Goal: Information Seeking & Learning: Compare options

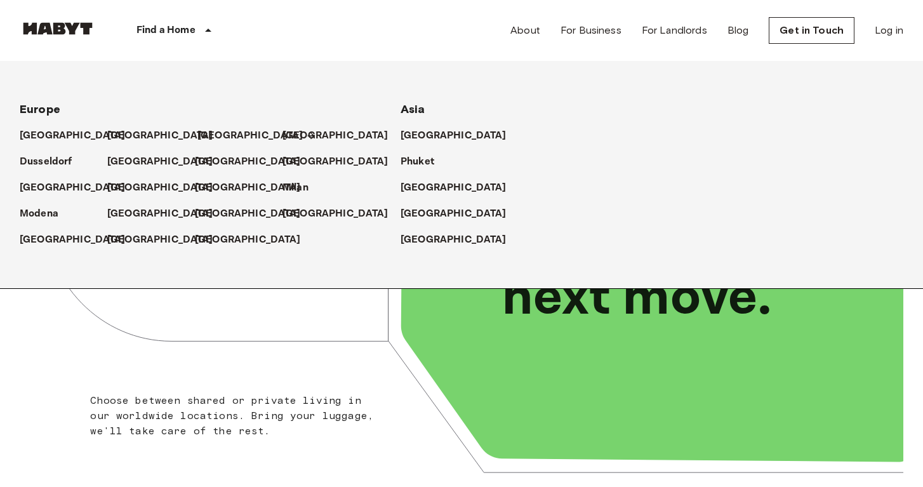
click at [204, 136] on p "[GEOGRAPHIC_DATA]" at bounding box center [250, 135] width 106 height 15
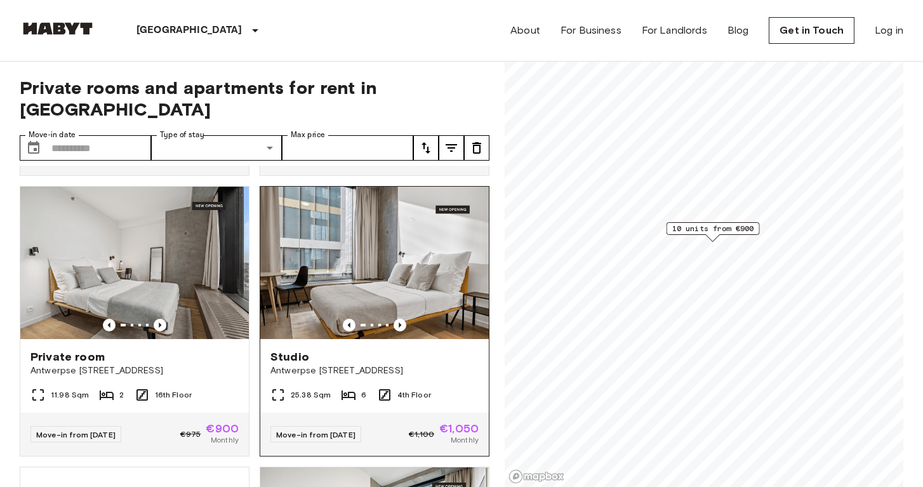
scroll to position [263, 0]
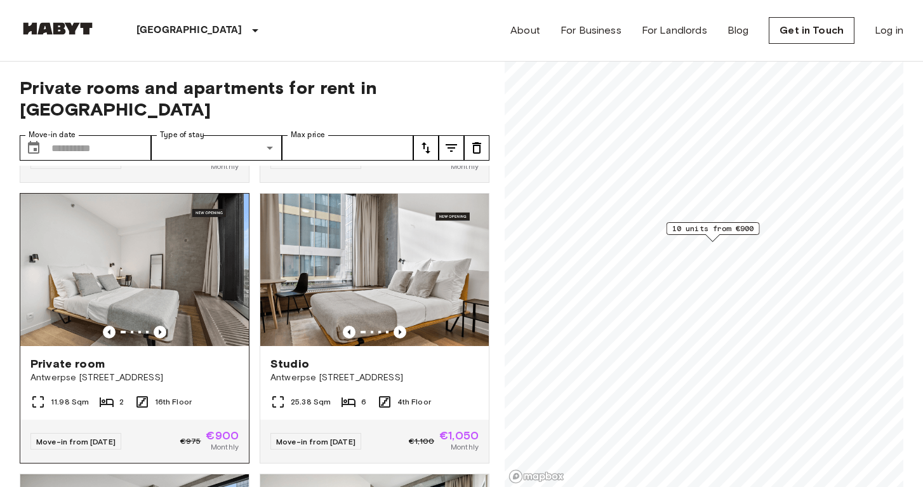
click at [193, 255] on img at bounding box center [134, 270] width 229 height 152
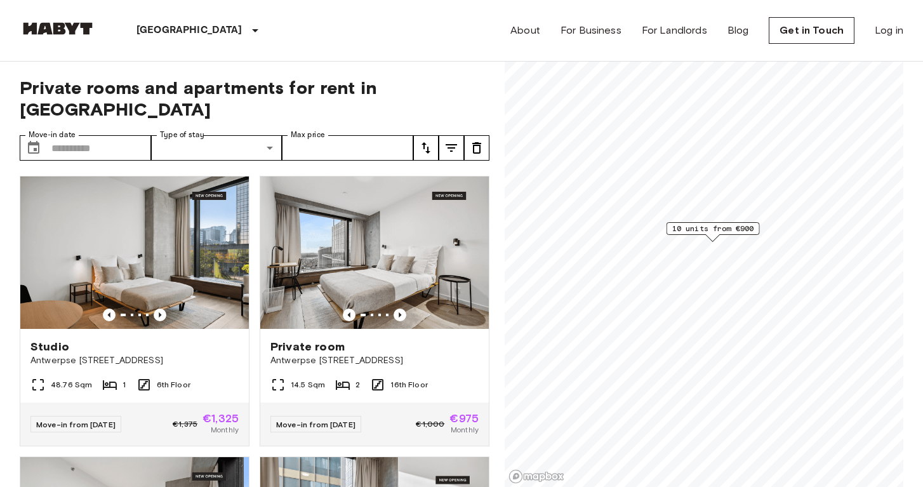
scroll to position [0, 0]
click at [385, 219] on img at bounding box center [374, 252] width 229 height 152
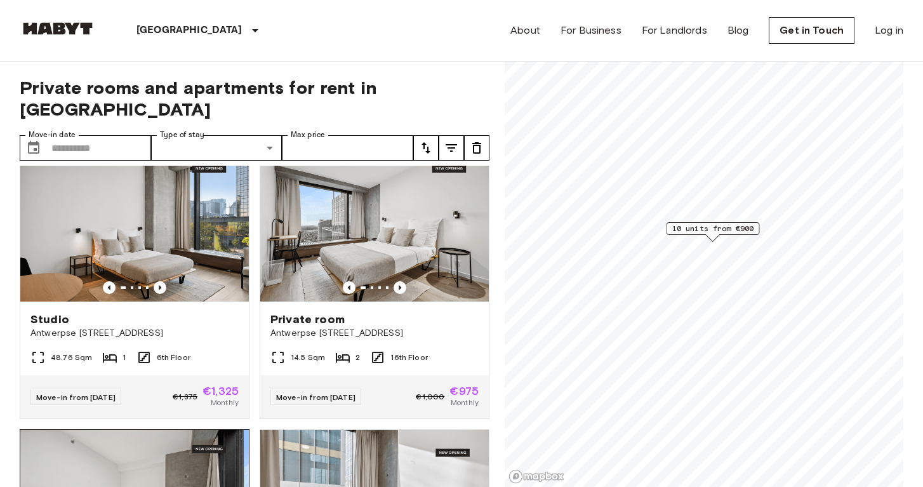
scroll to position [27, 0]
click at [185, 215] on img at bounding box center [134, 226] width 229 height 152
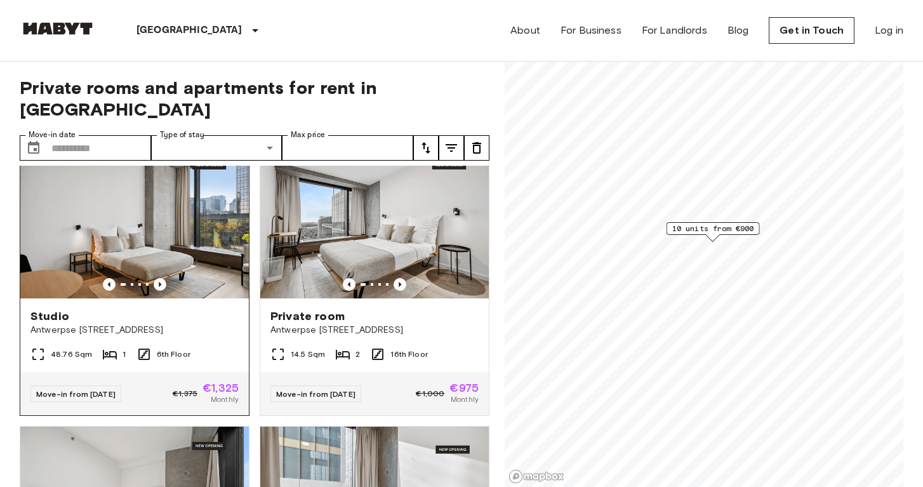
scroll to position [38, 0]
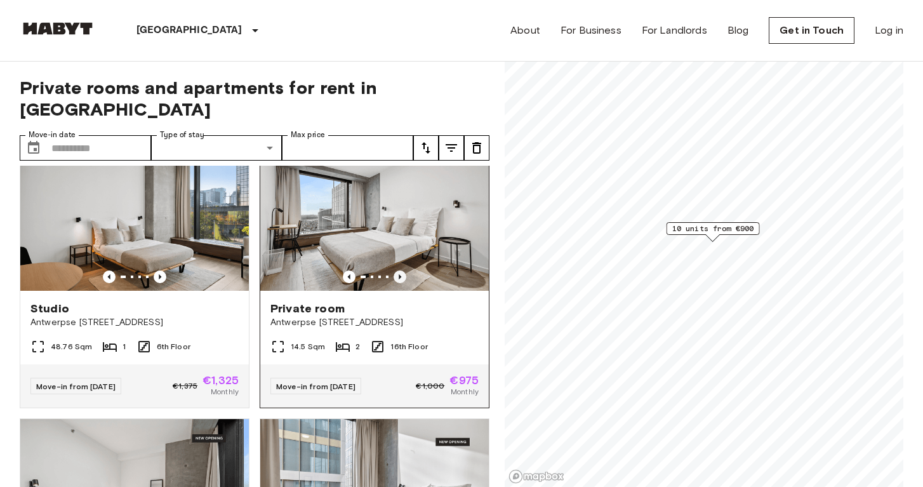
click at [400, 274] on icon "Previous image" at bounding box center [400, 276] width 3 height 5
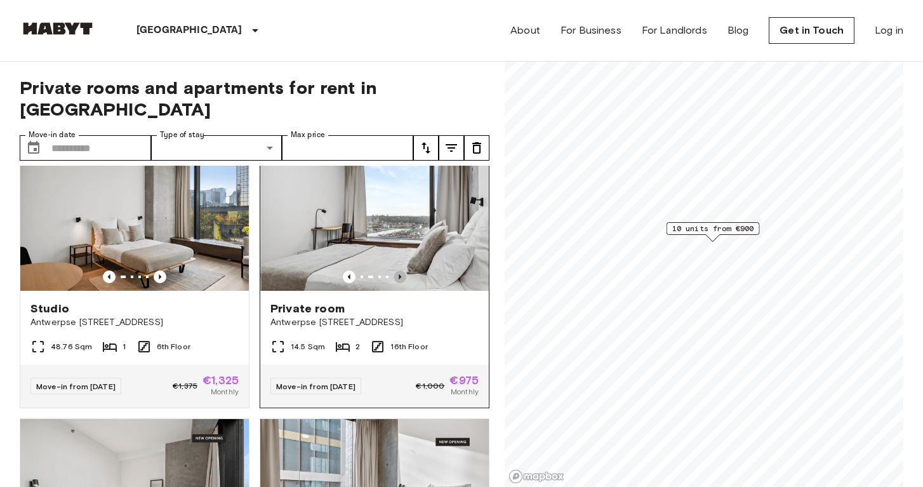
click at [400, 274] on icon "Previous image" at bounding box center [400, 276] width 3 height 5
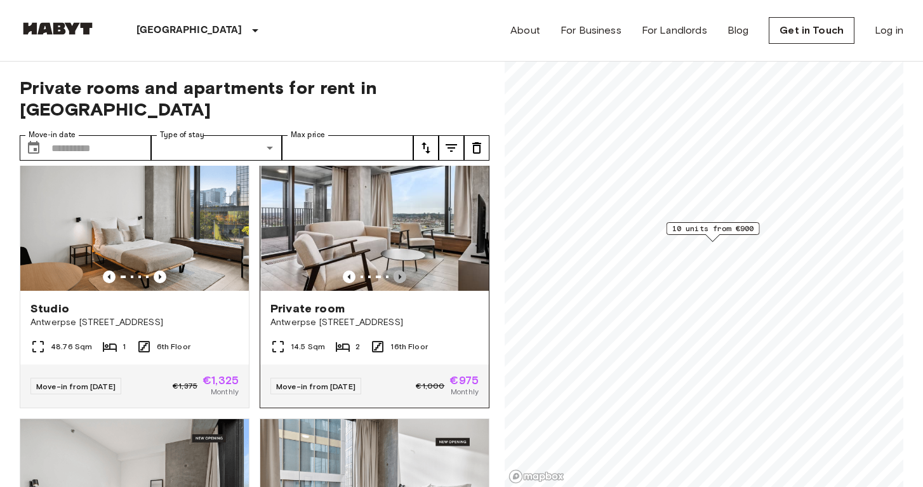
click at [400, 274] on icon "Previous image" at bounding box center [400, 276] width 3 height 5
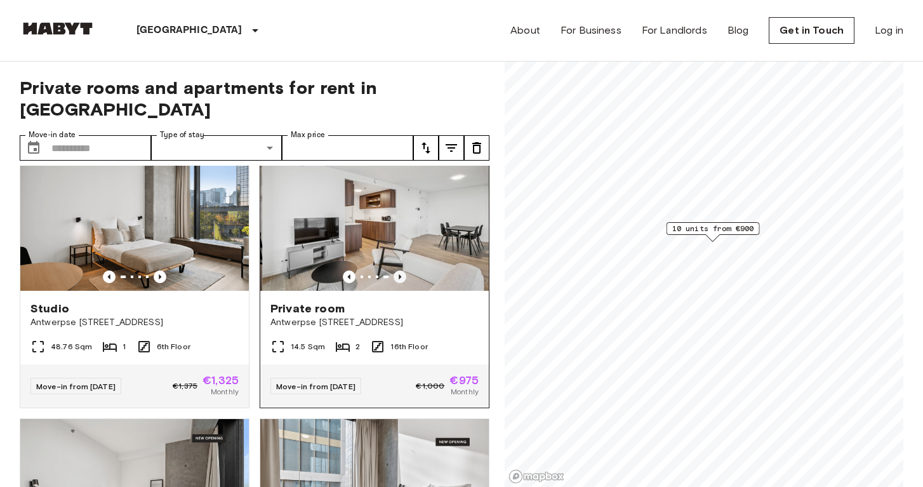
click at [400, 274] on icon "Previous image" at bounding box center [400, 276] width 3 height 5
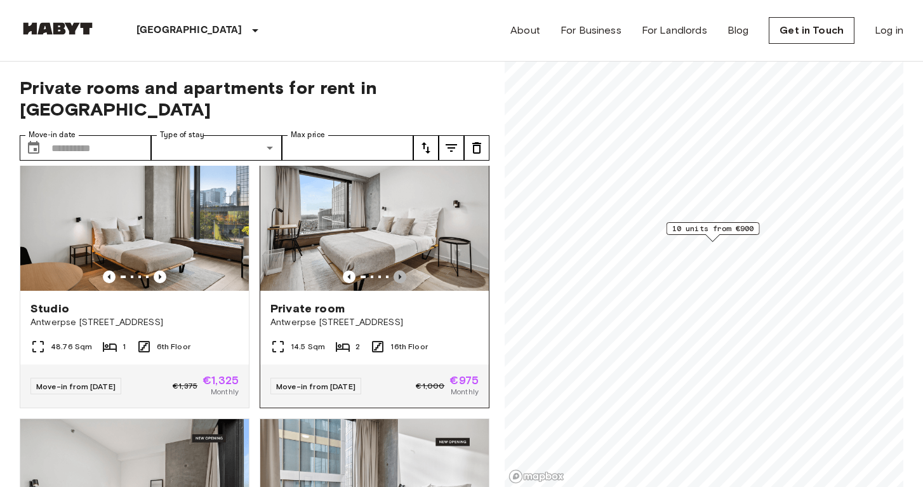
click at [400, 274] on icon "Previous image" at bounding box center [400, 276] width 3 height 5
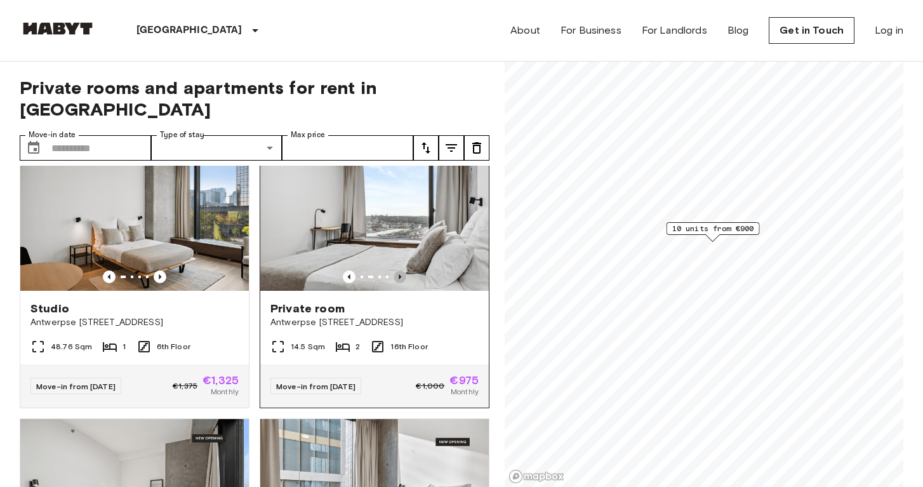
click at [401, 270] on icon "Previous image" at bounding box center [400, 276] width 13 height 13
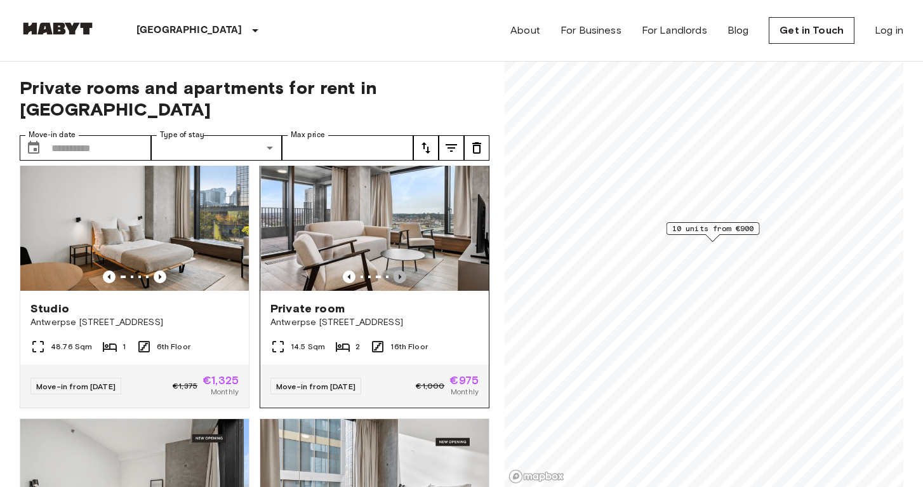
click at [401, 270] on icon "Previous image" at bounding box center [400, 276] width 13 height 13
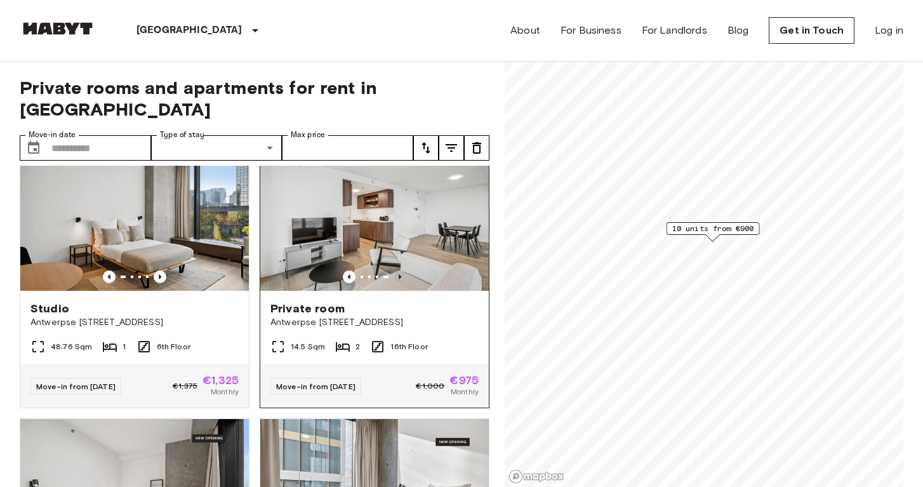
click at [401, 270] on icon "Previous image" at bounding box center [400, 276] width 13 height 13
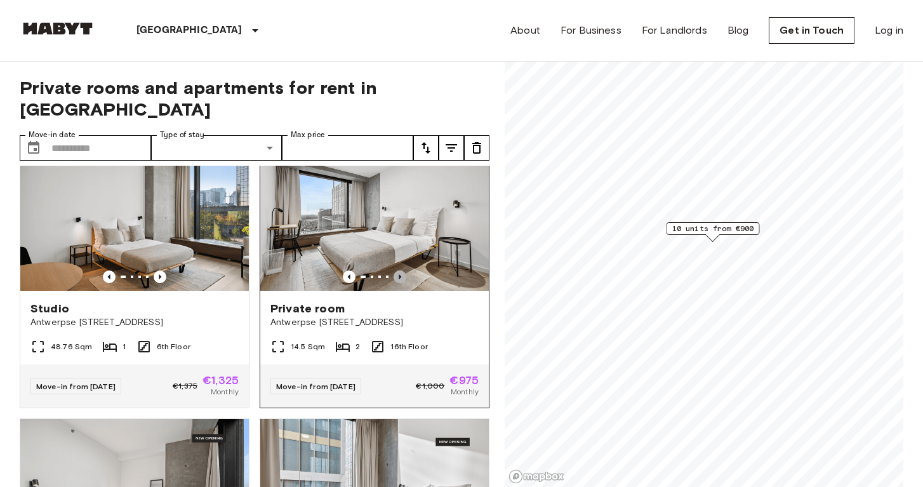
click at [401, 270] on icon "Previous image" at bounding box center [400, 276] width 13 height 13
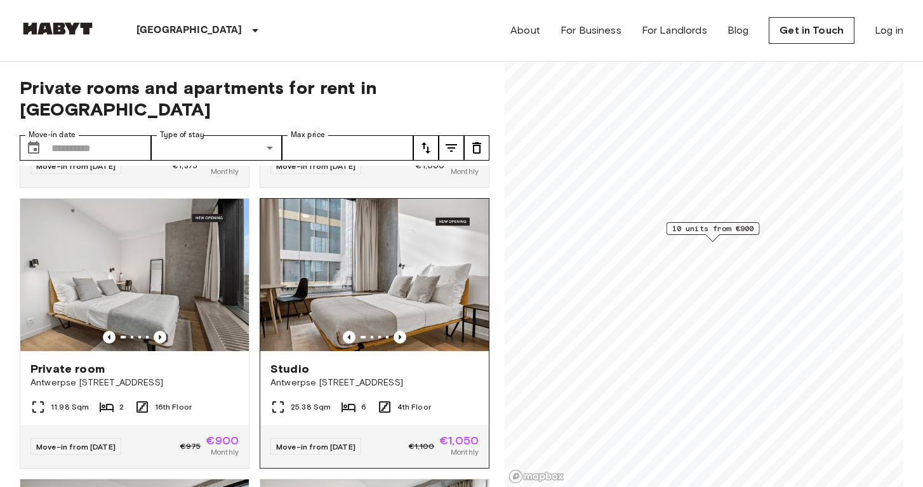
scroll to position [256, 0]
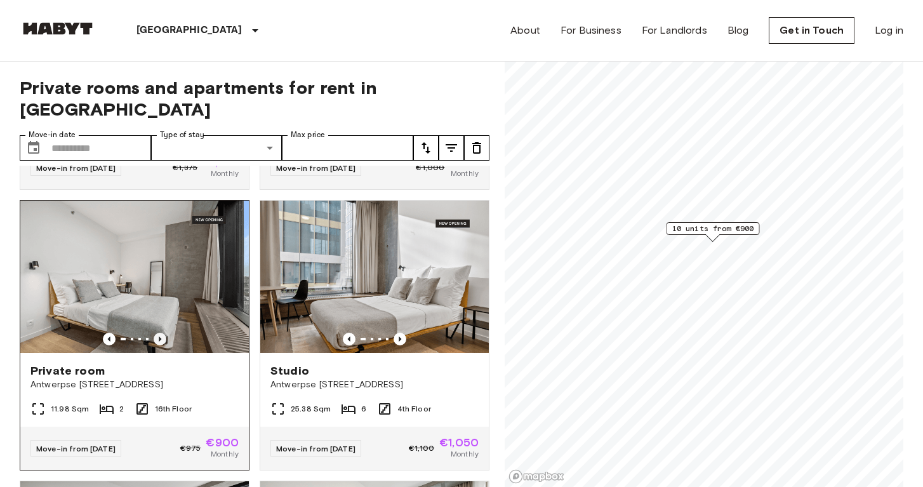
click at [161, 336] on icon "Previous image" at bounding box center [160, 338] width 3 height 5
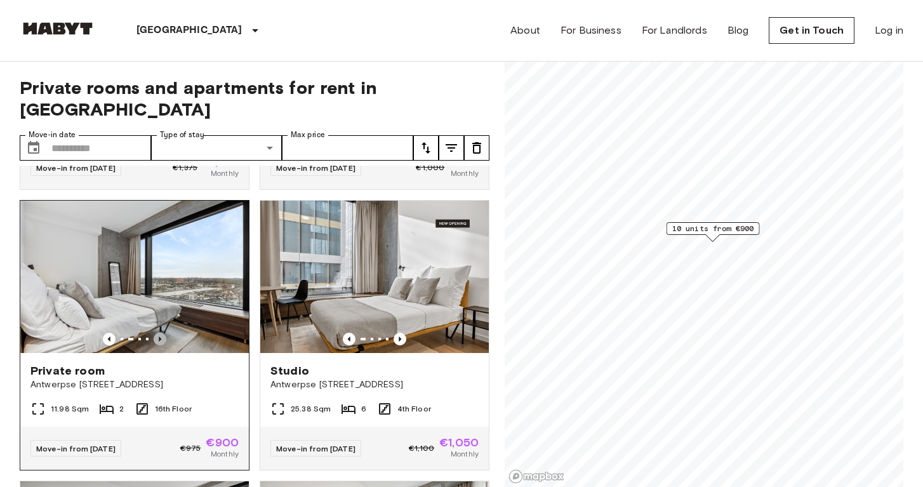
click at [161, 336] on icon "Previous image" at bounding box center [160, 338] width 3 height 5
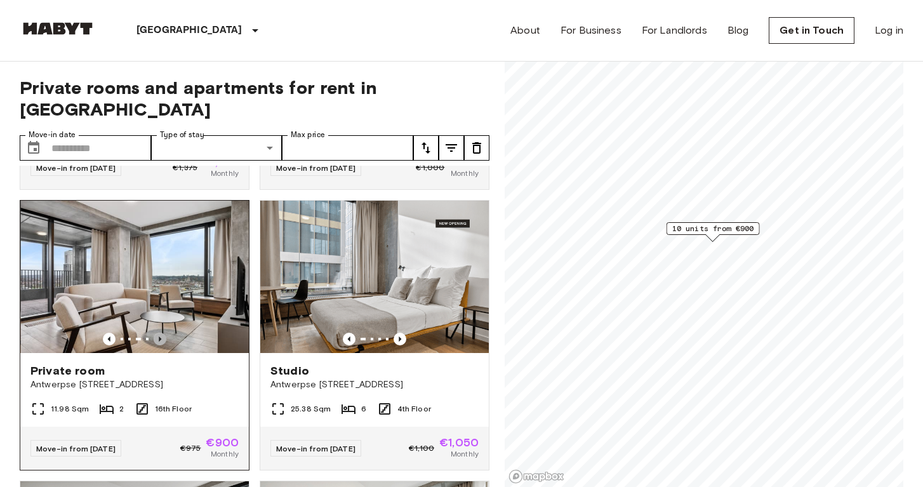
click at [161, 336] on icon "Previous image" at bounding box center [160, 338] width 3 height 5
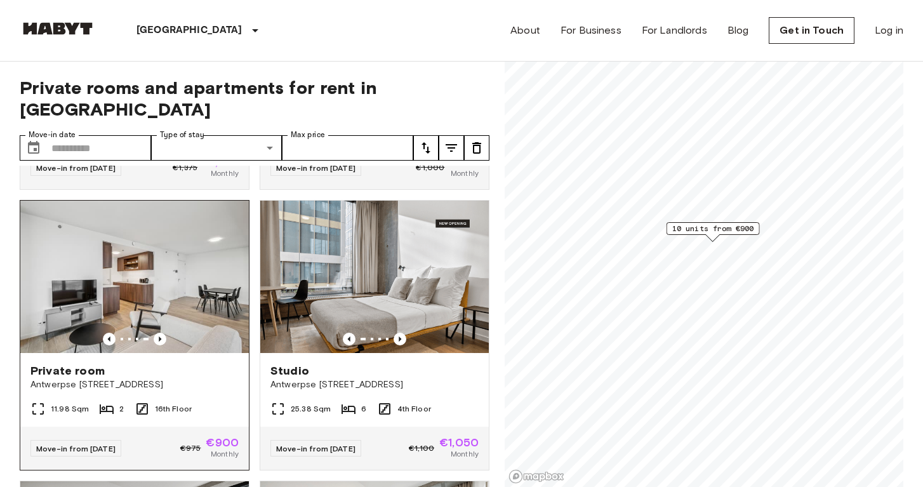
click at [166, 262] on img at bounding box center [134, 277] width 229 height 152
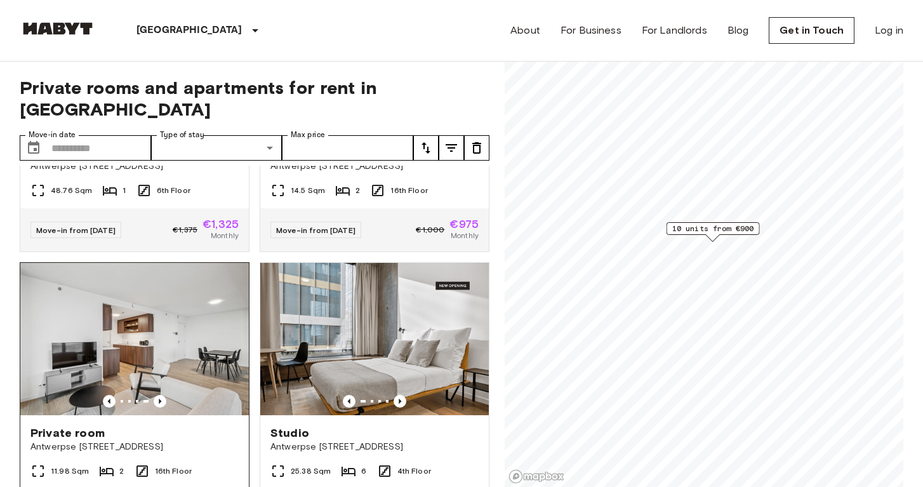
scroll to position [241, 0]
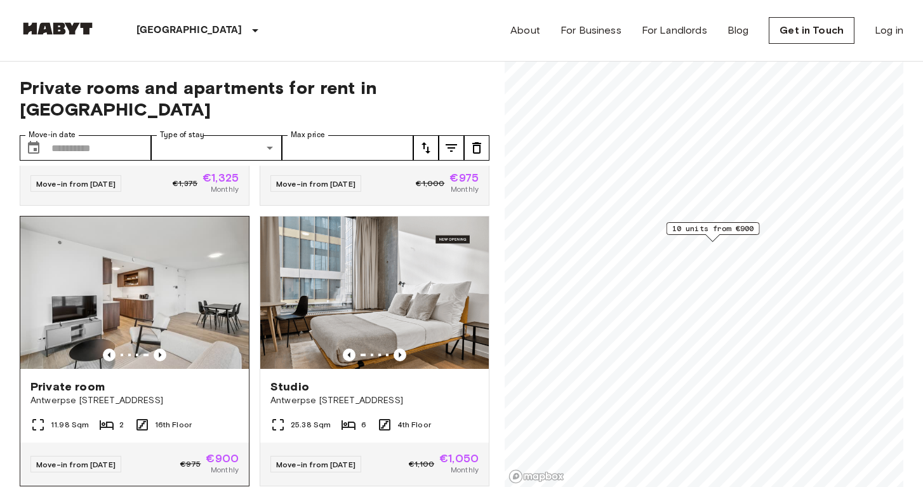
click at [121, 265] on img at bounding box center [134, 292] width 229 height 152
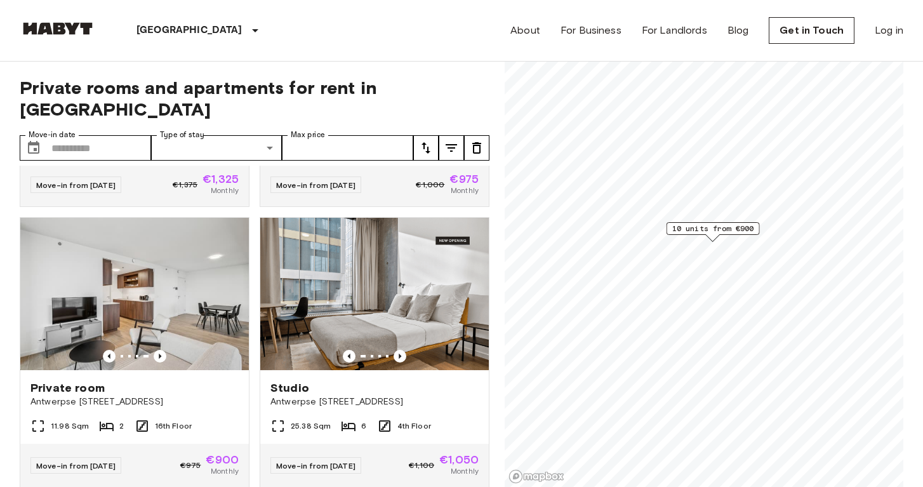
scroll to position [238, 0]
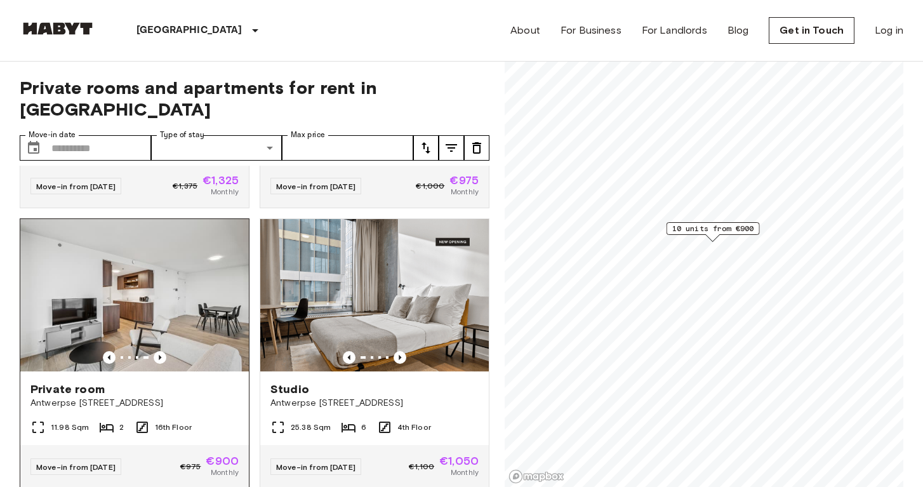
click at [169, 270] on img at bounding box center [134, 295] width 229 height 152
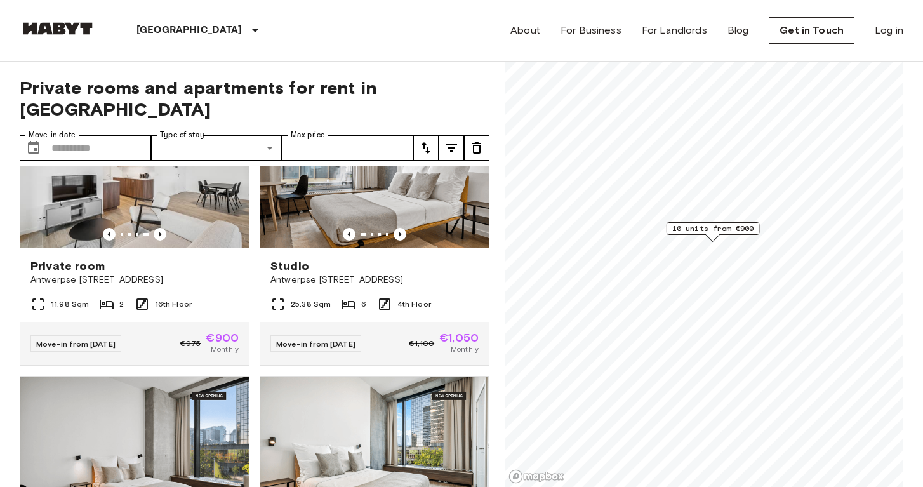
scroll to position [361, 0]
click at [403, 229] on icon "Previous image" at bounding box center [400, 235] width 13 height 13
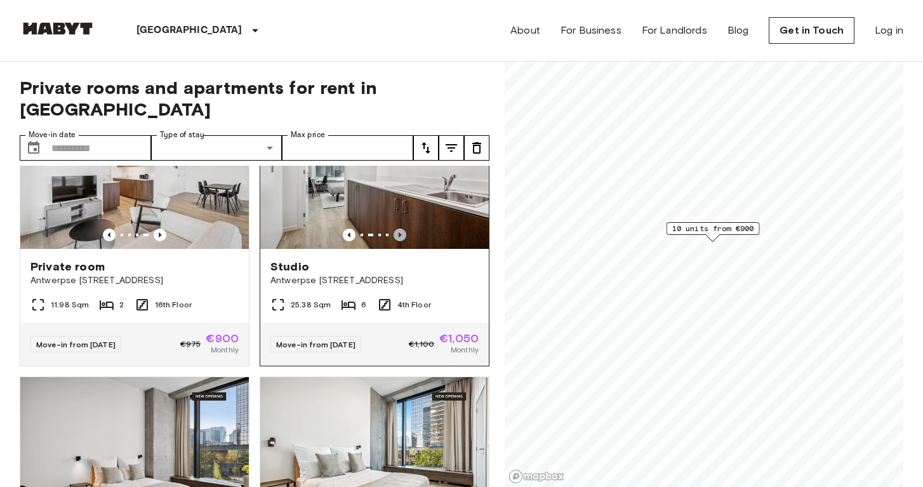
click at [403, 229] on icon "Previous image" at bounding box center [400, 235] width 13 height 13
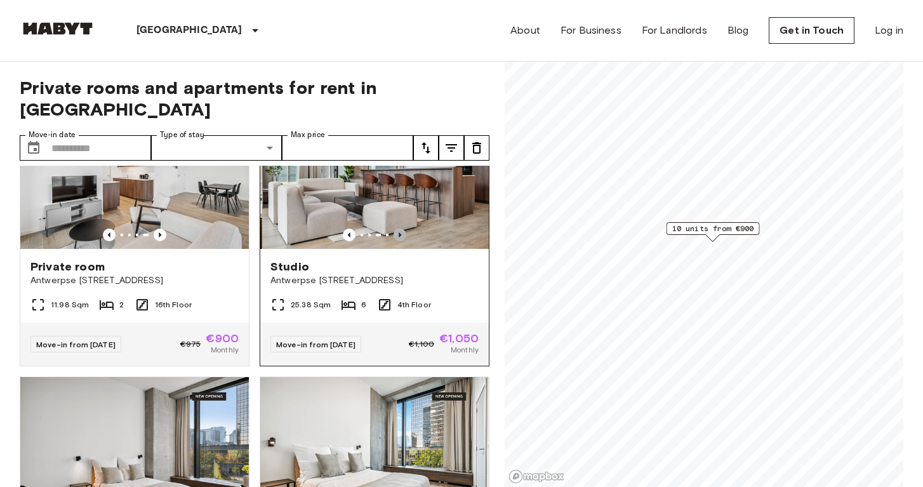
click at [403, 229] on icon "Previous image" at bounding box center [400, 235] width 13 height 13
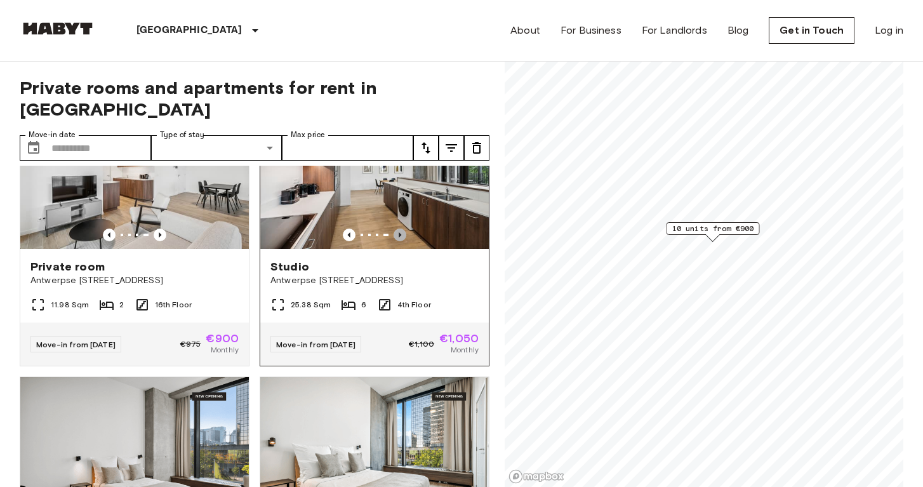
click at [403, 229] on icon "Previous image" at bounding box center [400, 235] width 13 height 13
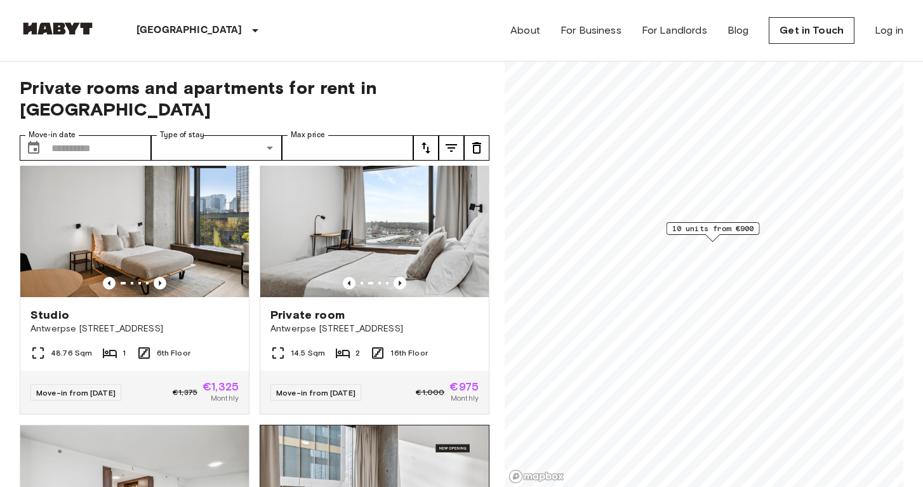
scroll to position [30, 0]
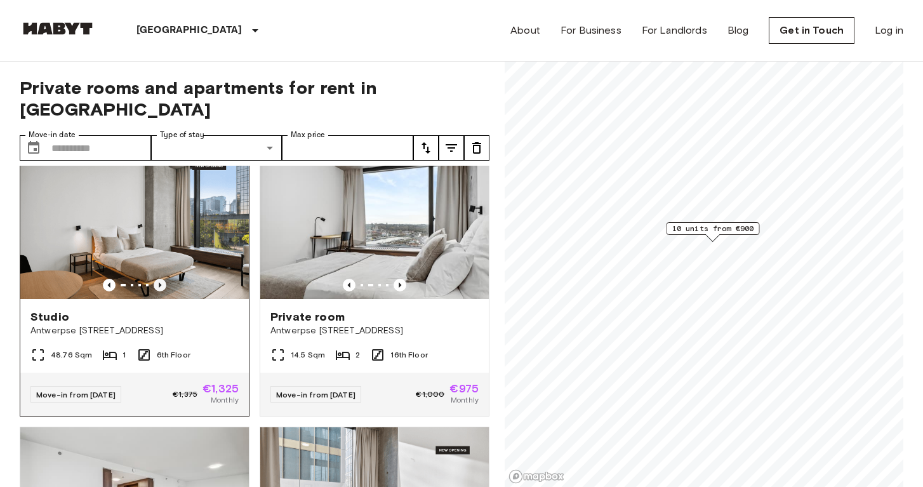
click at [160, 279] on icon "Previous image" at bounding box center [160, 285] width 13 height 13
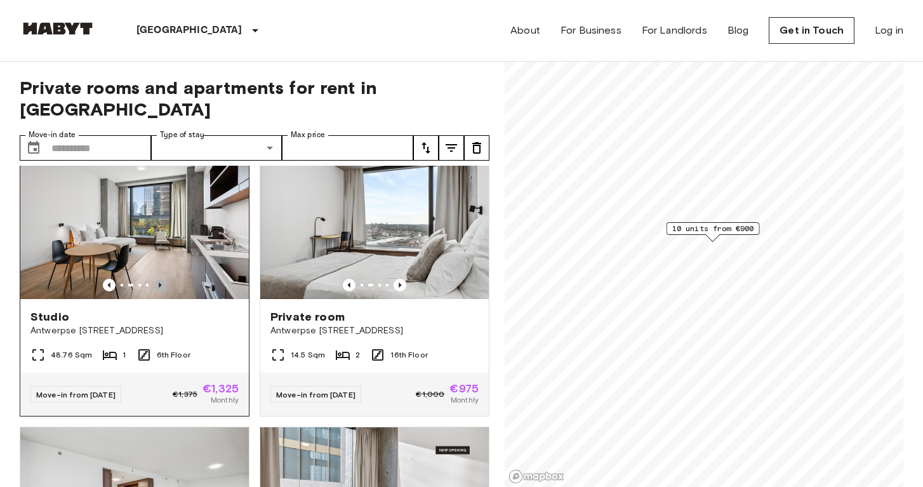
click at [159, 282] on icon "Previous image" at bounding box center [160, 284] width 3 height 5
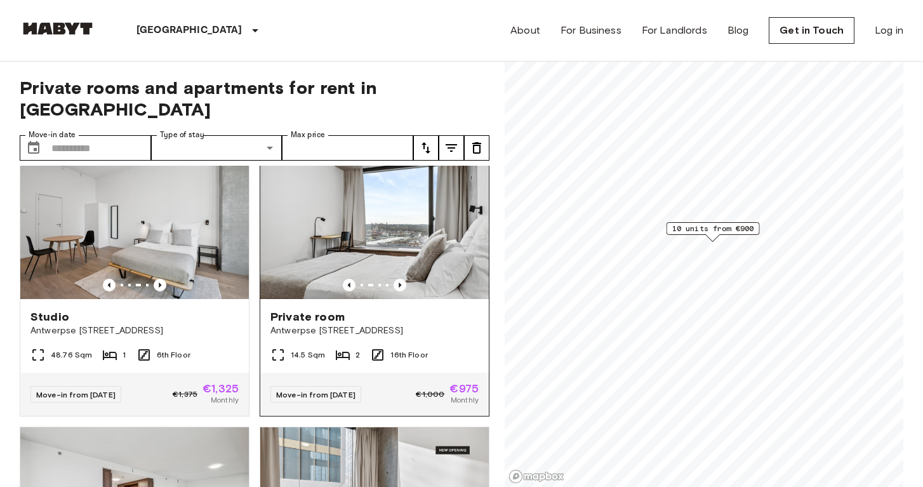
click at [427, 218] on img at bounding box center [374, 223] width 229 height 152
click at [499, 205] on div "Private rooms and apartments for rent in Brussels Move-in date ​ Move-in date T…" at bounding box center [462, 275] width 884 height 426
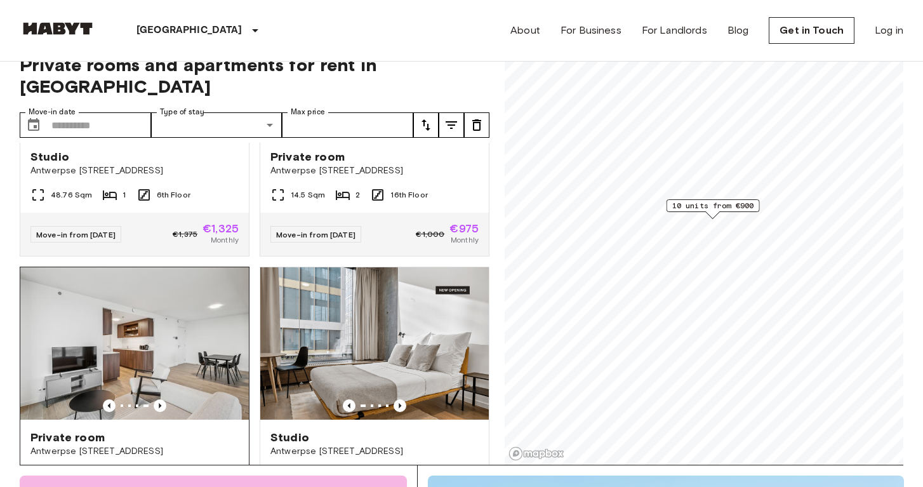
scroll to position [162, 0]
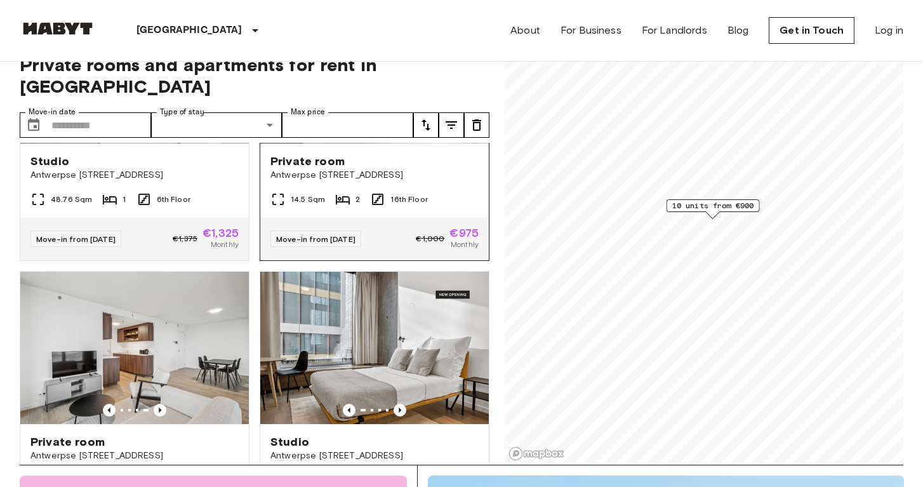
click at [404, 154] on div "Private room" at bounding box center [374, 161] width 208 height 15
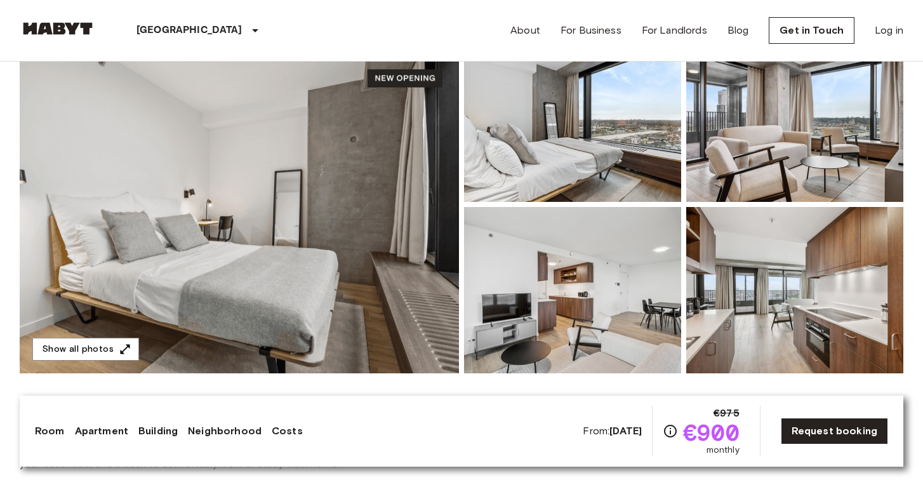
scroll to position [128, 0]
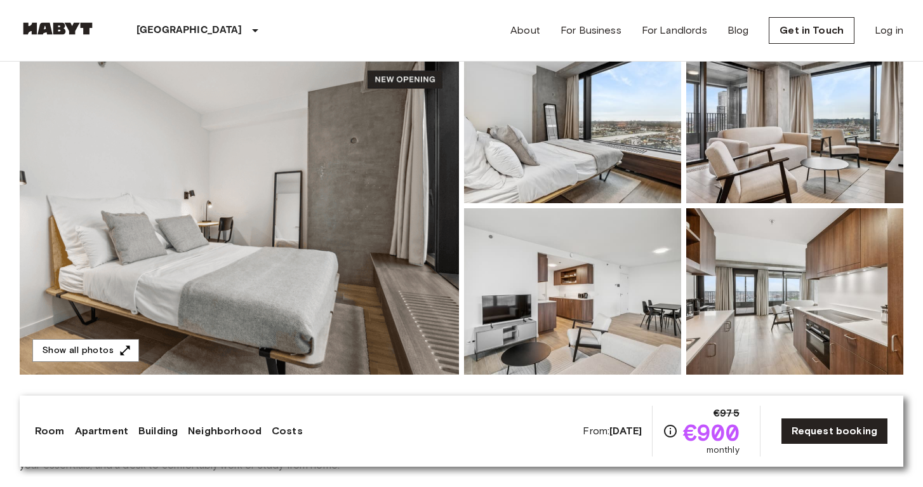
click at [319, 220] on img at bounding box center [239, 206] width 439 height 338
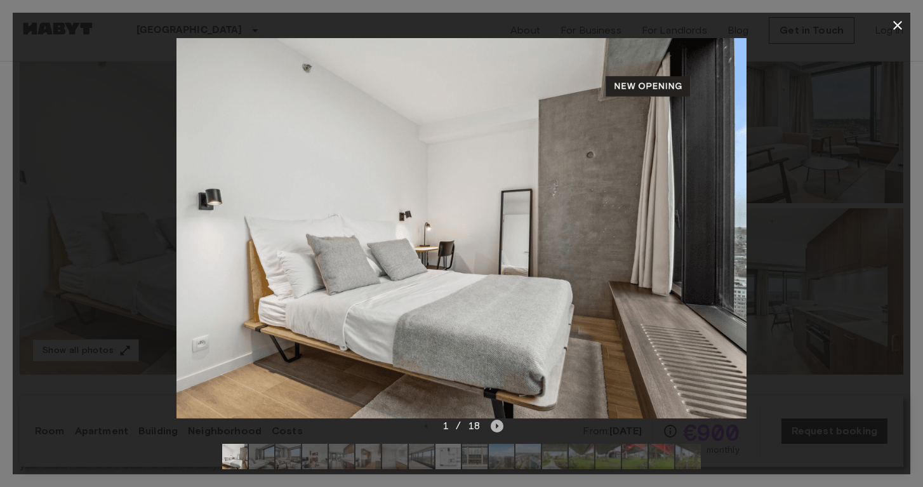
click at [496, 424] on icon "Next image" at bounding box center [497, 426] width 13 height 13
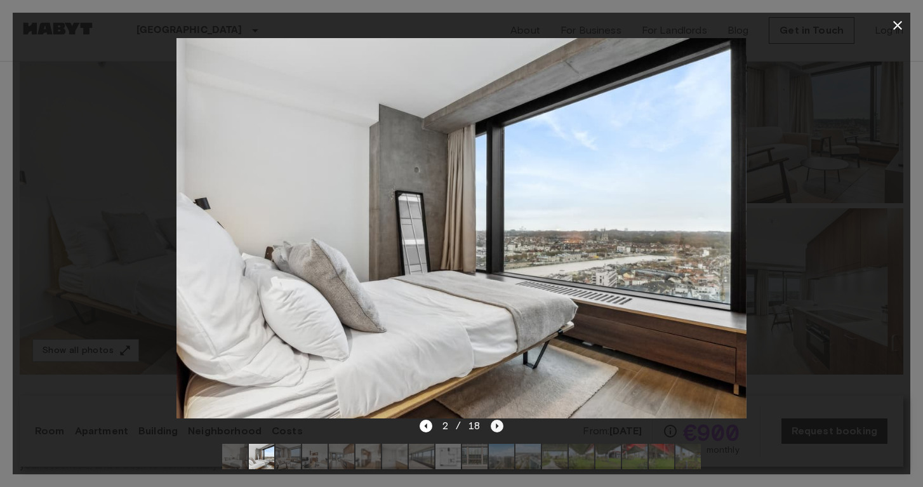
click at [496, 424] on icon "Next image" at bounding box center [497, 426] width 13 height 13
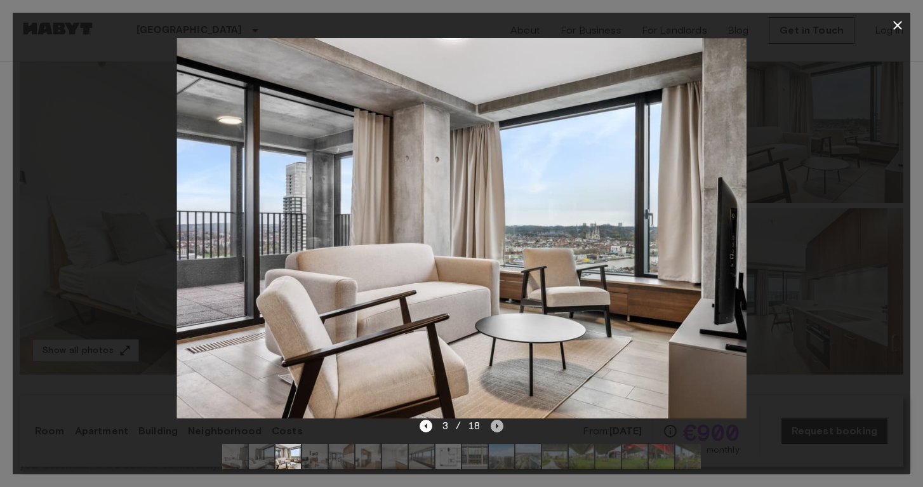
click at [496, 424] on icon "Next image" at bounding box center [497, 426] width 13 height 13
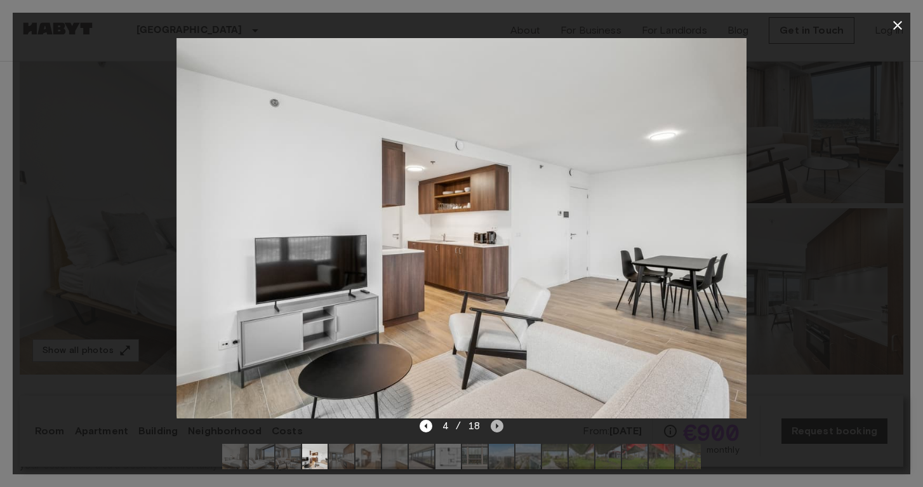
click at [496, 424] on icon "Next image" at bounding box center [497, 426] width 13 height 13
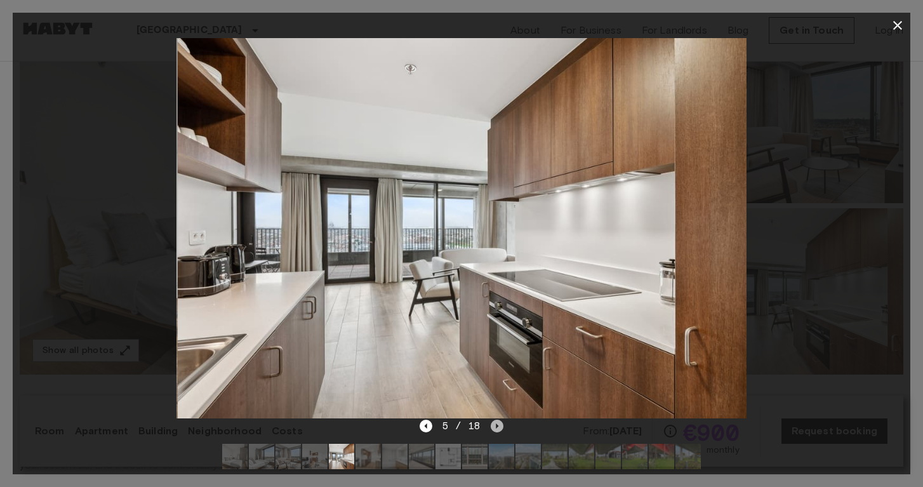
click at [496, 424] on icon "Next image" at bounding box center [497, 426] width 13 height 13
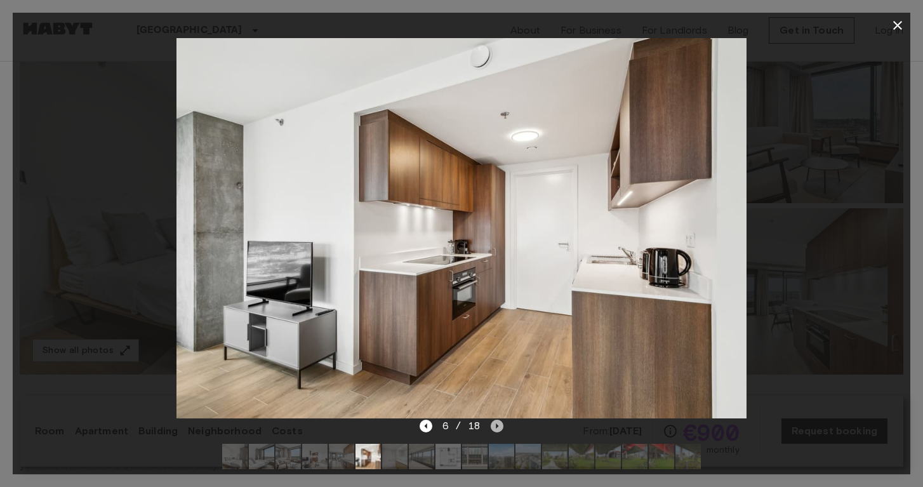
click at [496, 424] on icon "Next image" at bounding box center [497, 426] width 13 height 13
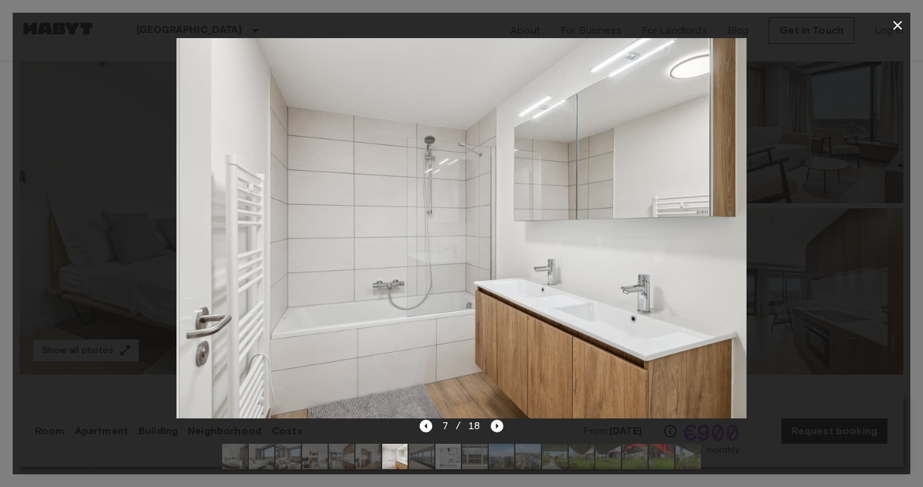
click at [496, 424] on icon "Next image" at bounding box center [497, 426] width 13 height 13
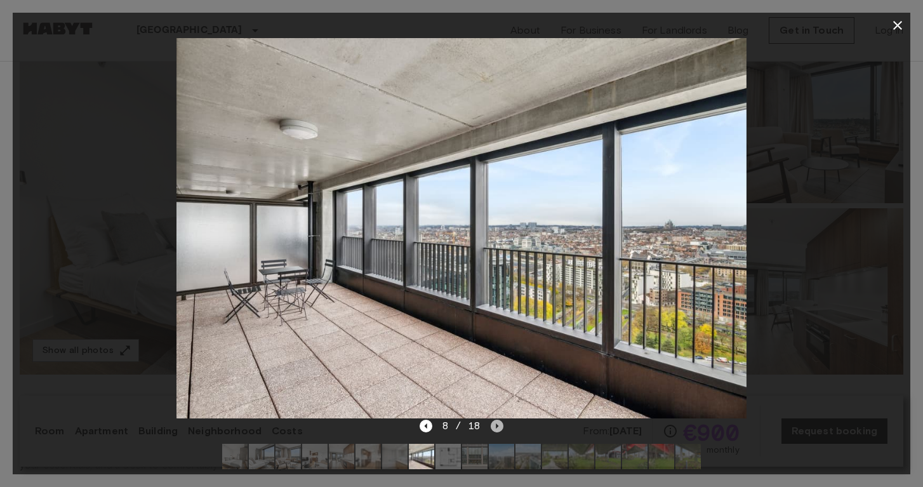
click at [496, 424] on icon "Next image" at bounding box center [497, 426] width 13 height 13
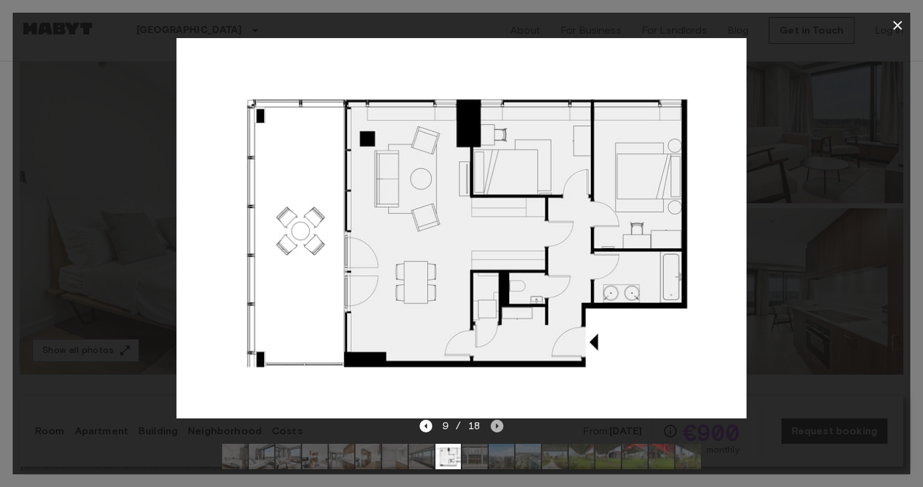
click at [496, 424] on icon "Next image" at bounding box center [497, 426] width 13 height 13
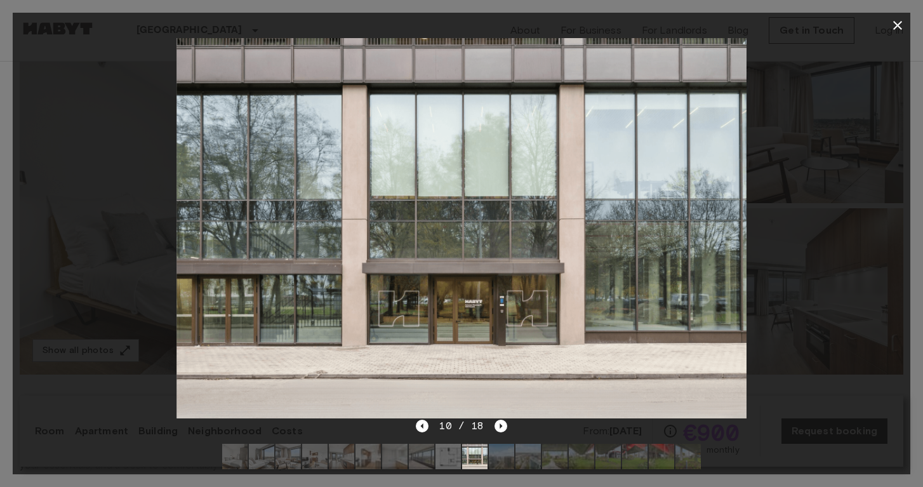
click at [899, 28] on icon "button" at bounding box center [897, 25] width 15 height 15
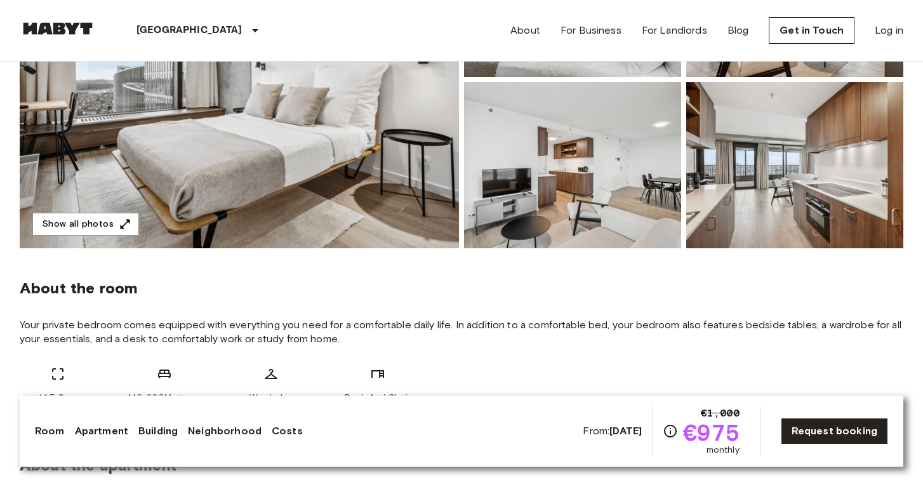
scroll to position [256, 0]
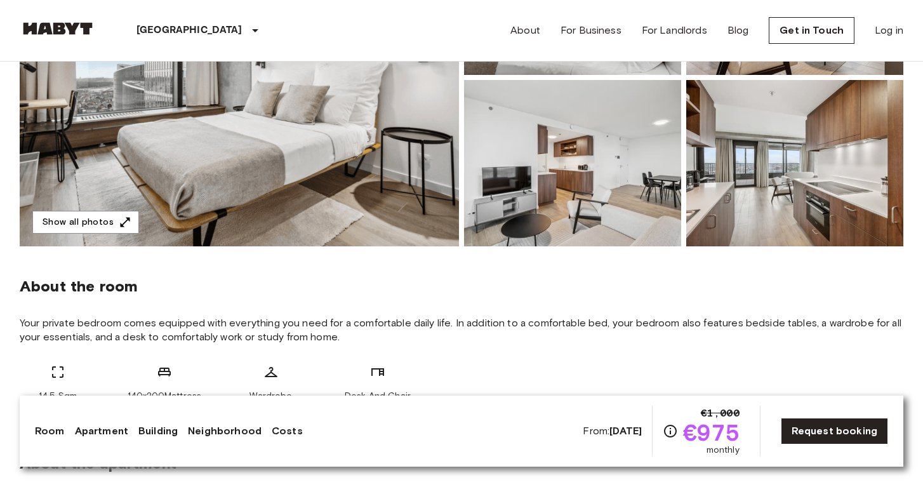
click at [272, 157] on img at bounding box center [239, 78] width 439 height 338
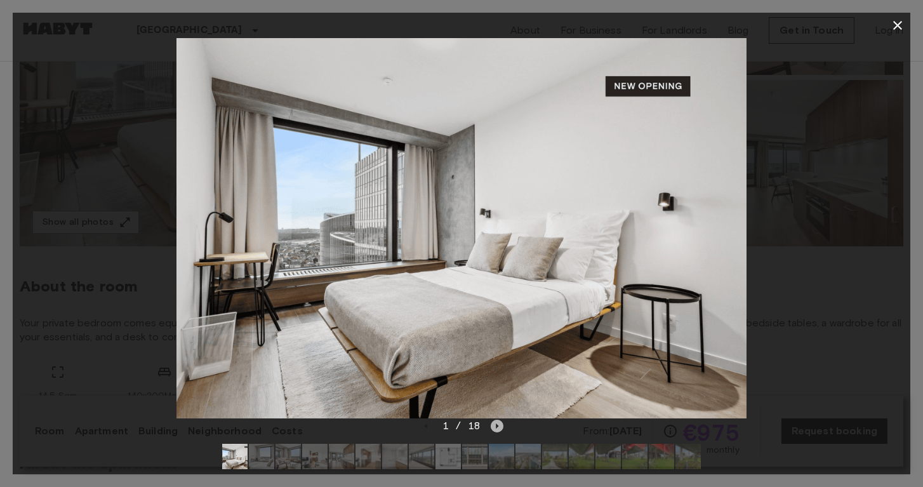
click at [498, 427] on icon "Next image" at bounding box center [497, 426] width 13 height 13
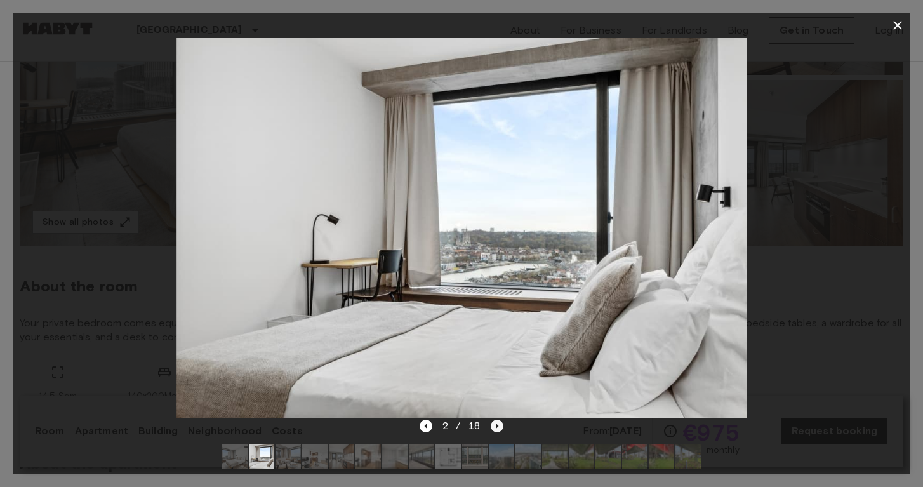
click at [498, 427] on icon "Next image" at bounding box center [497, 426] width 13 height 13
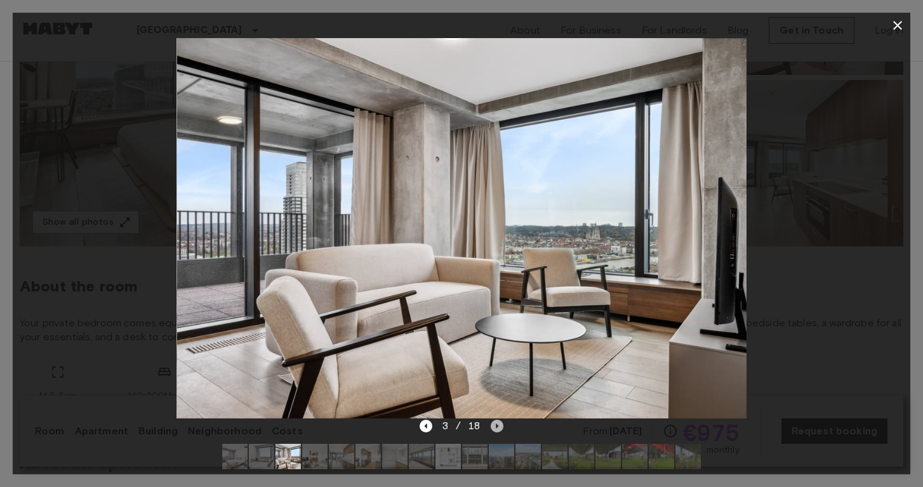
click at [498, 427] on icon "Next image" at bounding box center [497, 426] width 13 height 13
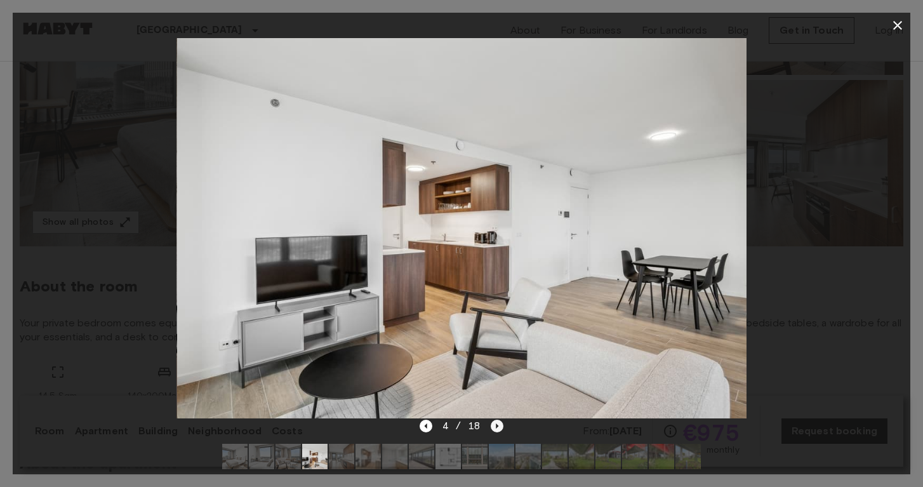
click at [498, 427] on icon "Next image" at bounding box center [497, 426] width 13 height 13
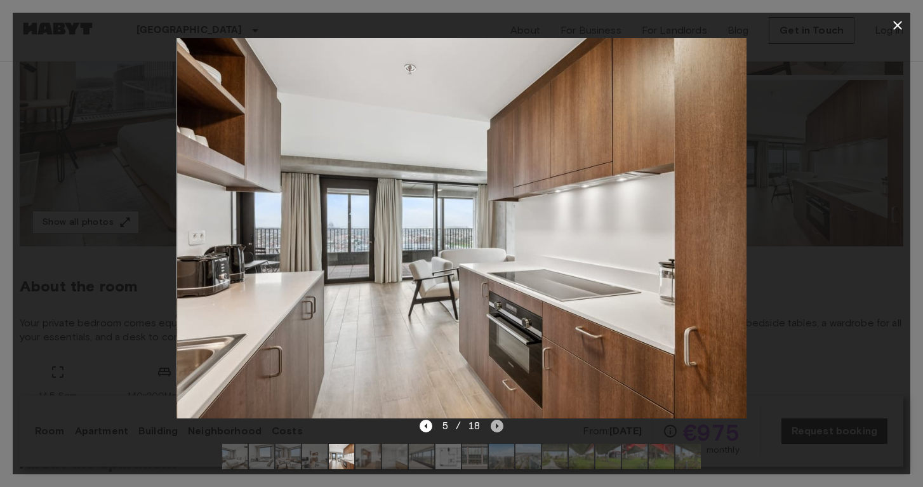
click at [498, 427] on icon "Next image" at bounding box center [497, 426] width 13 height 13
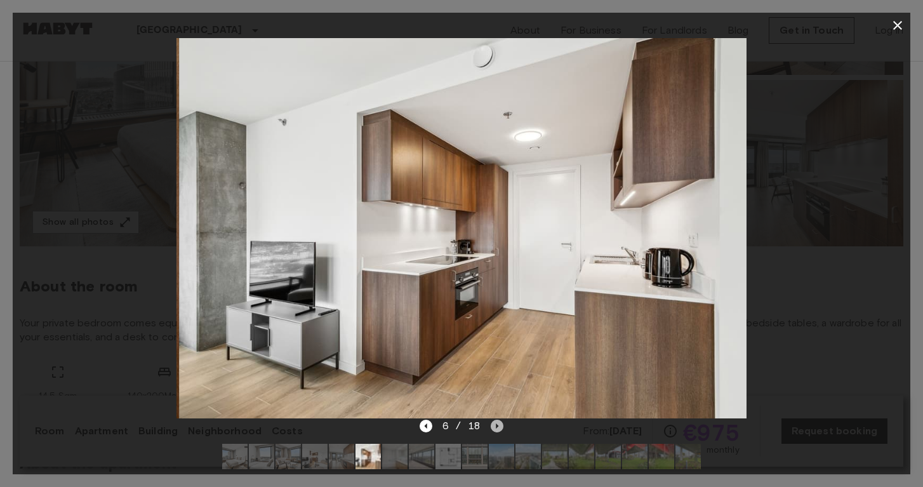
click at [498, 427] on icon "Next image" at bounding box center [497, 426] width 13 height 13
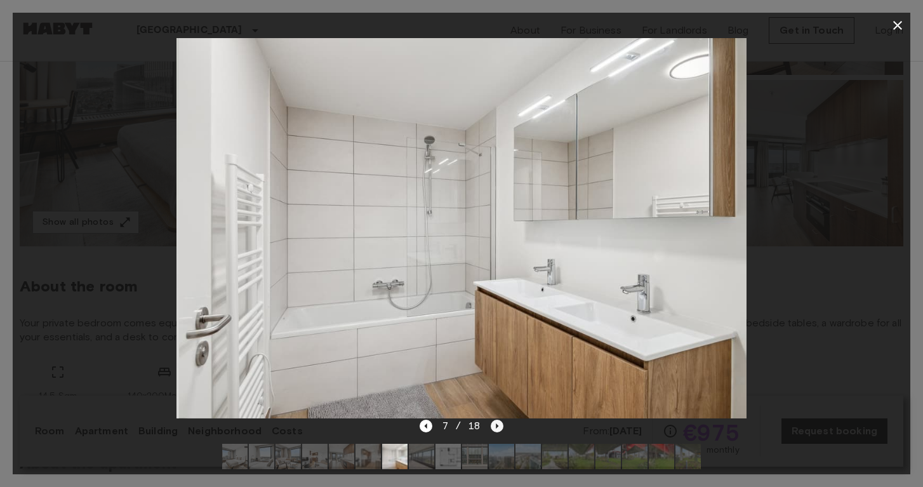
click at [498, 427] on icon "Next image" at bounding box center [497, 426] width 13 height 13
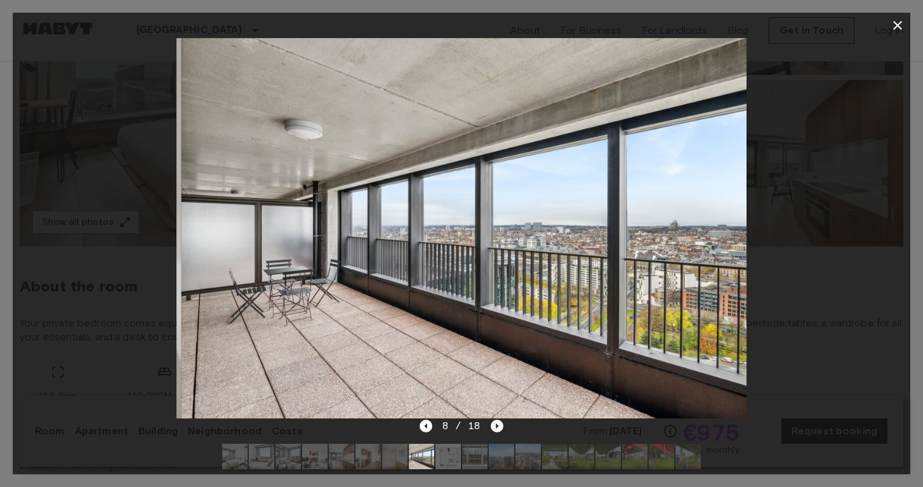
click at [498, 427] on icon "Next image" at bounding box center [497, 426] width 13 height 13
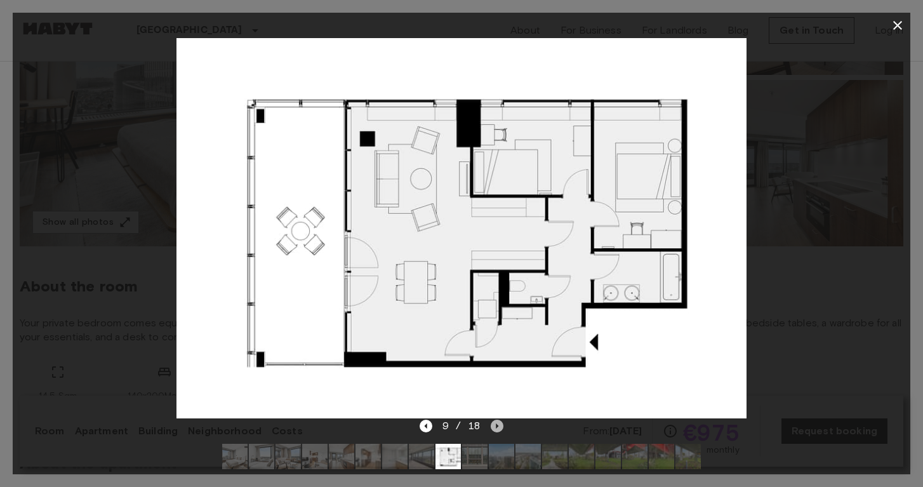
click at [498, 427] on icon "Next image" at bounding box center [497, 426] width 13 height 13
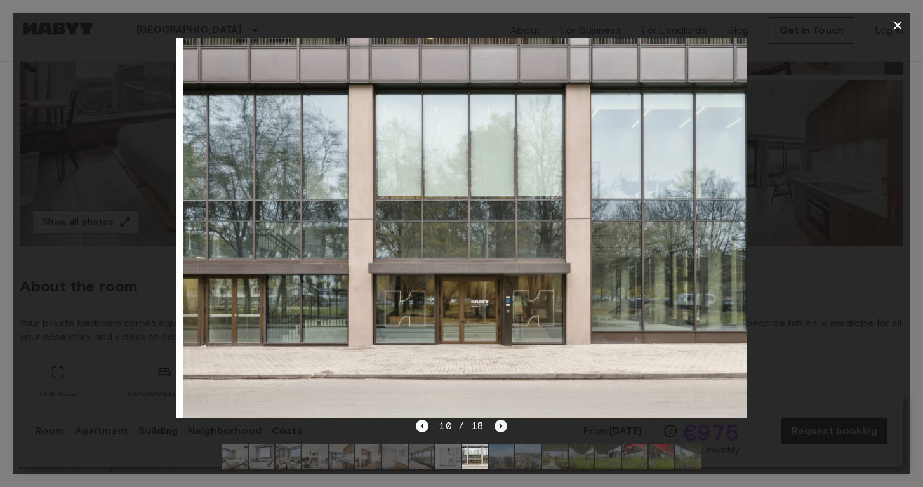
click at [498, 427] on icon "Next image" at bounding box center [500, 426] width 13 height 13
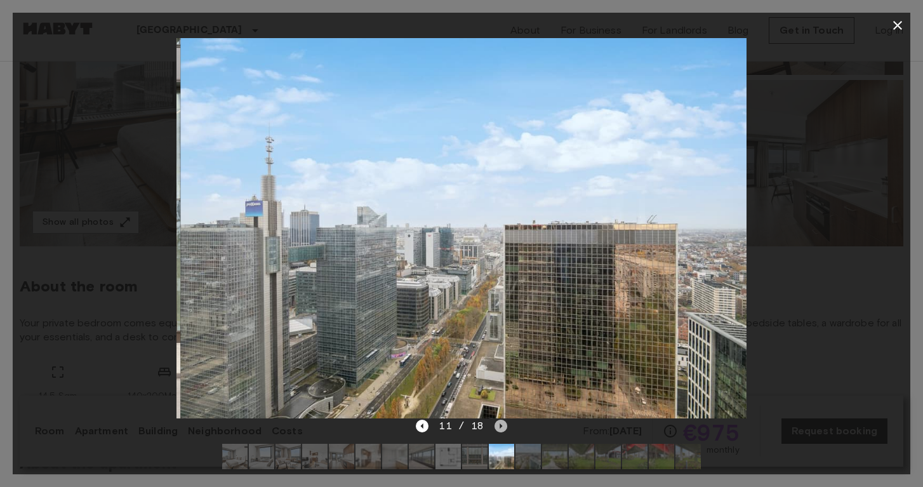
click at [498, 427] on icon "Next image" at bounding box center [500, 426] width 13 height 13
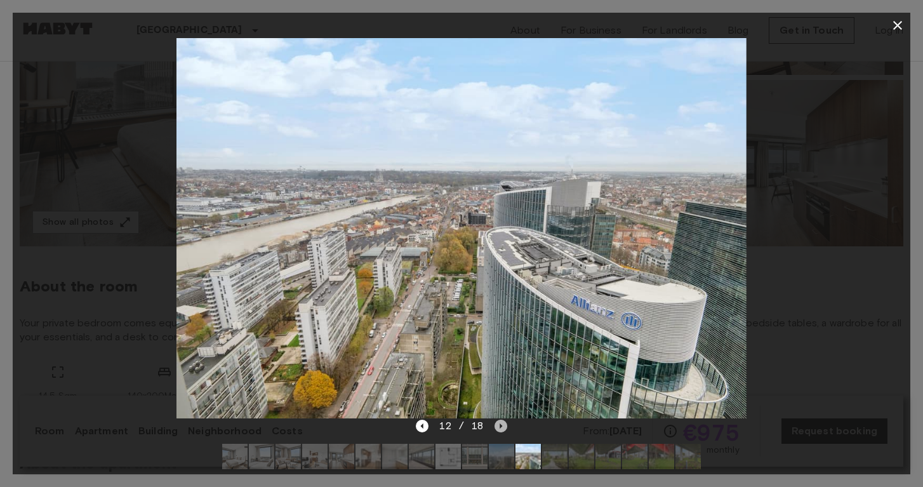
click at [498, 427] on icon "Next image" at bounding box center [500, 426] width 13 height 13
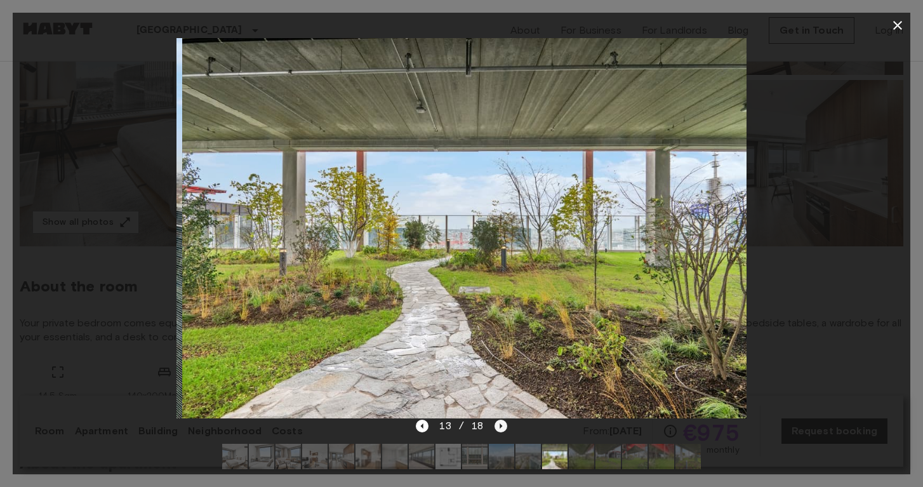
click at [498, 427] on icon "Next image" at bounding box center [500, 426] width 13 height 13
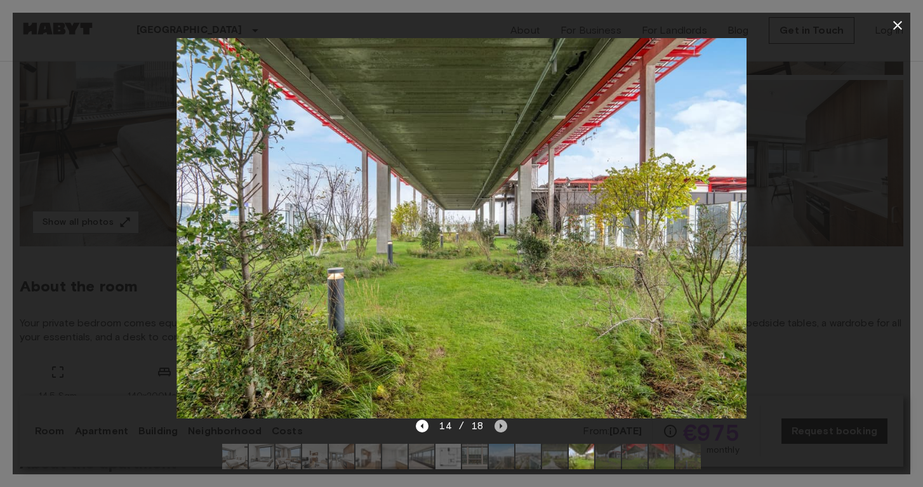
click at [498, 427] on icon "Next image" at bounding box center [500, 426] width 13 height 13
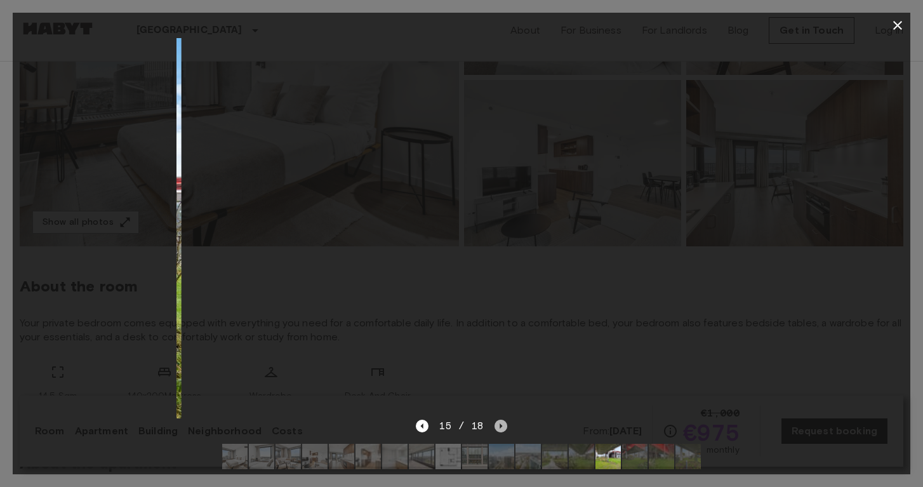
click at [498, 427] on icon "Next image" at bounding box center [500, 426] width 13 height 13
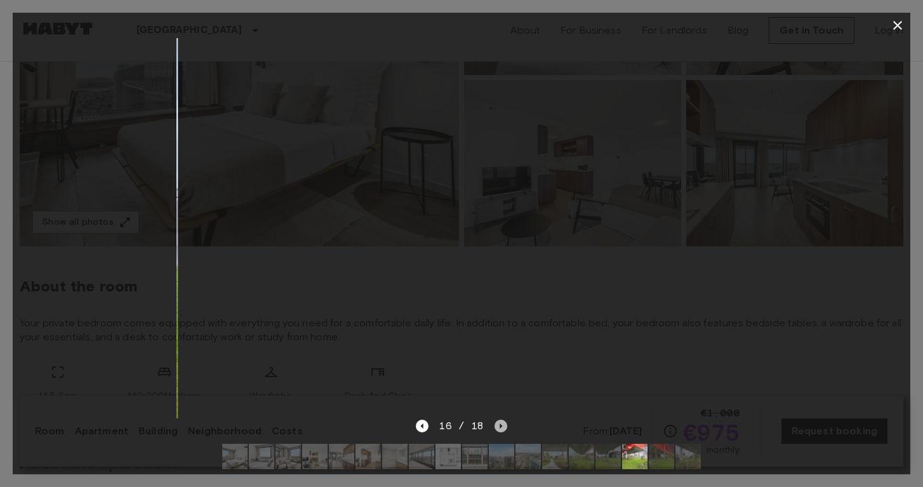
click at [498, 427] on icon "Next image" at bounding box center [500, 426] width 13 height 13
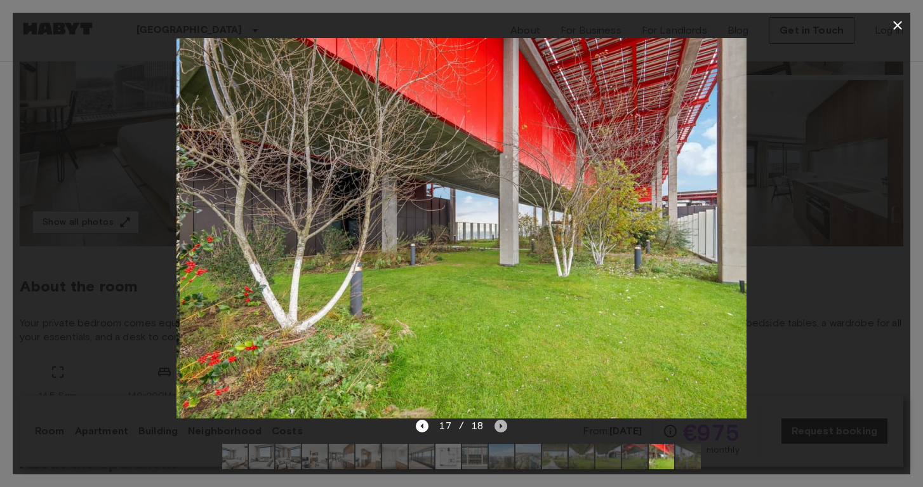
click at [498, 427] on icon "Next image" at bounding box center [500, 426] width 13 height 13
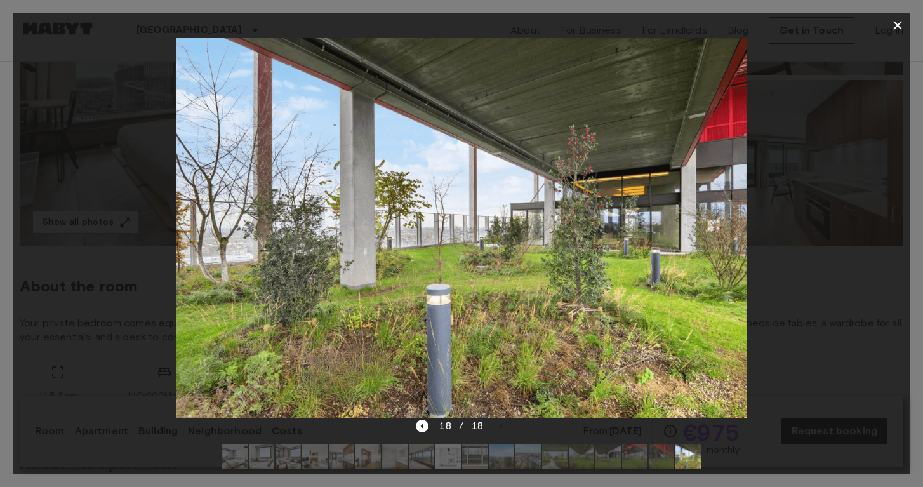
click at [902, 22] on icon "button" at bounding box center [897, 25] width 15 height 15
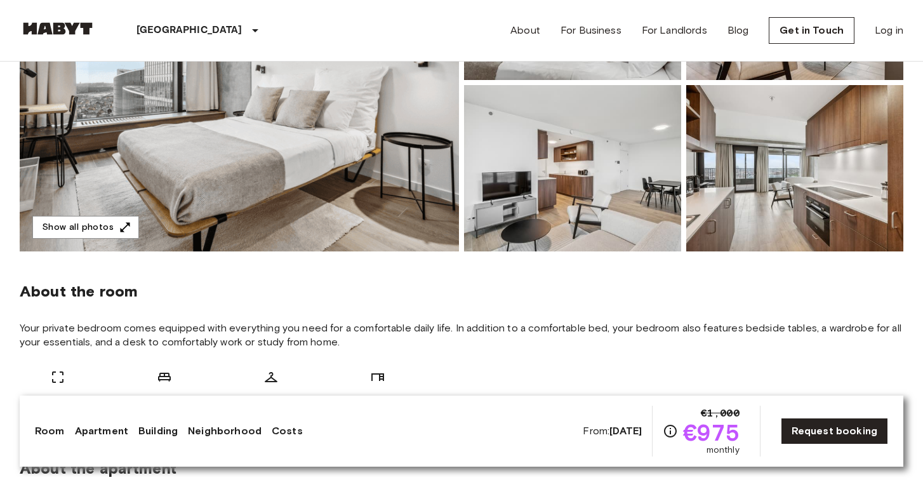
scroll to position [15, 0]
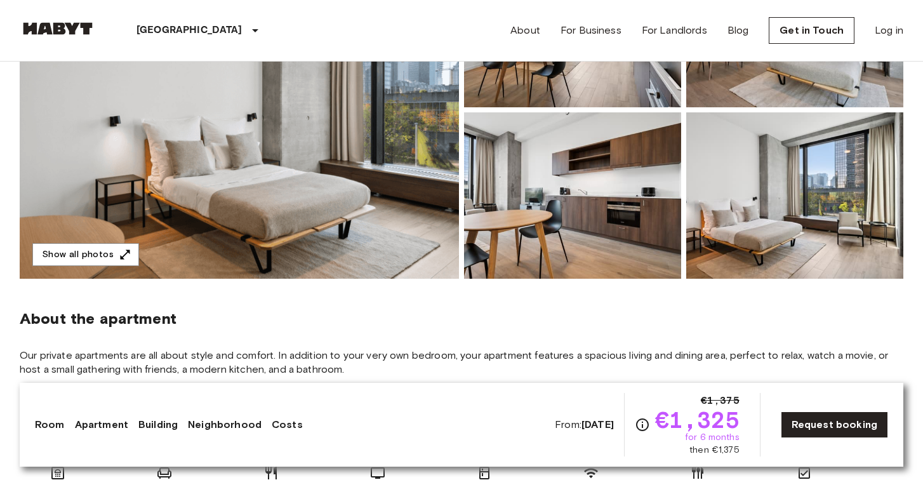
scroll to position [200, 0]
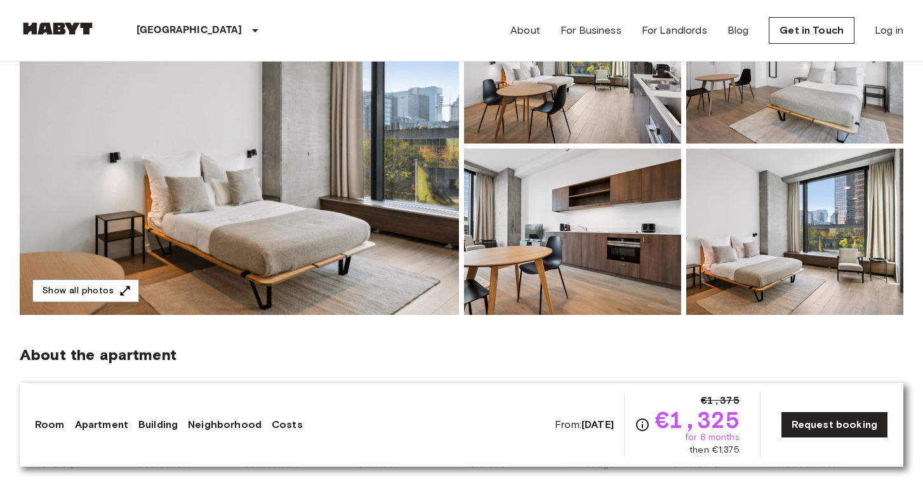
click at [252, 190] on img at bounding box center [239, 146] width 439 height 338
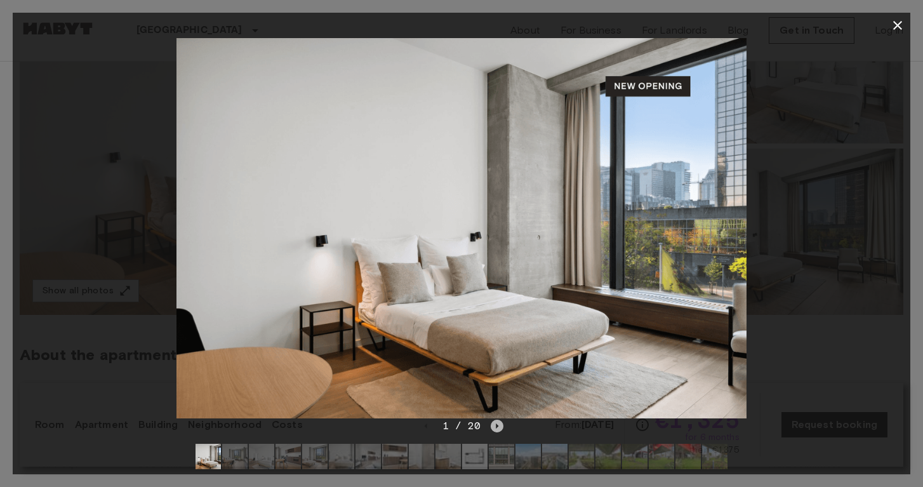
click at [496, 427] on icon "Next image" at bounding box center [497, 425] width 3 height 5
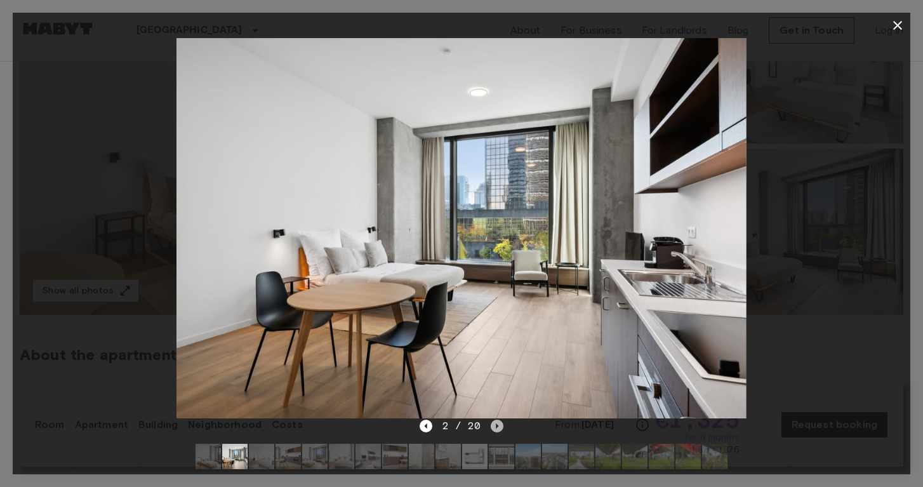
click at [496, 427] on icon "Next image" at bounding box center [497, 425] width 3 height 5
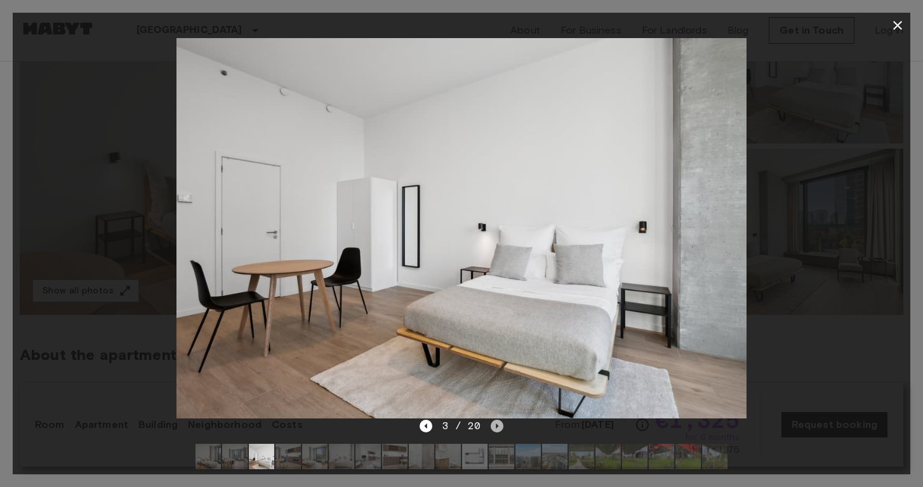
click at [496, 427] on icon "Next image" at bounding box center [497, 425] width 3 height 5
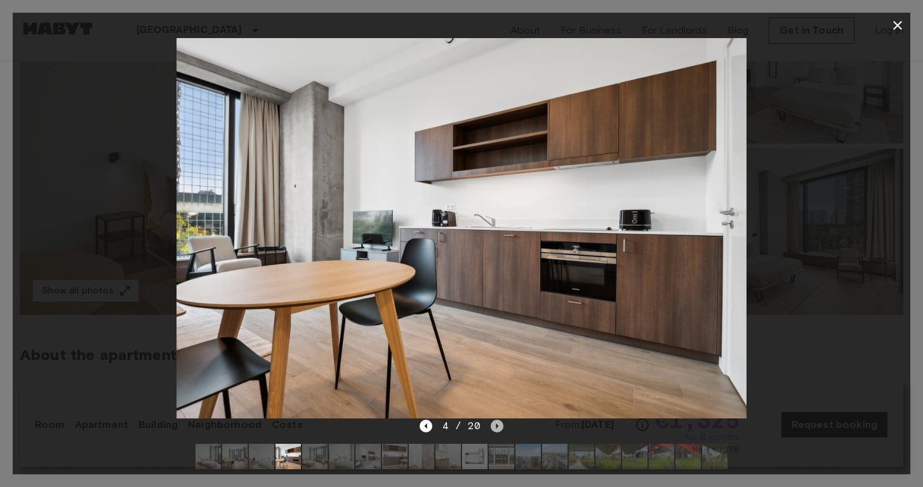
click at [496, 427] on icon "Next image" at bounding box center [497, 425] width 3 height 5
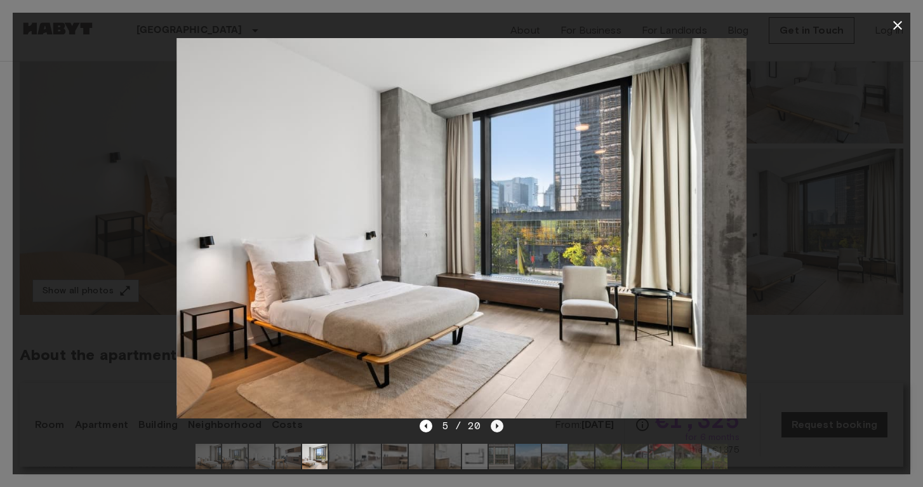
click at [496, 427] on icon "Next image" at bounding box center [497, 425] width 3 height 5
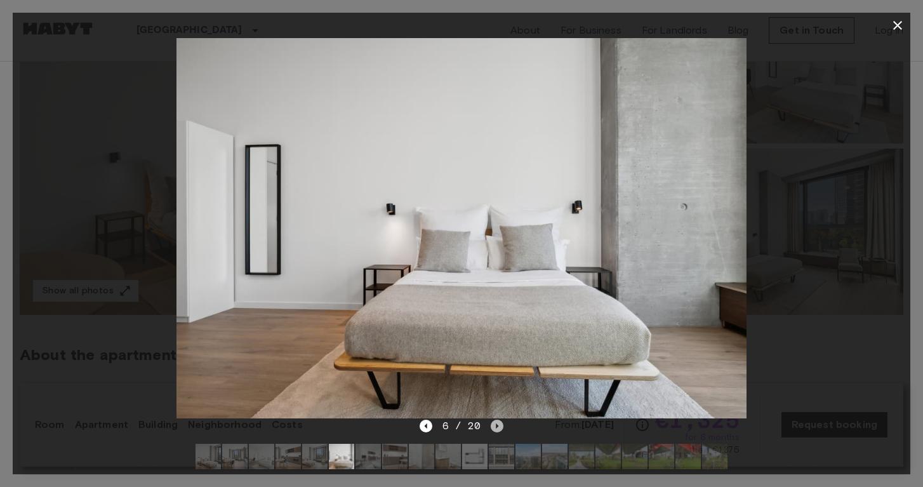
click at [496, 427] on icon "Next image" at bounding box center [497, 425] width 3 height 5
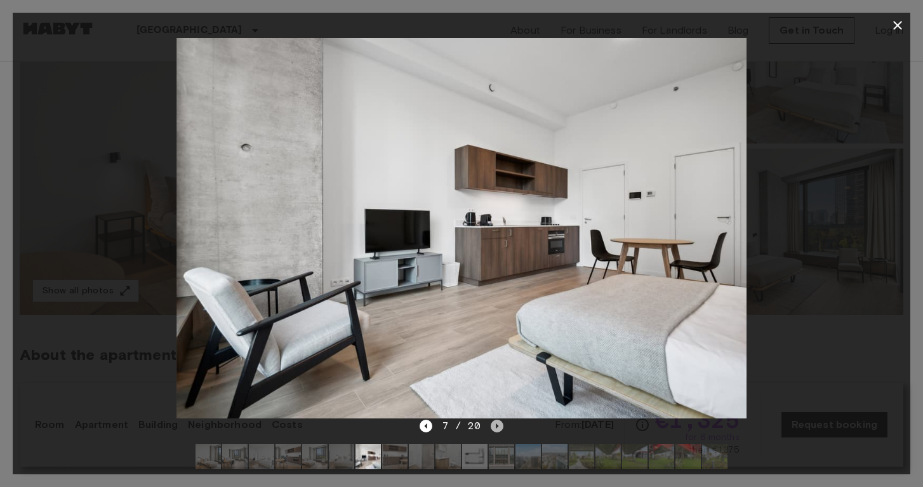
click at [496, 427] on icon "Next image" at bounding box center [497, 425] width 3 height 5
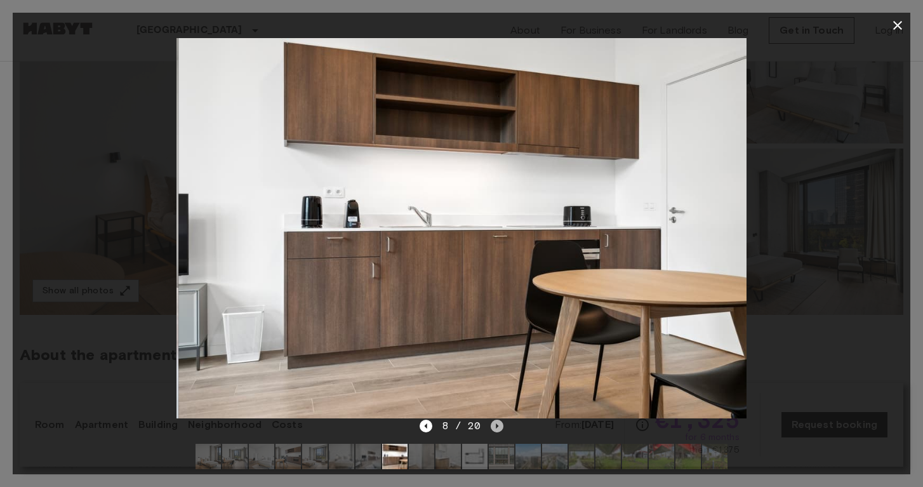
click at [496, 427] on icon "Next image" at bounding box center [497, 425] width 3 height 5
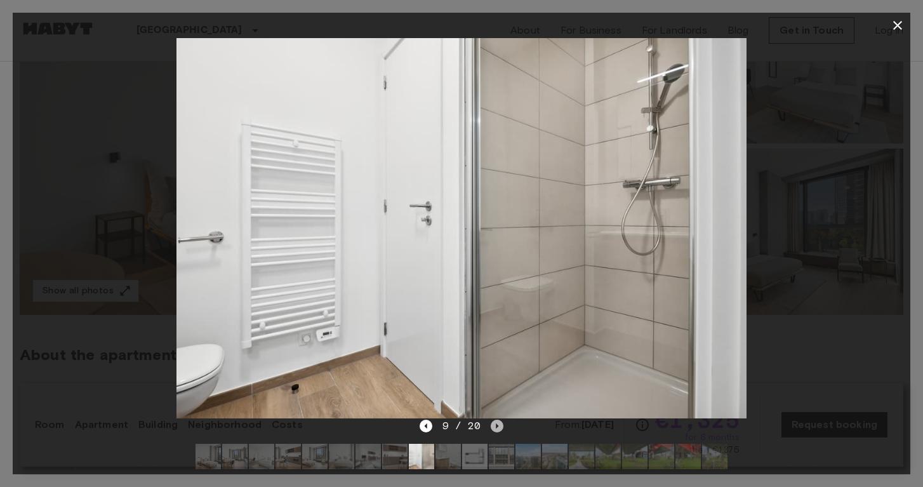
click at [496, 427] on icon "Next image" at bounding box center [497, 425] width 3 height 5
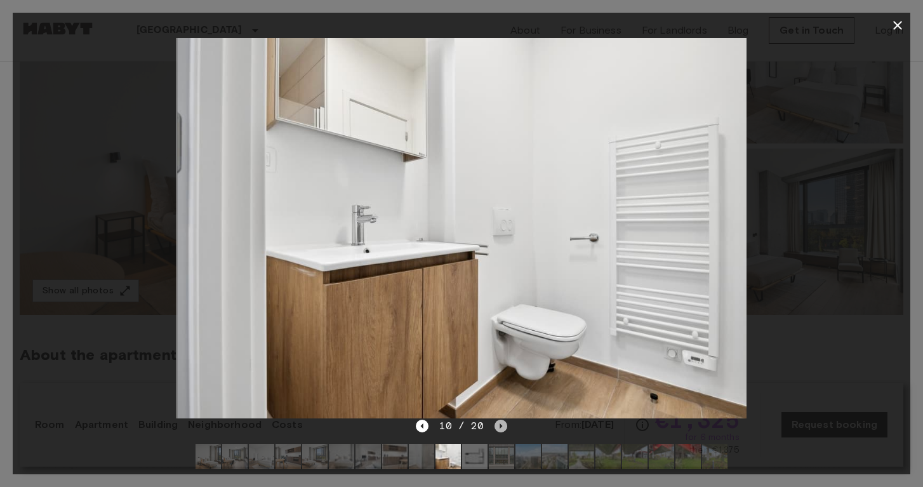
click at [496, 427] on icon "Next image" at bounding box center [500, 426] width 13 height 13
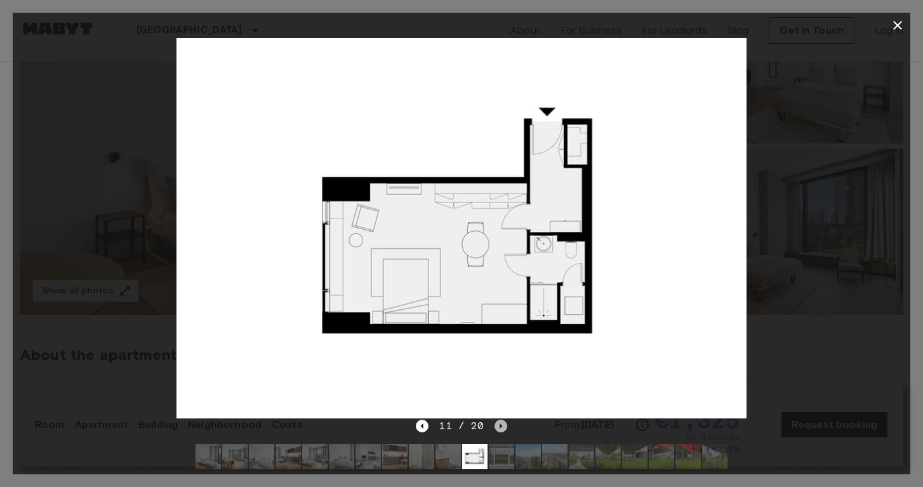
click at [496, 427] on icon "Next image" at bounding box center [500, 426] width 13 height 13
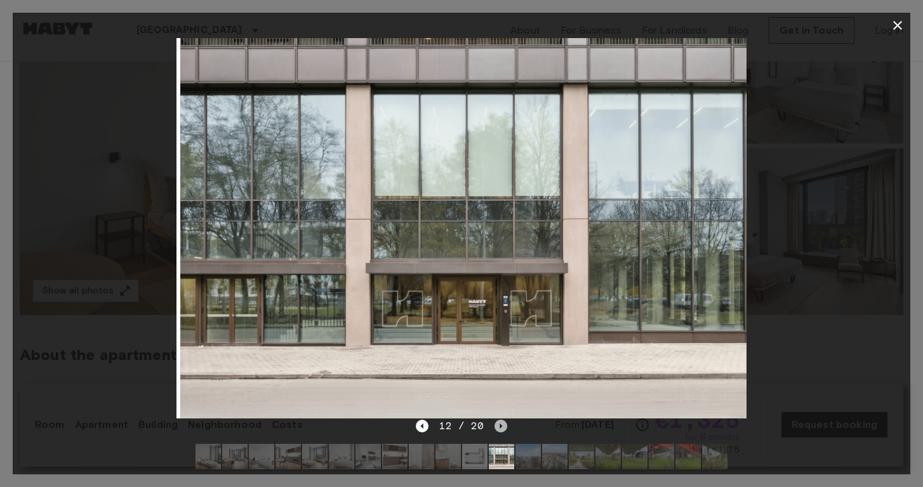
click at [496, 427] on icon "Next image" at bounding box center [500, 426] width 13 height 13
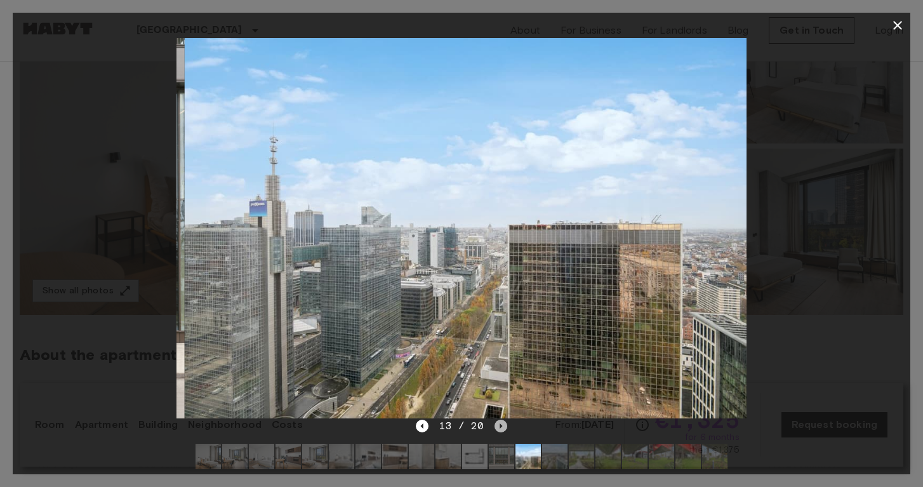
click at [496, 427] on icon "Next image" at bounding box center [500, 426] width 13 height 13
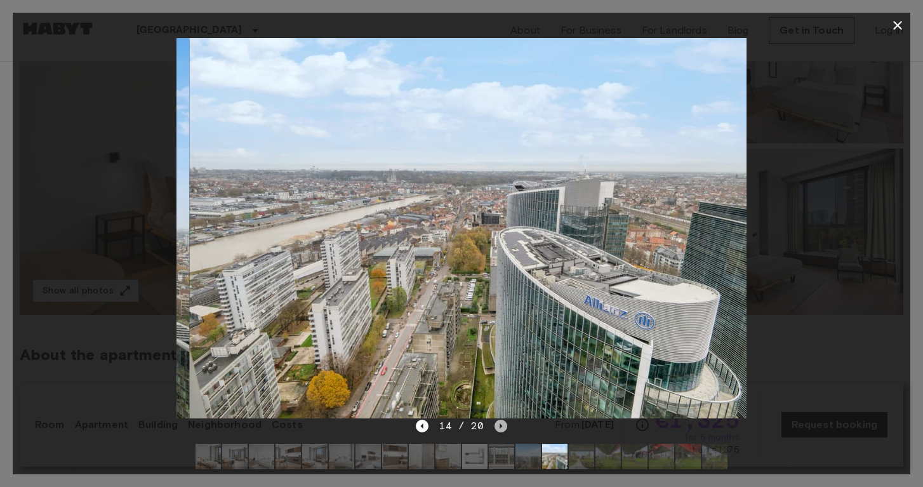
click at [496, 427] on icon "Next image" at bounding box center [500, 426] width 13 height 13
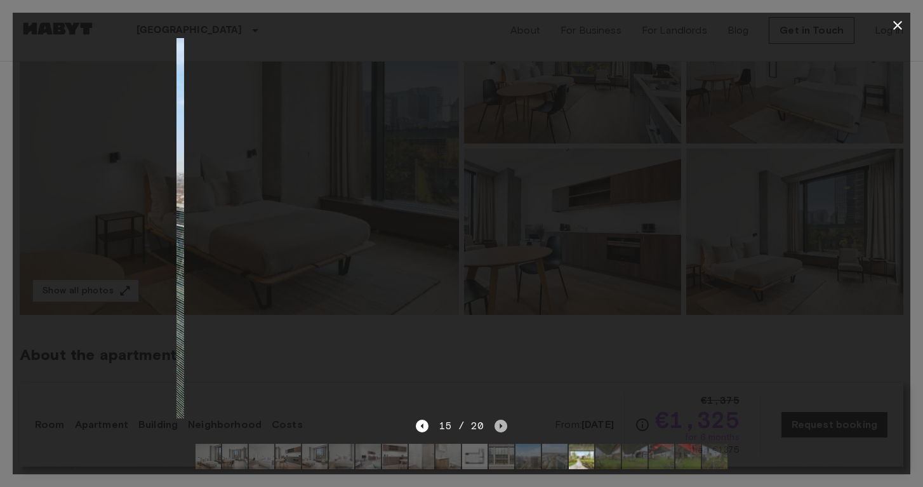
click at [496, 427] on icon "Next image" at bounding box center [500, 426] width 13 height 13
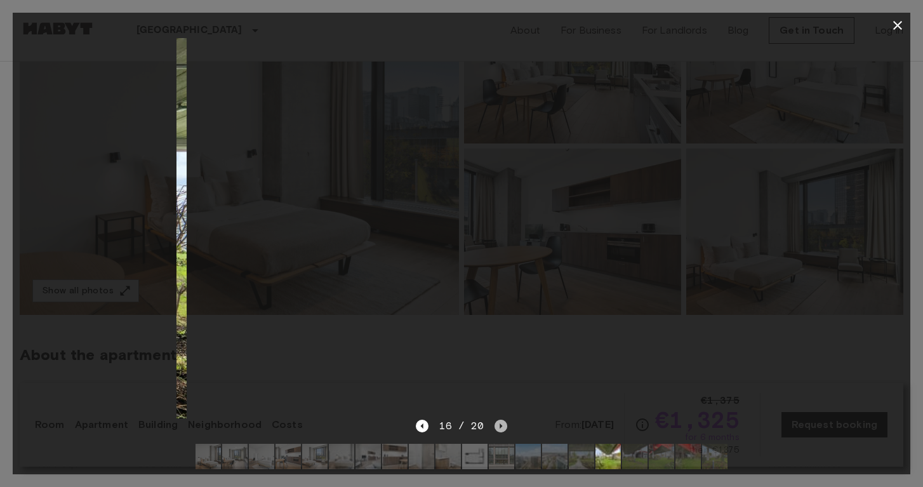
click at [496, 427] on icon "Next image" at bounding box center [500, 426] width 13 height 13
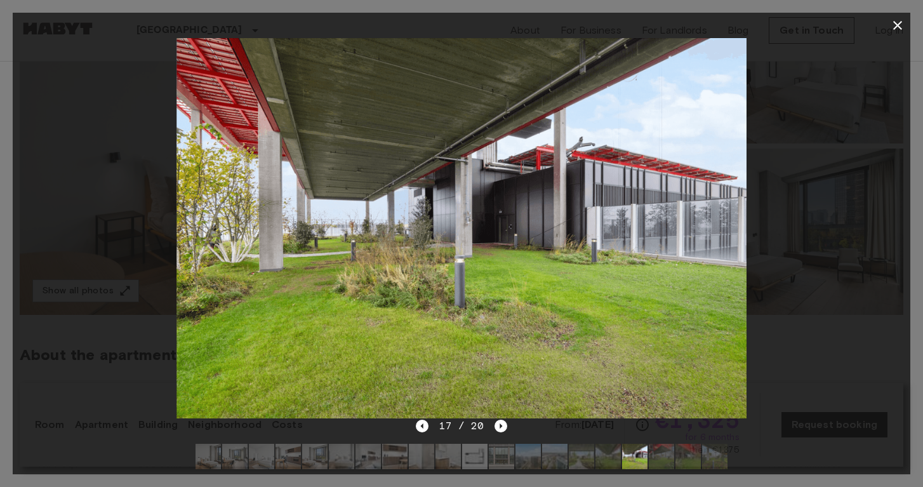
click at [898, 25] on icon "button" at bounding box center [897, 25] width 9 height 9
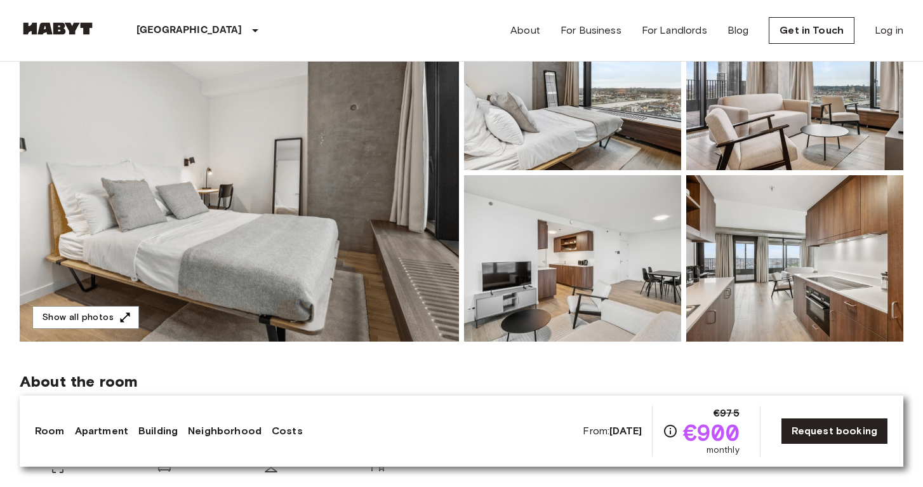
scroll to position [60, 0]
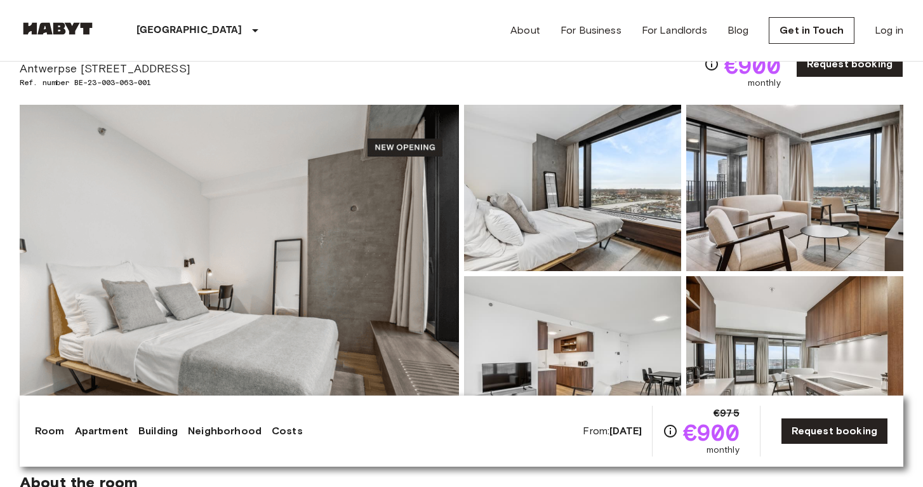
click at [266, 249] on img at bounding box center [239, 274] width 439 height 338
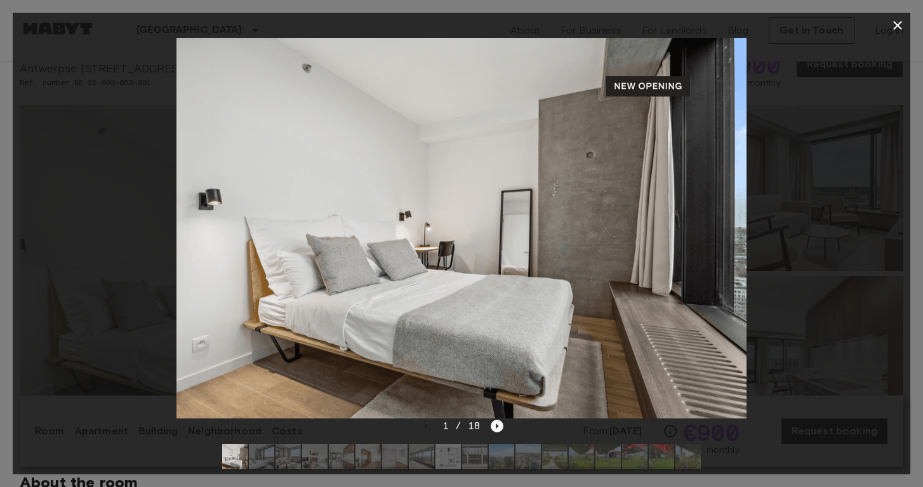
click at [494, 425] on icon "Next image" at bounding box center [497, 426] width 13 height 13
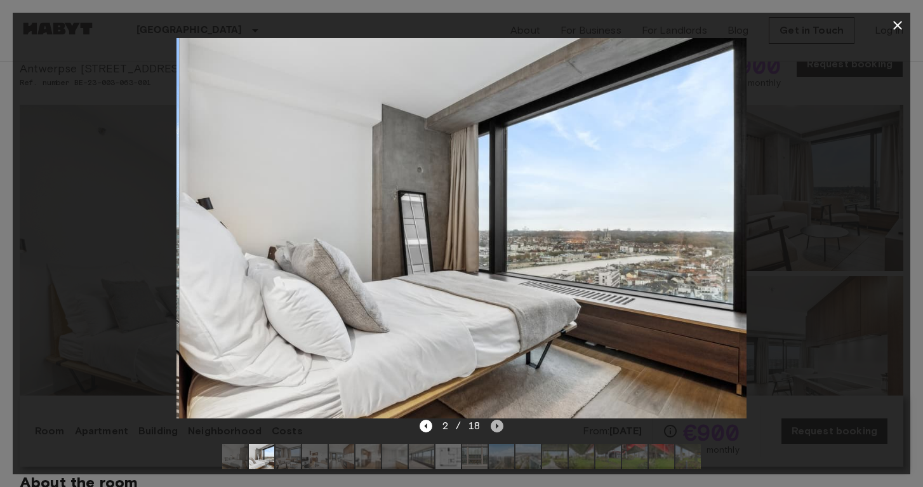
click at [494, 425] on icon "Next image" at bounding box center [497, 426] width 13 height 13
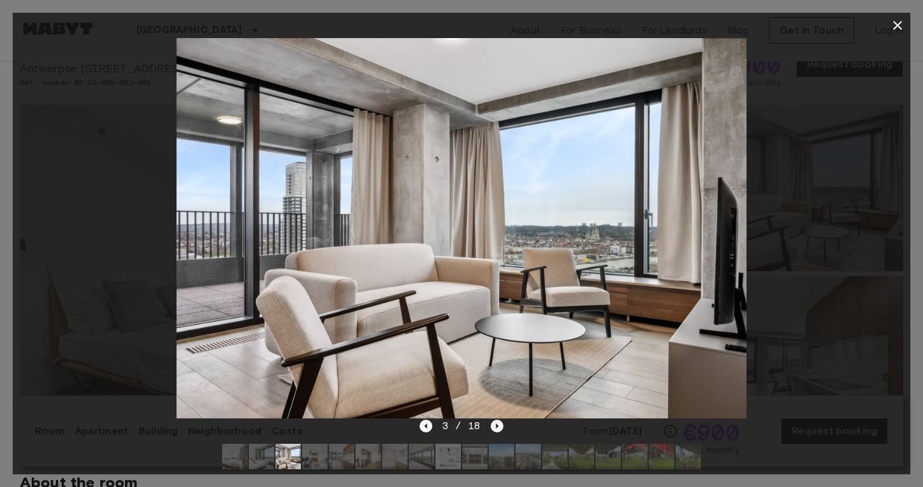
click at [494, 425] on icon "Next image" at bounding box center [497, 426] width 13 height 13
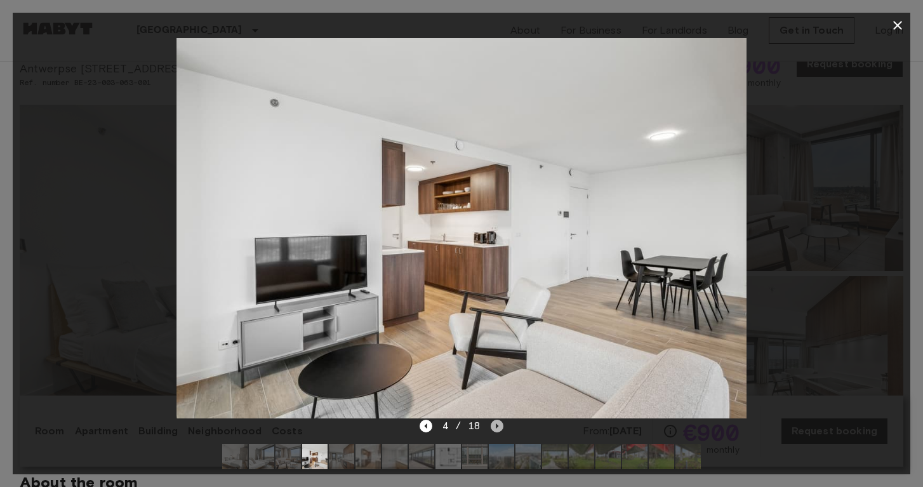
click at [494, 425] on icon "Next image" at bounding box center [497, 426] width 13 height 13
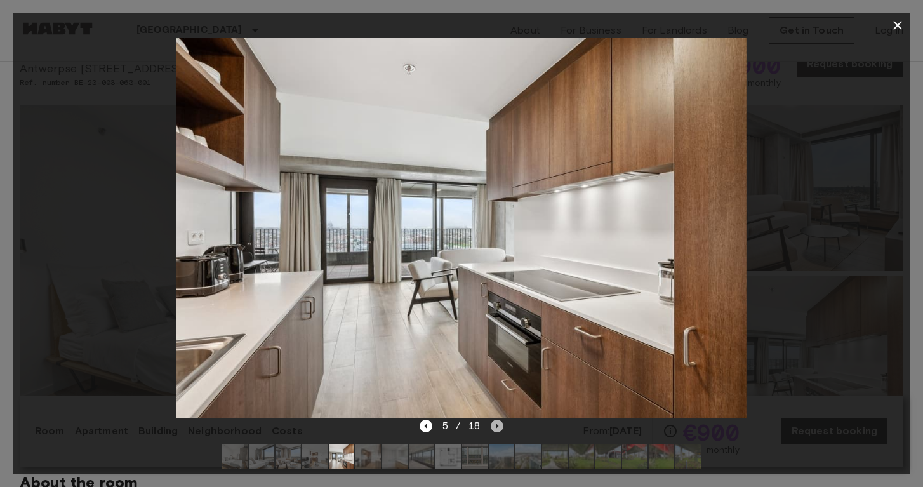
click at [494, 425] on icon "Next image" at bounding box center [497, 426] width 13 height 13
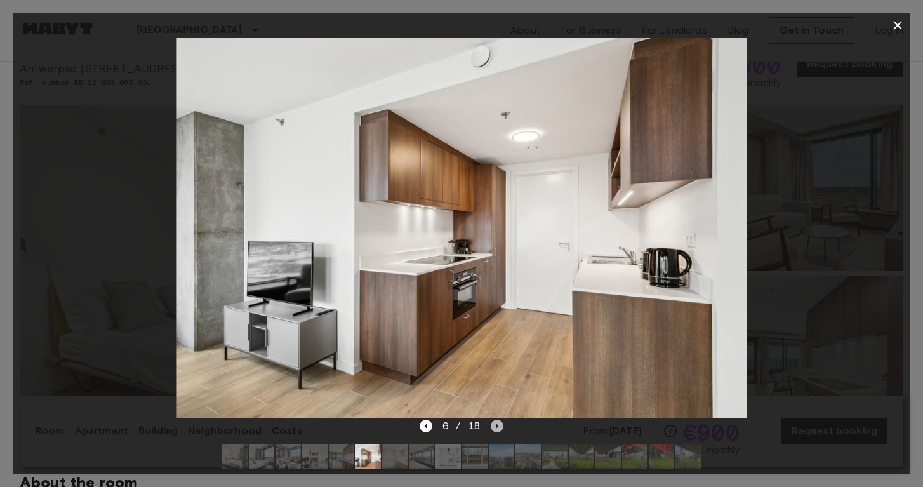
click at [494, 425] on icon "Next image" at bounding box center [497, 426] width 13 height 13
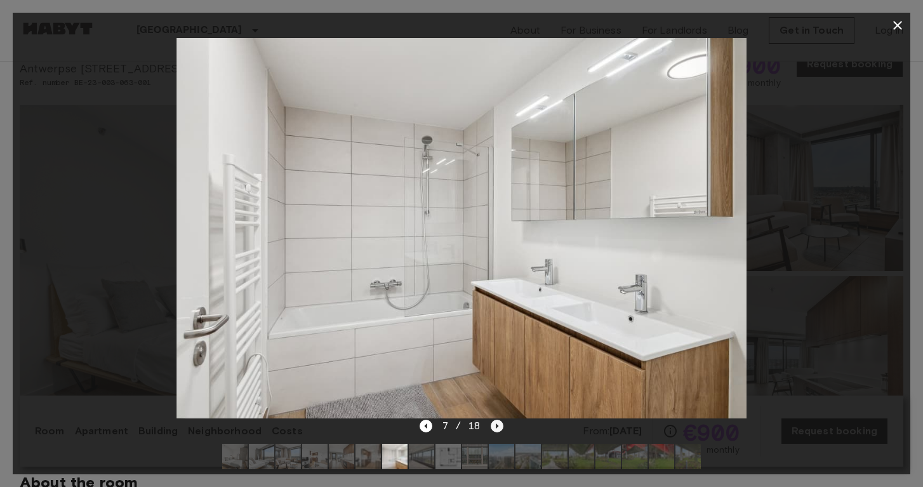
click at [494, 425] on icon "Next image" at bounding box center [497, 426] width 13 height 13
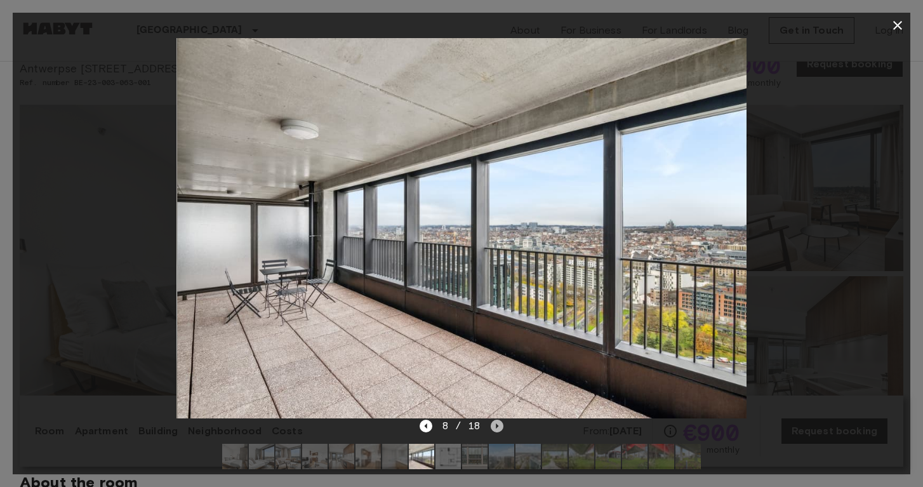
click at [494, 425] on icon "Next image" at bounding box center [497, 426] width 13 height 13
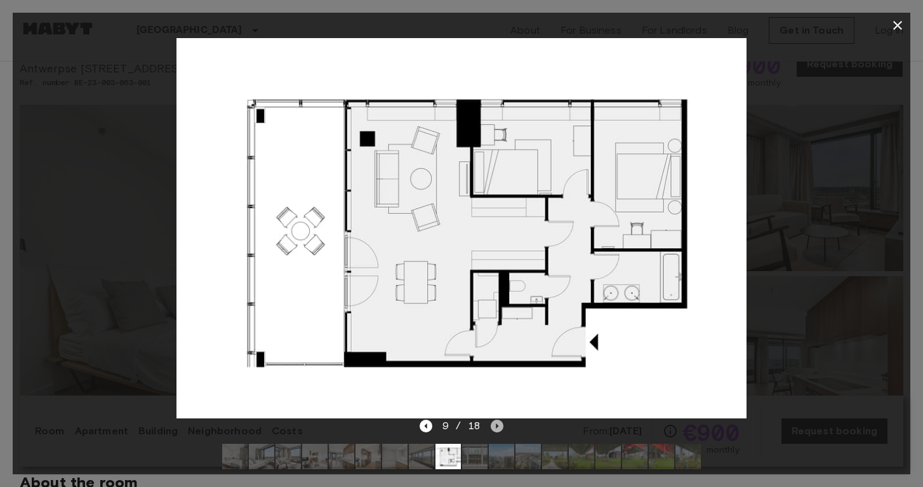
click at [494, 425] on icon "Next image" at bounding box center [497, 426] width 13 height 13
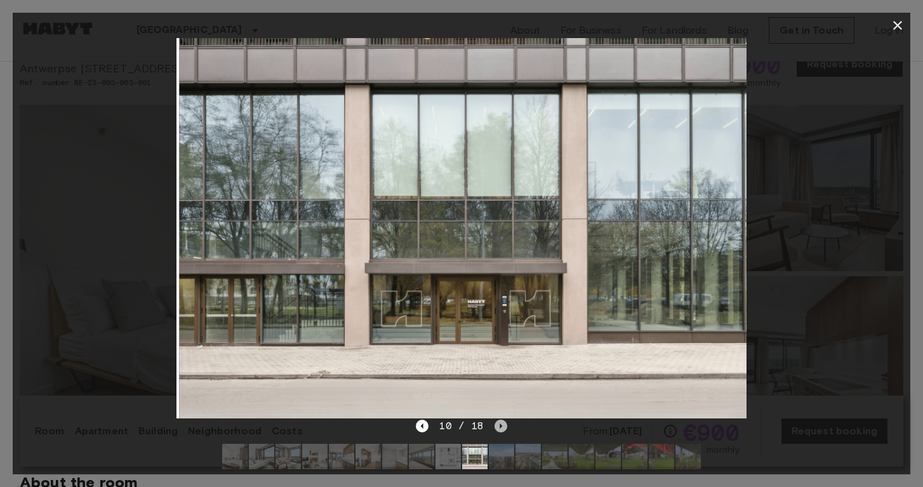
click at [494, 425] on icon "Next image" at bounding box center [500, 426] width 13 height 13
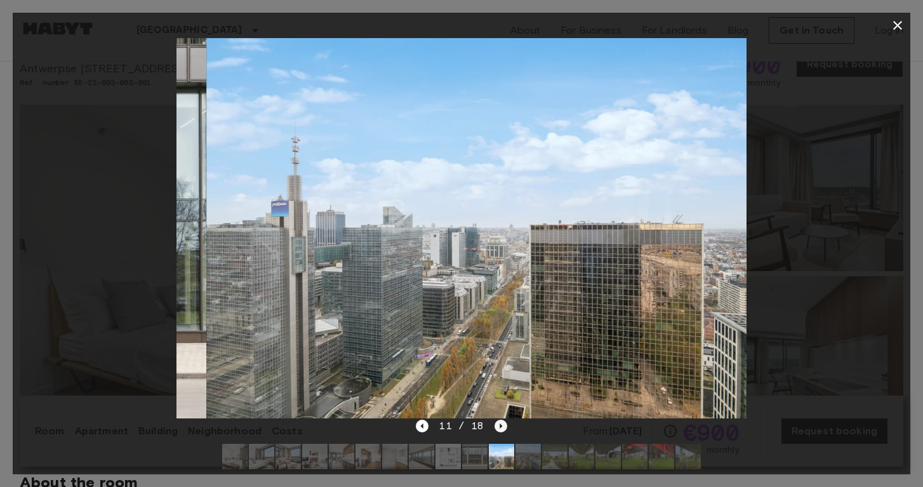
click at [494, 425] on icon "Next image" at bounding box center [500, 426] width 13 height 13
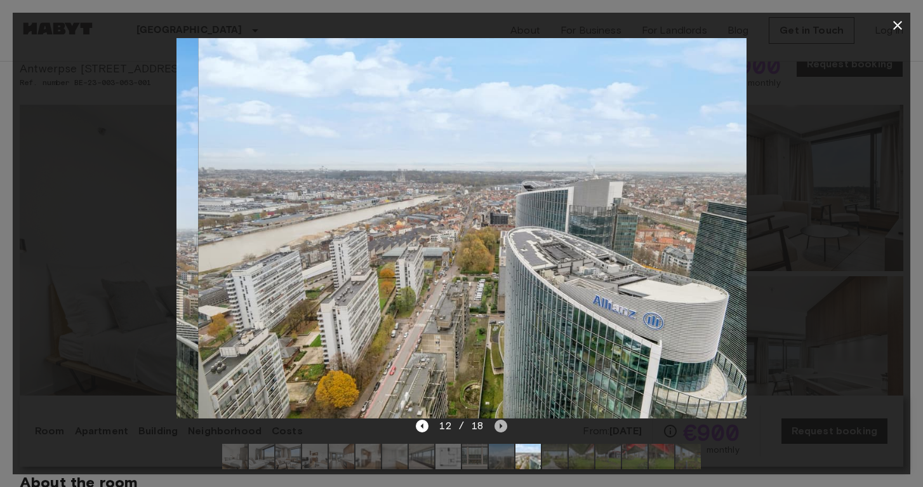
click at [494, 425] on icon "Next image" at bounding box center [500, 426] width 13 height 13
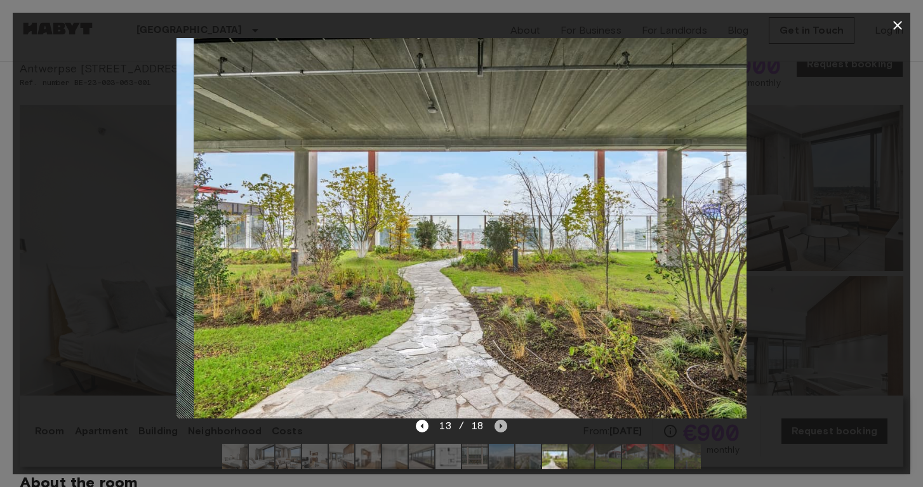
click at [494, 425] on icon "Next image" at bounding box center [500, 426] width 13 height 13
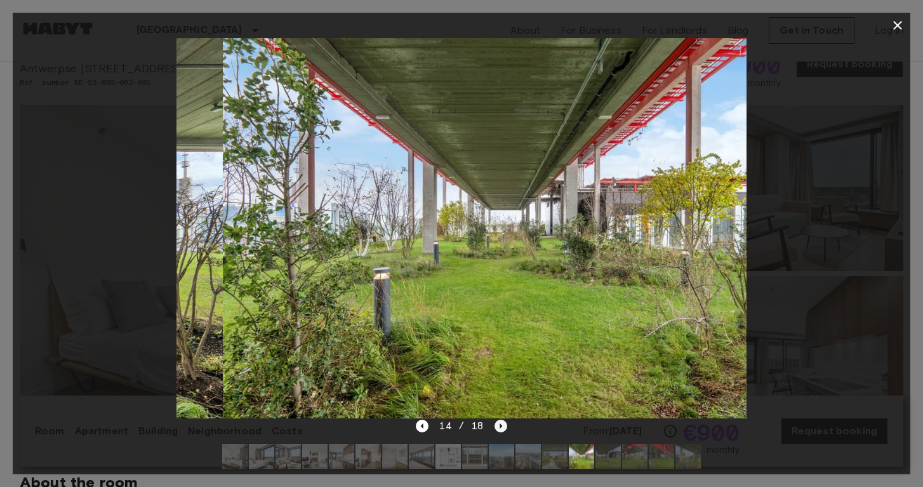
click at [494, 425] on icon "Next image" at bounding box center [500, 426] width 13 height 13
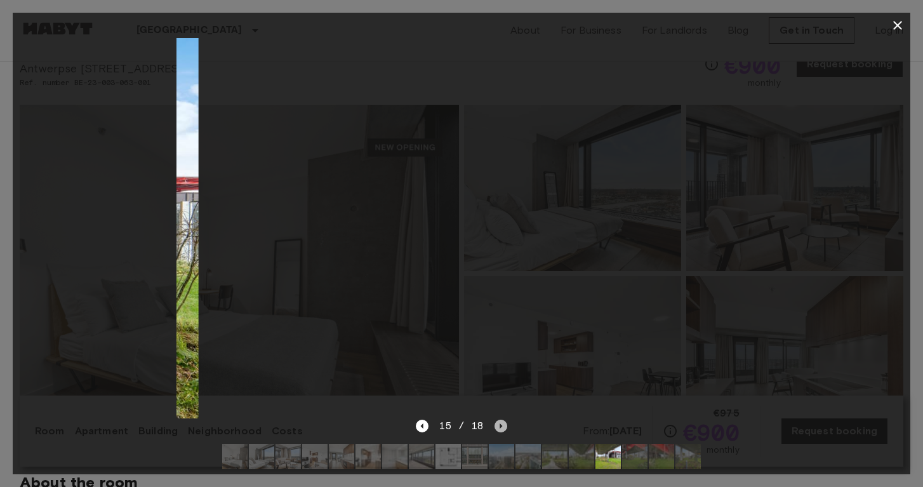
click at [494, 425] on icon "Next image" at bounding box center [500, 426] width 13 height 13
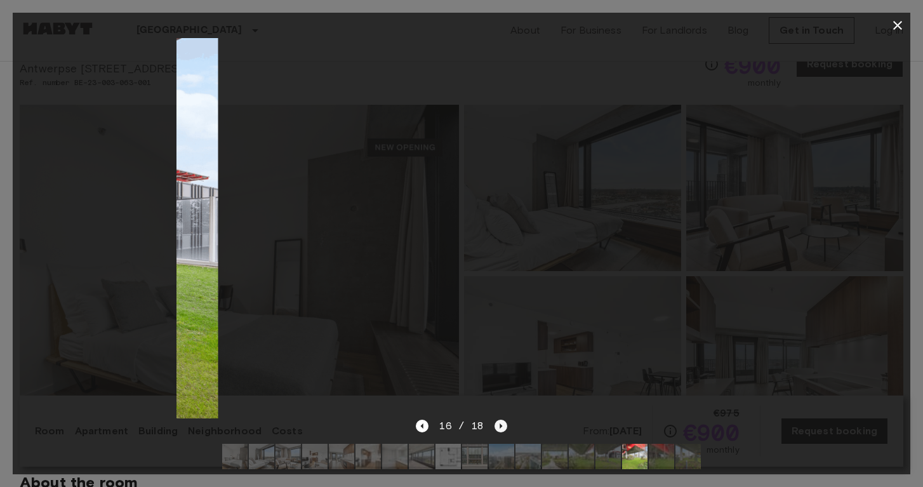
click at [494, 425] on icon "Next image" at bounding box center [500, 426] width 13 height 13
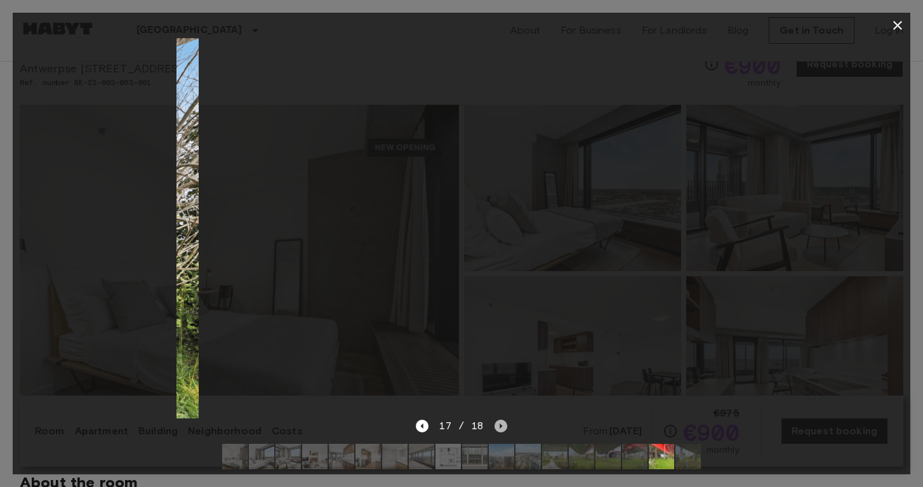
click at [494, 425] on icon "Next image" at bounding box center [500, 426] width 13 height 13
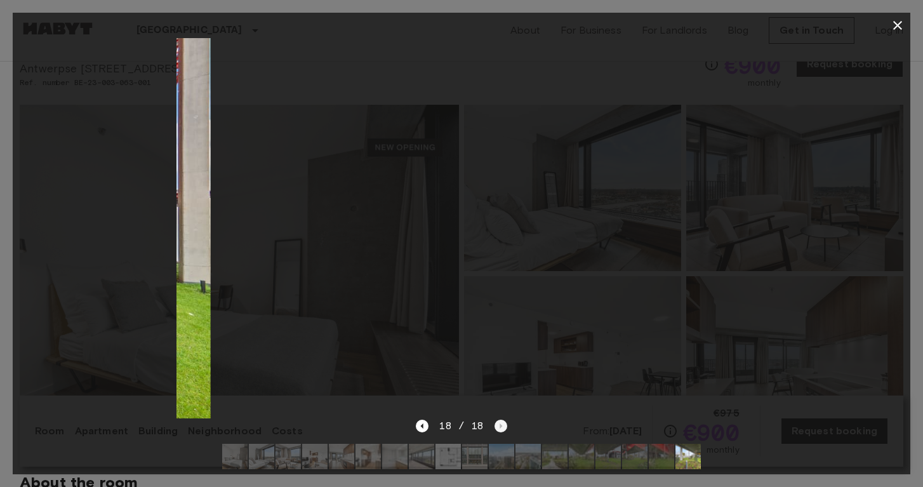
click at [494, 425] on div "18 / 18" at bounding box center [461, 425] width 91 height 15
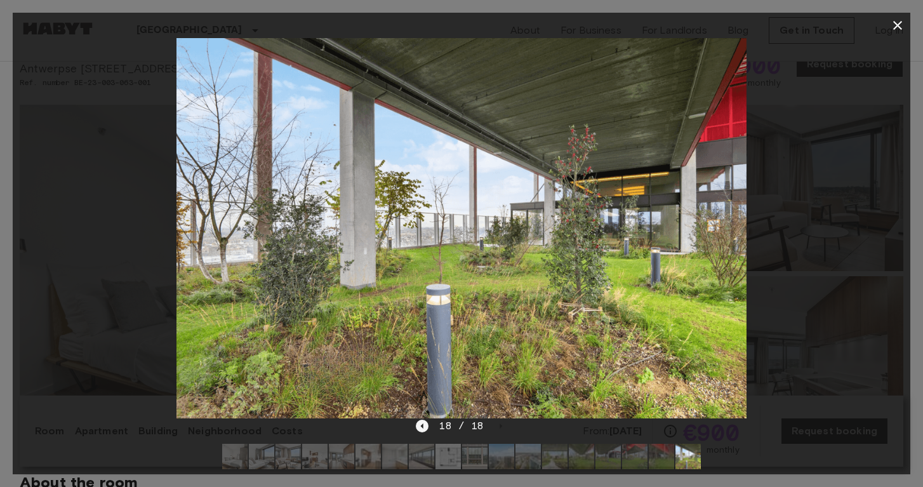
click at [423, 428] on icon "Previous image" at bounding box center [422, 426] width 13 height 13
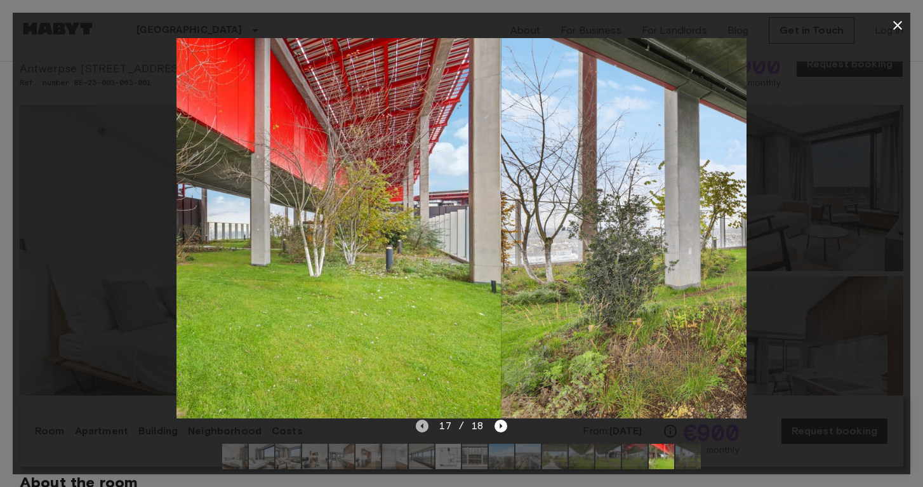
click at [423, 428] on icon "Previous image" at bounding box center [422, 426] width 13 height 13
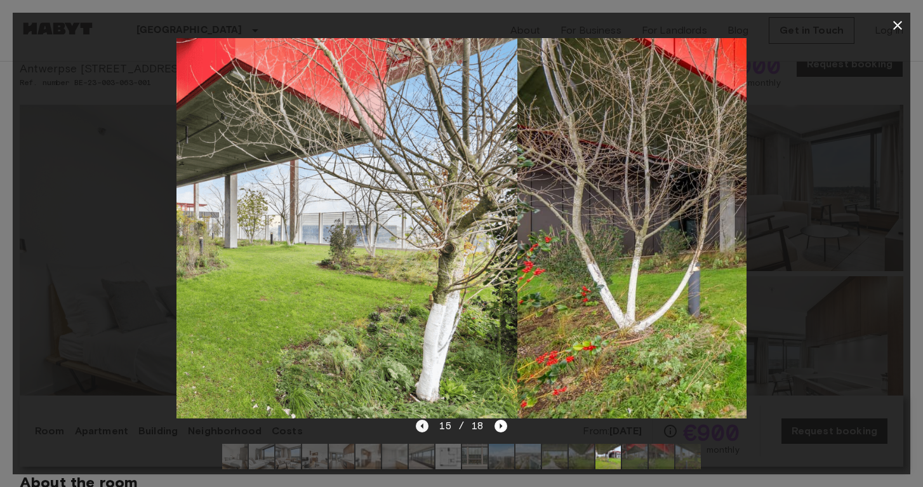
click at [423, 428] on icon "Previous image" at bounding box center [422, 426] width 13 height 13
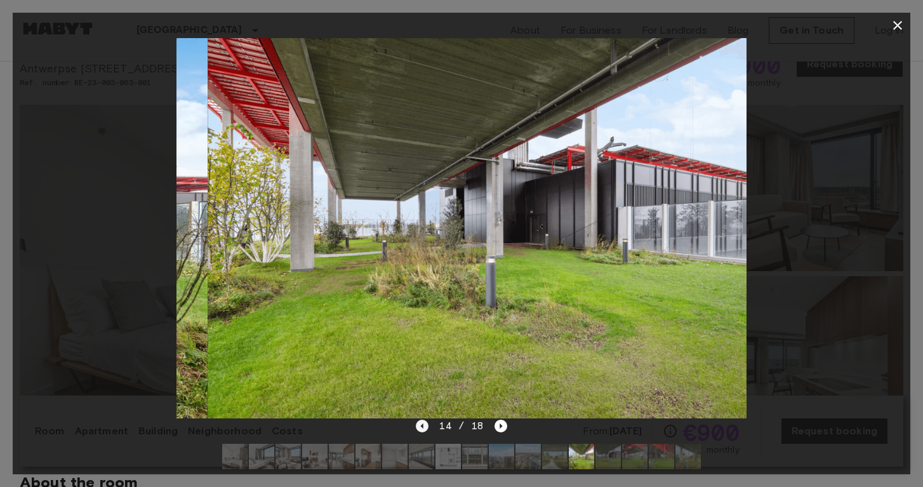
click at [423, 428] on icon "Previous image" at bounding box center [422, 426] width 13 height 13
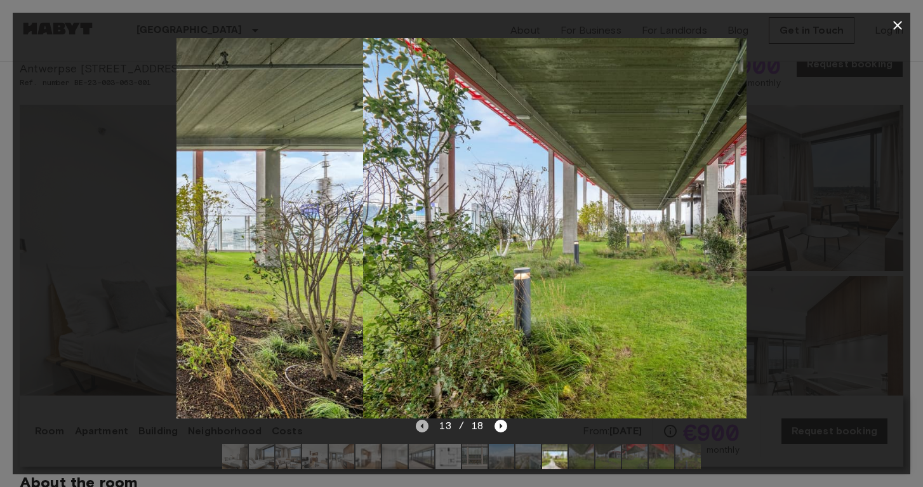
click at [423, 428] on icon "Previous image" at bounding box center [422, 426] width 13 height 13
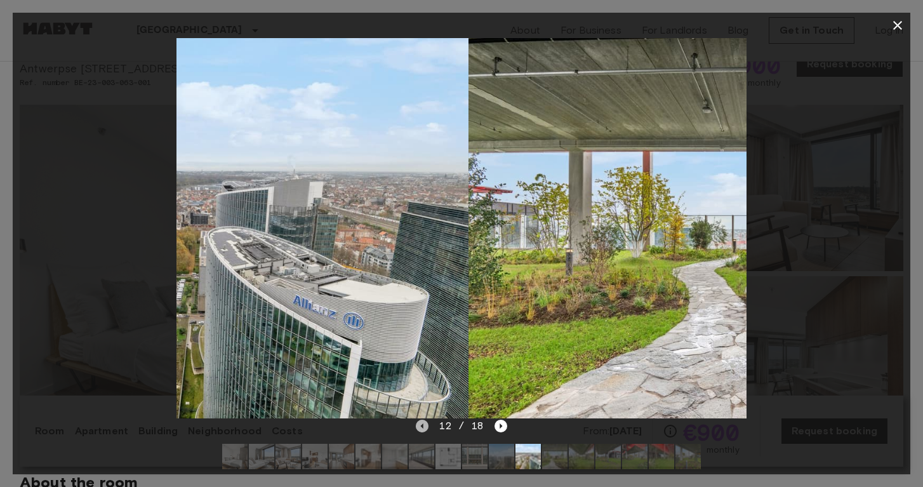
click at [423, 428] on icon "Previous image" at bounding box center [422, 426] width 13 height 13
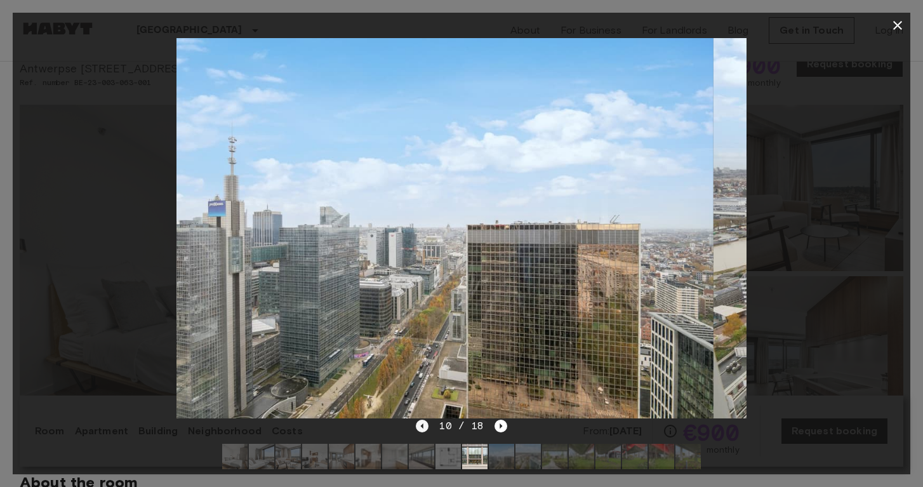
click at [423, 428] on icon "Previous image" at bounding box center [422, 426] width 13 height 13
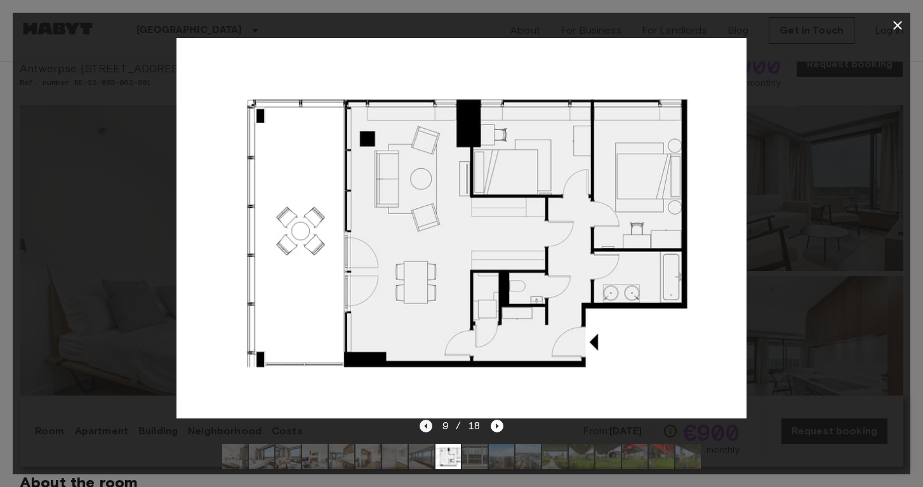
click at [423, 428] on icon "Previous image" at bounding box center [426, 426] width 13 height 13
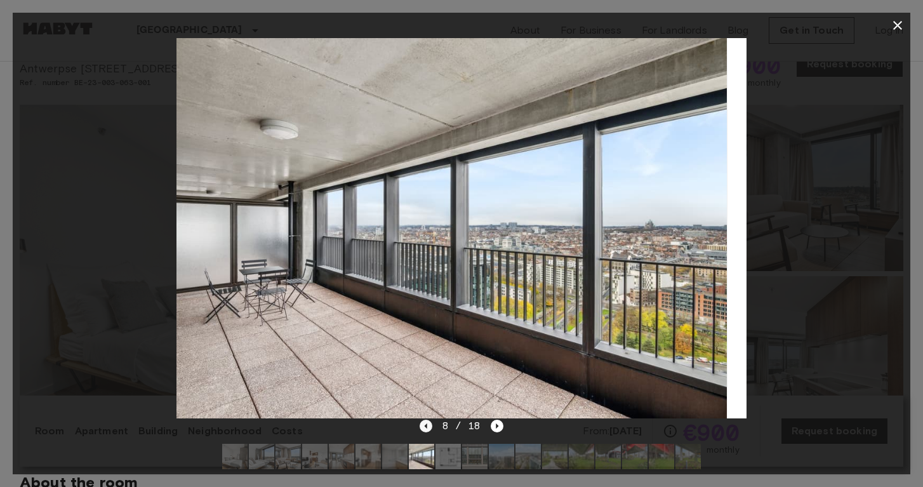
click at [423, 428] on icon "Previous image" at bounding box center [426, 426] width 13 height 13
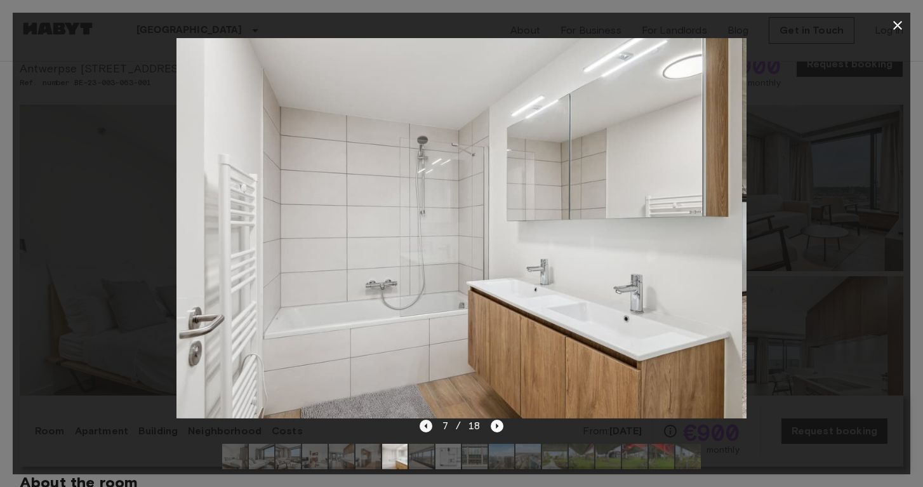
click at [423, 428] on icon "Previous image" at bounding box center [426, 426] width 13 height 13
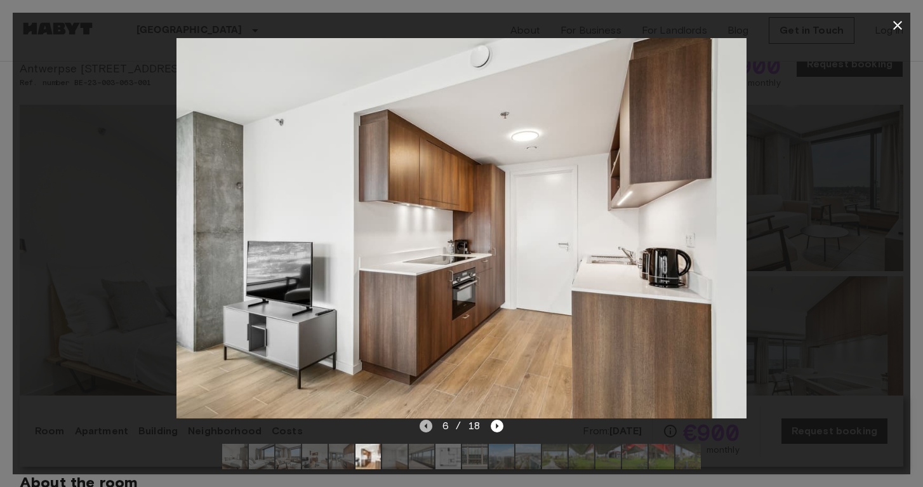
click at [423, 428] on icon "Previous image" at bounding box center [426, 426] width 13 height 13
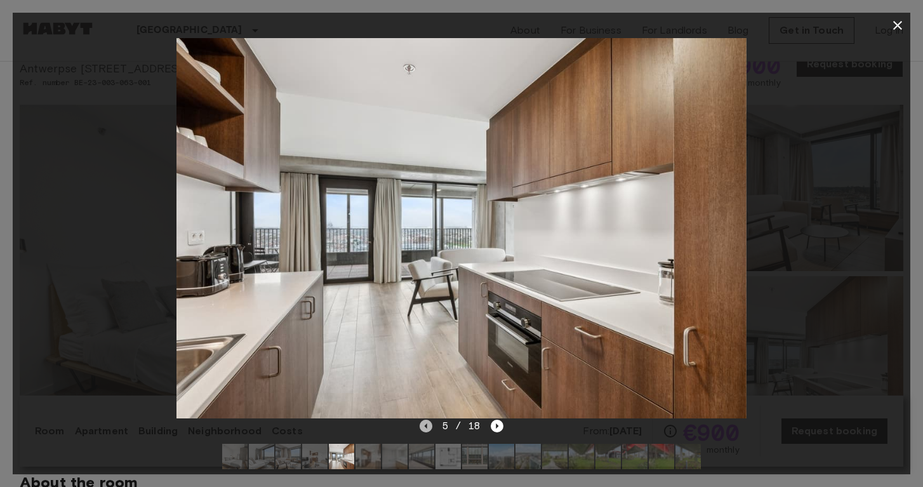
click at [424, 429] on icon "Previous image" at bounding box center [426, 426] width 13 height 13
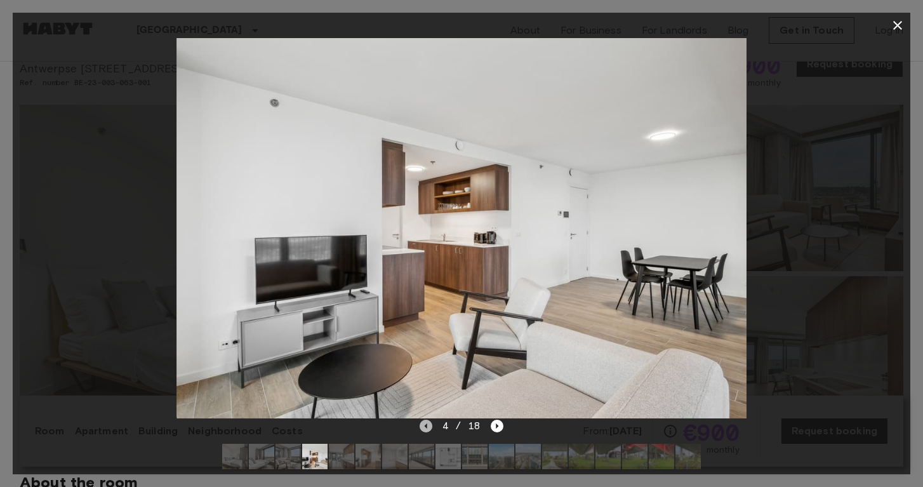
click at [424, 429] on icon "Previous image" at bounding box center [426, 426] width 13 height 13
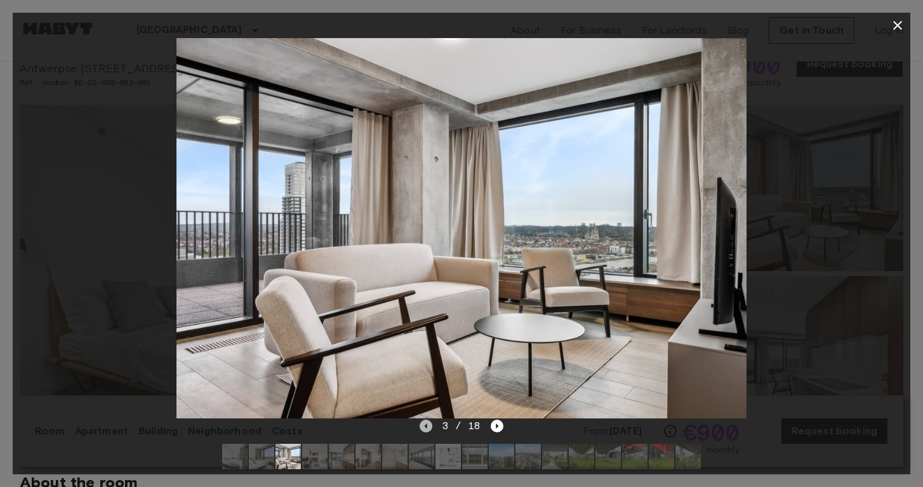
click at [425, 429] on icon "Previous image" at bounding box center [426, 426] width 13 height 13
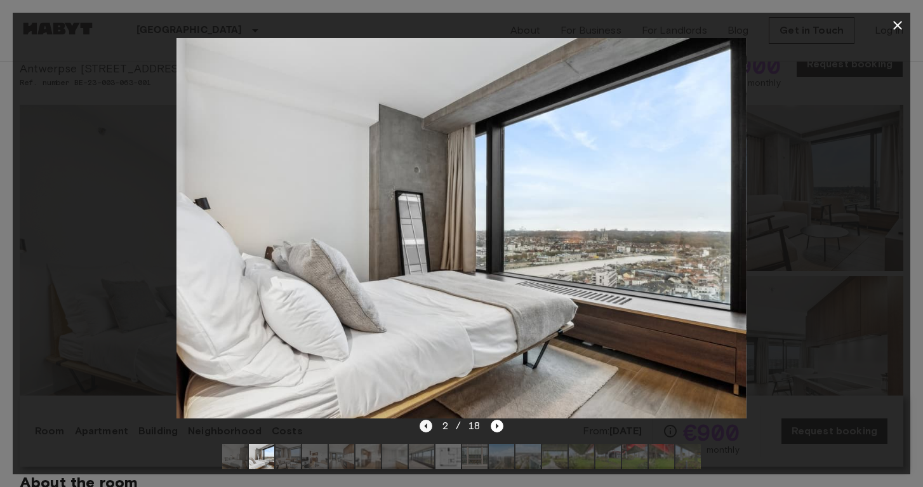
click at [425, 430] on icon "Previous image" at bounding box center [426, 426] width 13 height 13
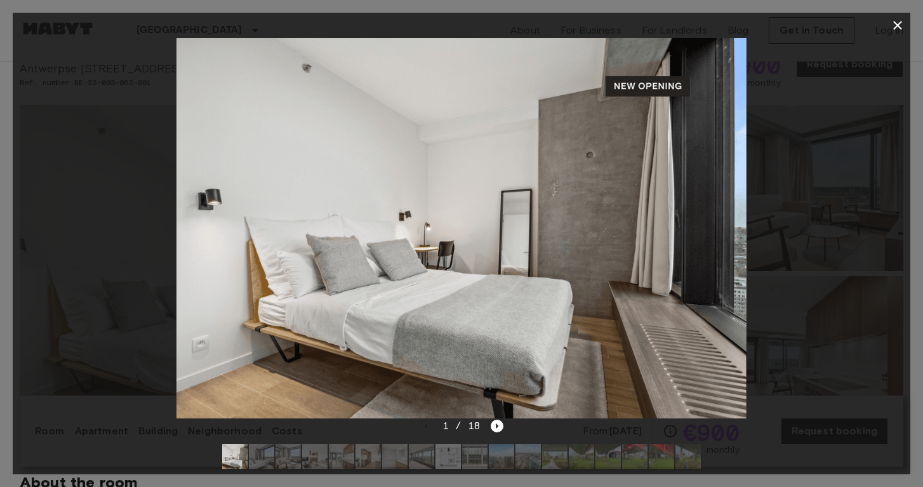
click at [427, 430] on div "1 / 18" at bounding box center [462, 425] width 84 height 15
click at [901, 22] on icon "button" at bounding box center [897, 25] width 9 height 9
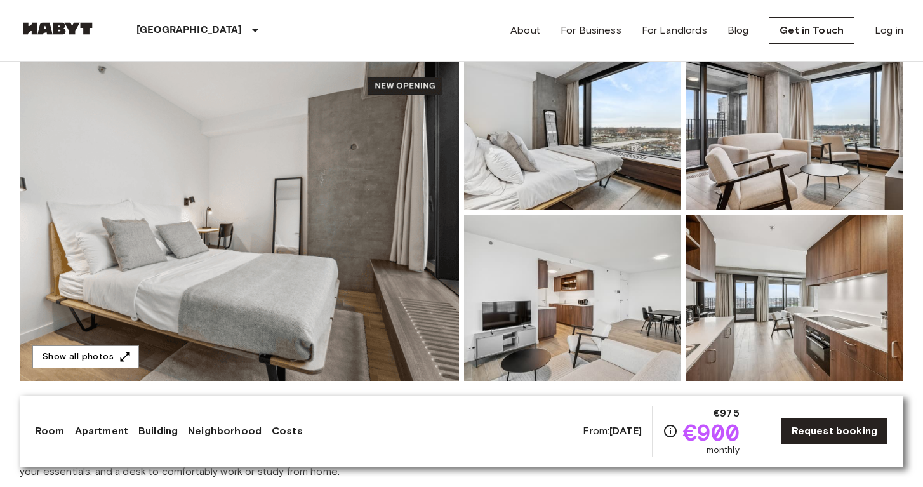
scroll to position [120, 0]
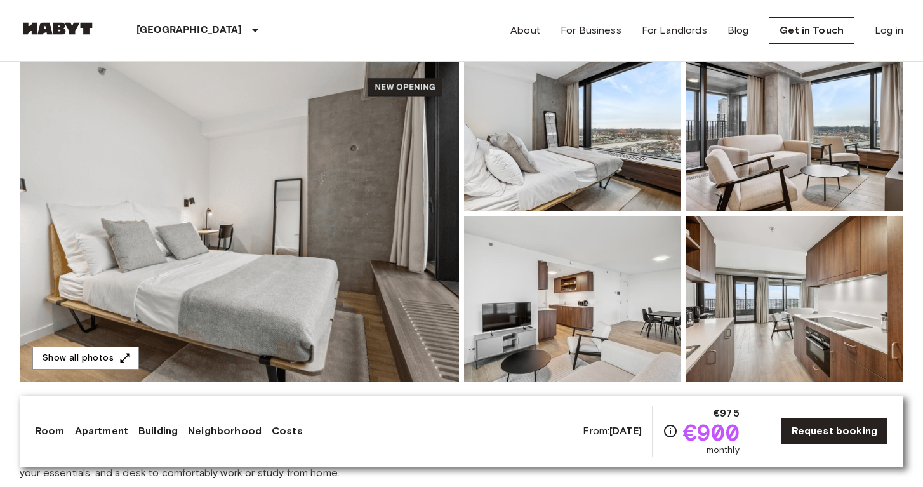
click at [284, 237] on img at bounding box center [239, 213] width 439 height 338
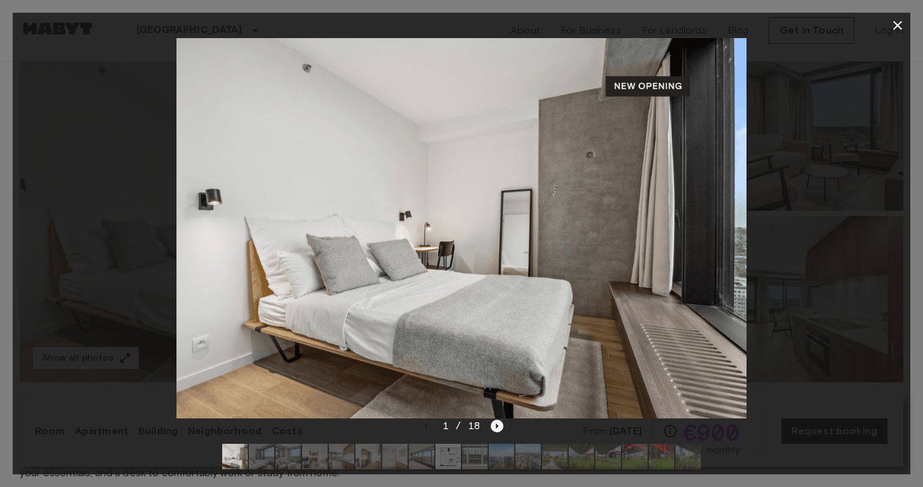
click at [496, 423] on icon "Next image" at bounding box center [497, 426] width 13 height 13
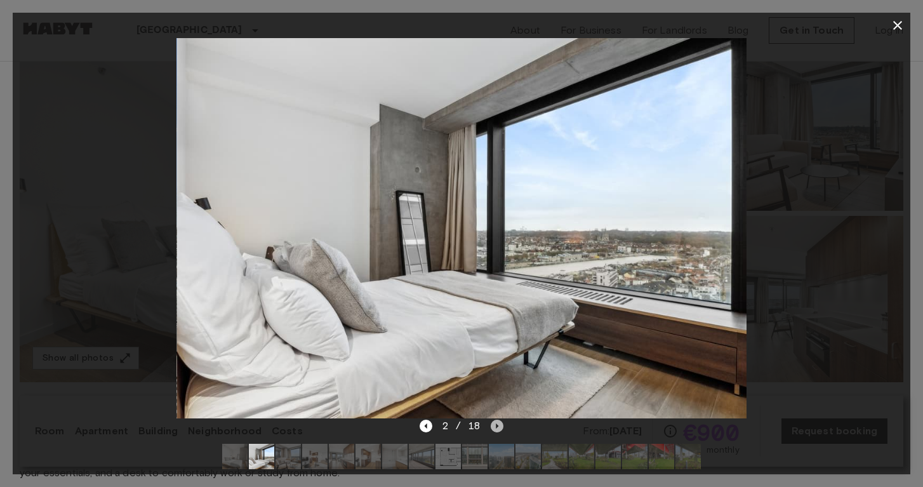
click at [496, 423] on icon "Next image" at bounding box center [497, 426] width 13 height 13
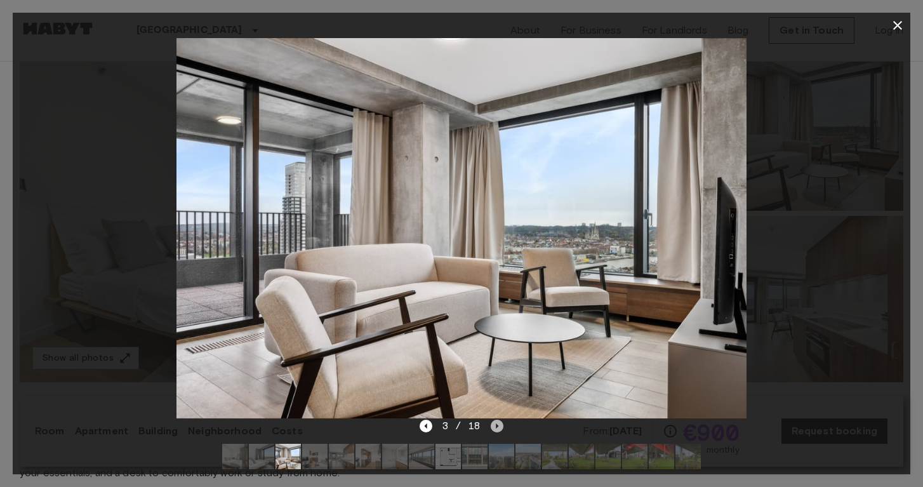
click at [496, 423] on icon "Next image" at bounding box center [497, 426] width 13 height 13
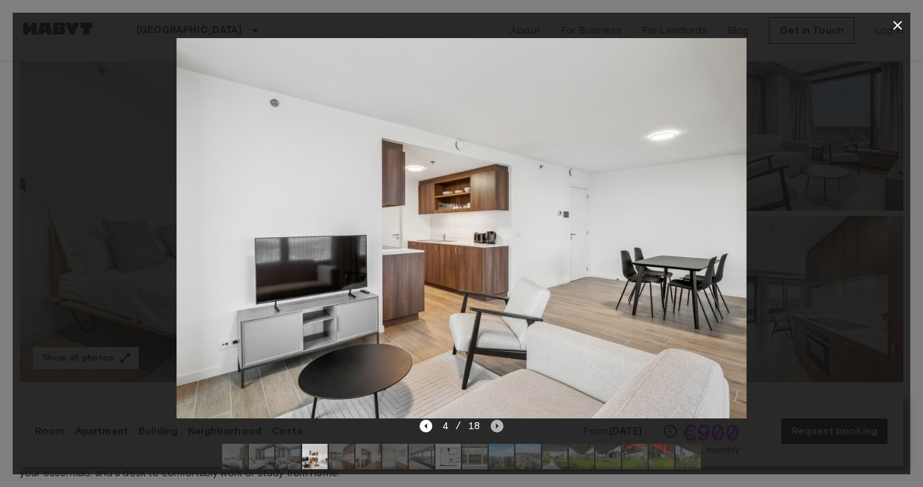
click at [496, 423] on icon "Next image" at bounding box center [497, 426] width 13 height 13
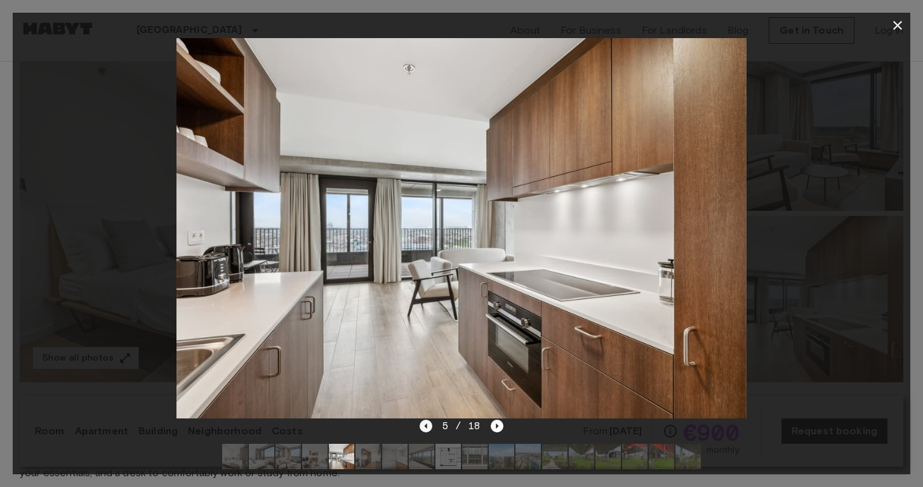
click at [427, 425] on icon "Previous image" at bounding box center [425, 425] width 3 height 5
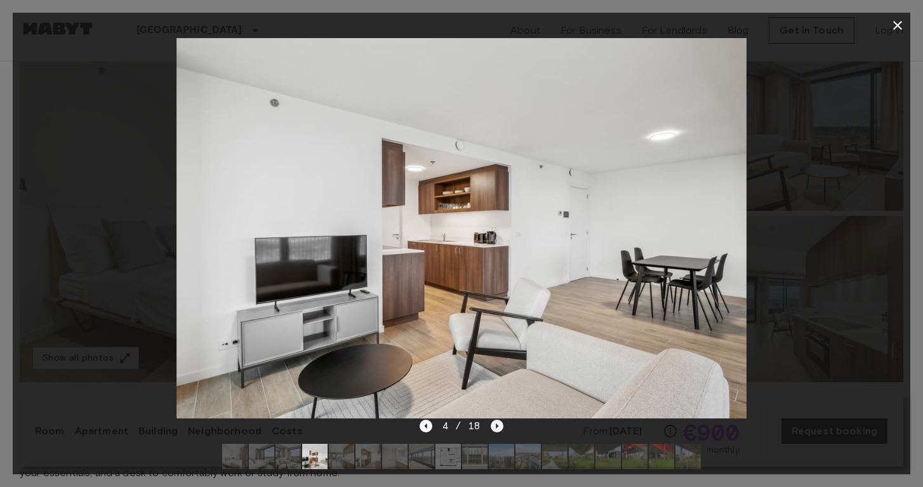
click at [497, 428] on icon "Next image" at bounding box center [497, 426] width 13 height 13
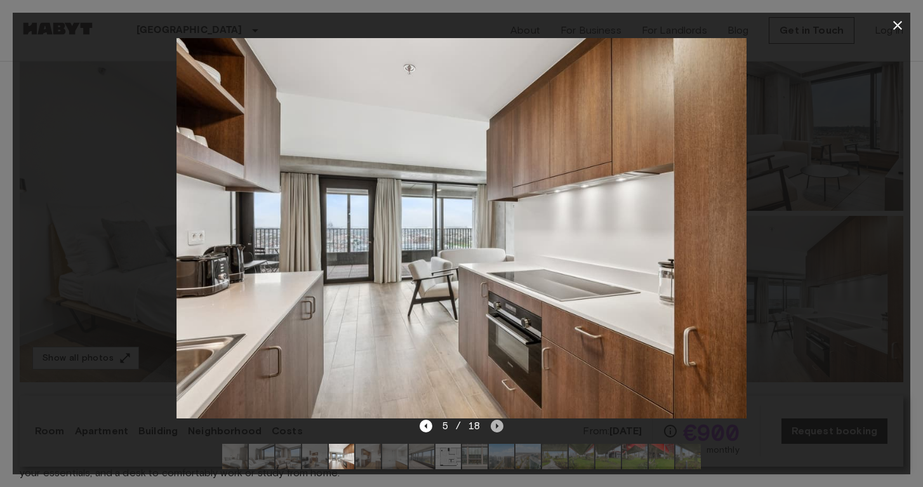
click at [497, 428] on icon "Next image" at bounding box center [497, 426] width 13 height 13
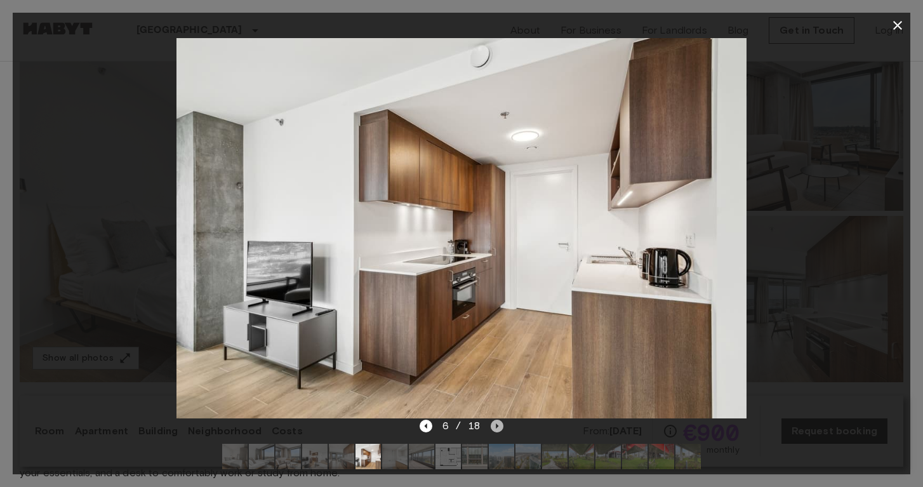
click at [497, 428] on icon "Next image" at bounding box center [497, 426] width 13 height 13
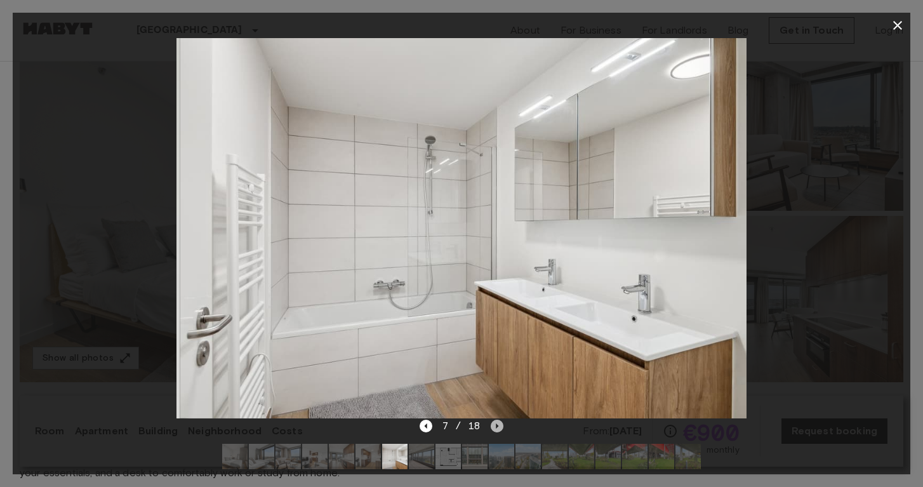
click at [497, 428] on icon "Next image" at bounding box center [497, 426] width 13 height 13
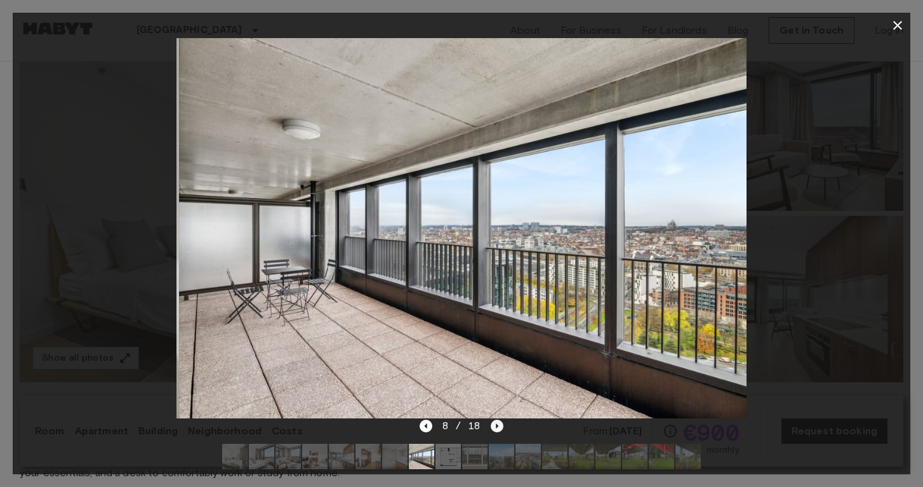
click at [497, 428] on icon "Next image" at bounding box center [497, 426] width 13 height 13
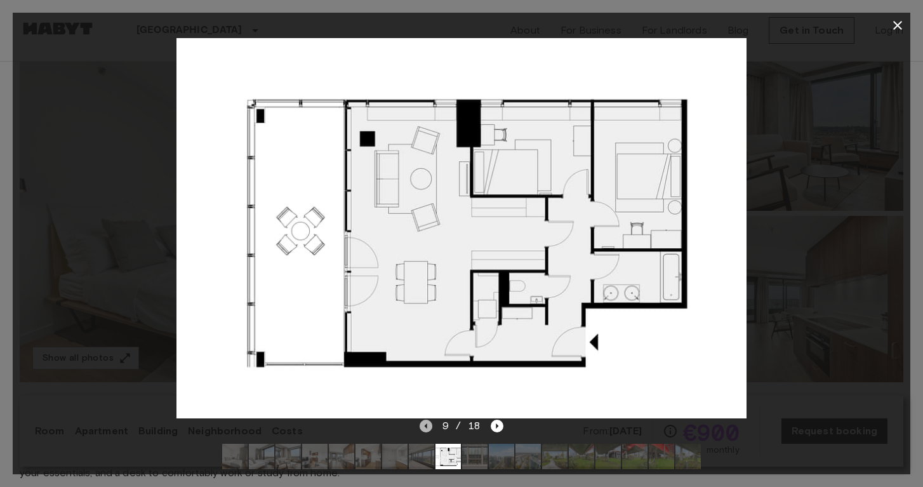
click at [425, 428] on icon "Previous image" at bounding box center [426, 426] width 13 height 13
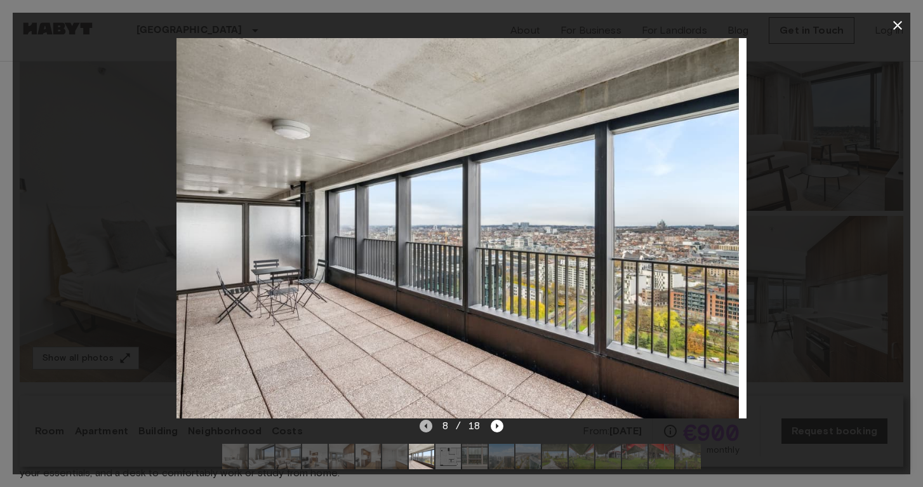
click at [425, 428] on icon "Previous image" at bounding box center [426, 426] width 13 height 13
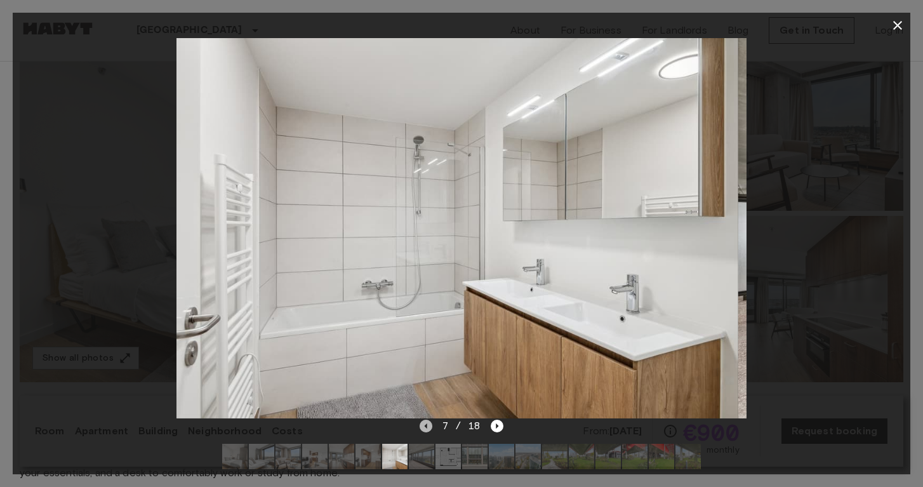
click at [425, 428] on icon "Previous image" at bounding box center [426, 426] width 13 height 13
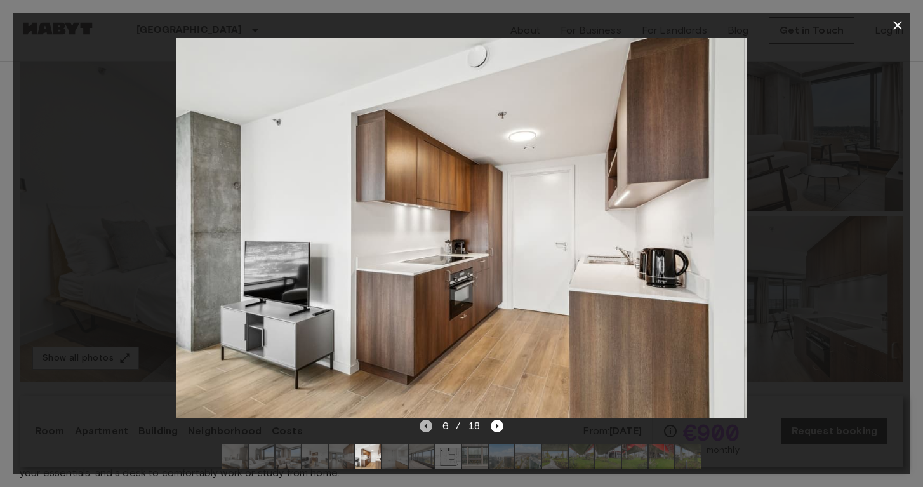
click at [425, 428] on icon "Previous image" at bounding box center [426, 426] width 13 height 13
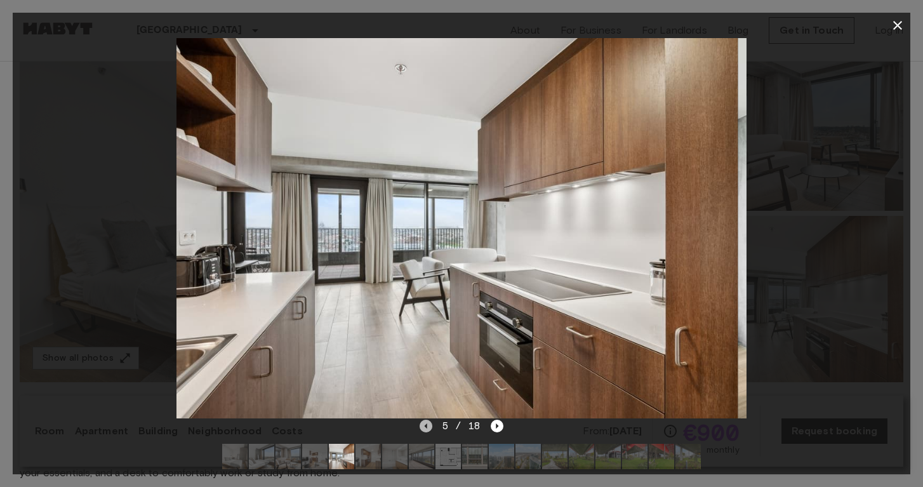
click at [425, 428] on icon "Previous image" at bounding box center [426, 426] width 13 height 13
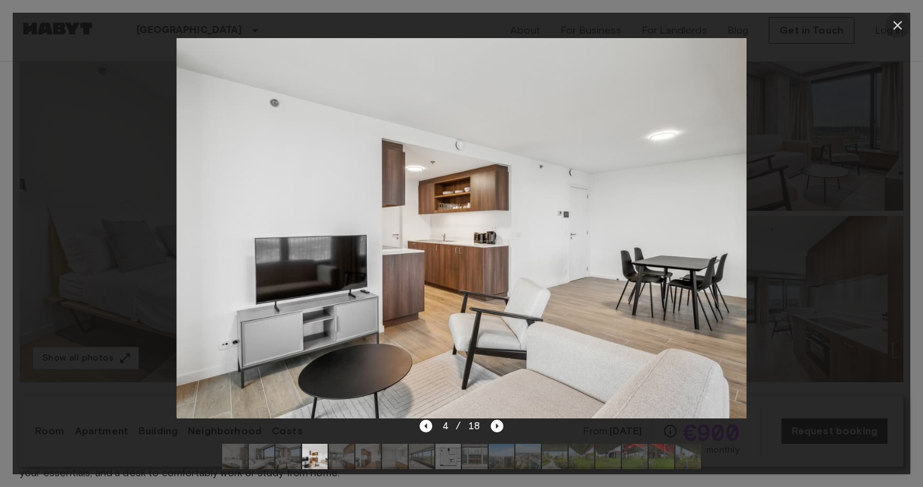
click at [897, 29] on icon "button" at bounding box center [897, 25] width 15 height 15
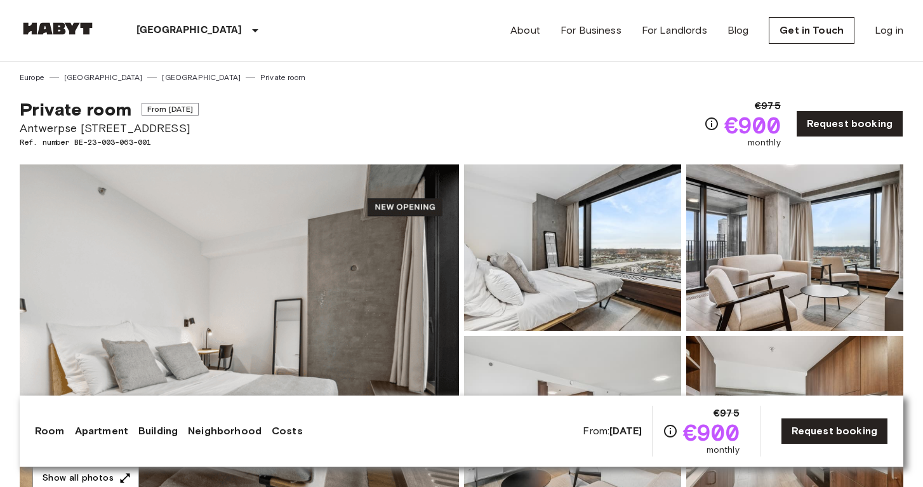
click at [241, 275] on img at bounding box center [239, 333] width 439 height 338
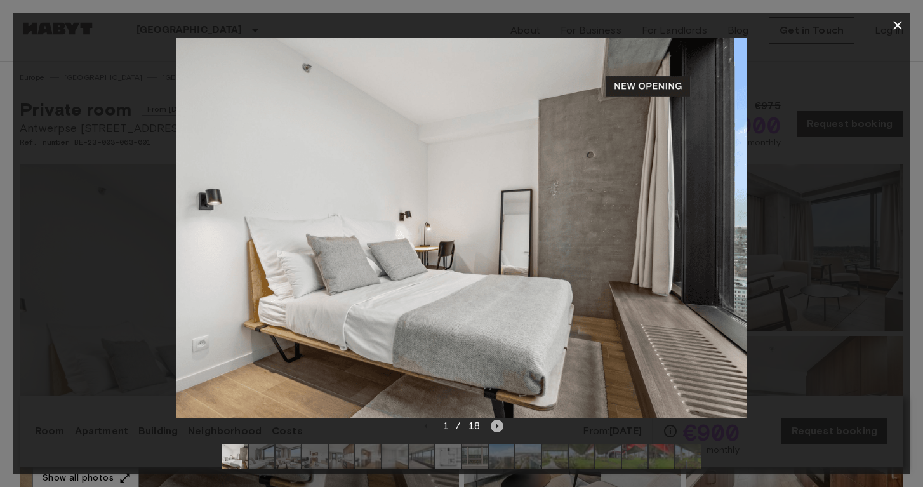
click at [495, 427] on icon "Next image" at bounding box center [497, 426] width 13 height 13
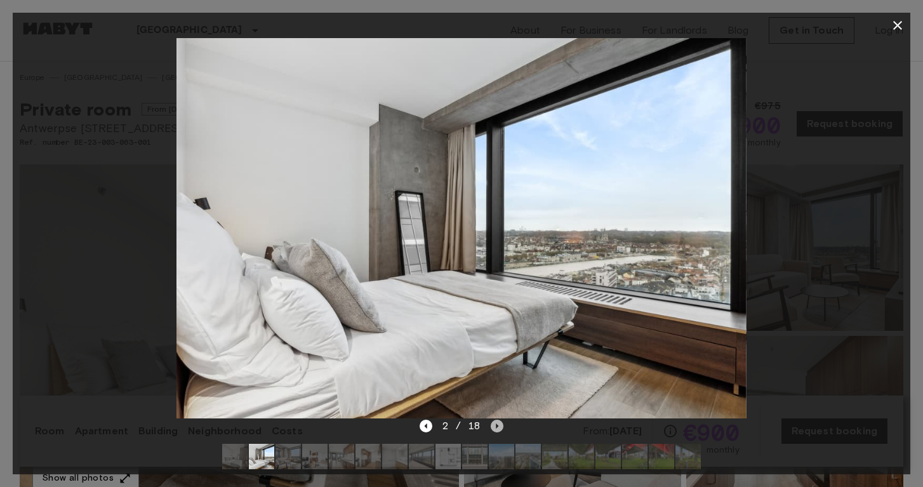
click at [495, 427] on icon "Next image" at bounding box center [497, 426] width 13 height 13
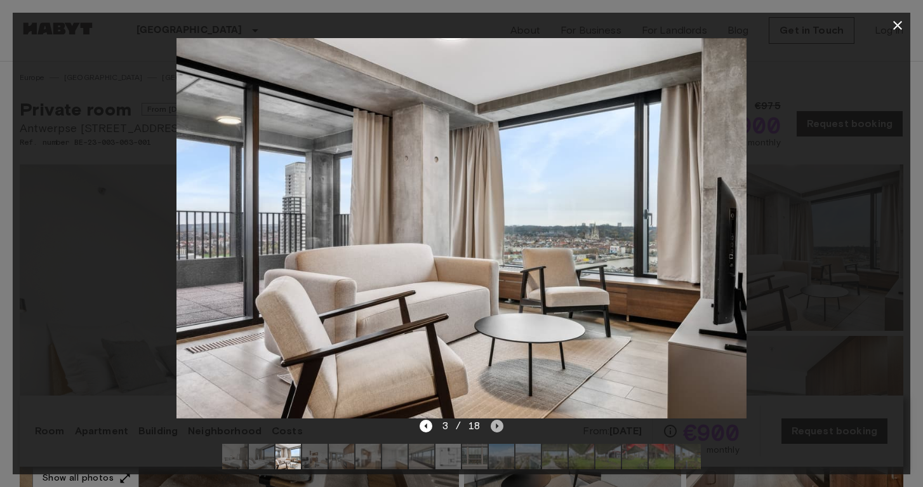
click at [495, 427] on icon "Next image" at bounding box center [497, 426] width 13 height 13
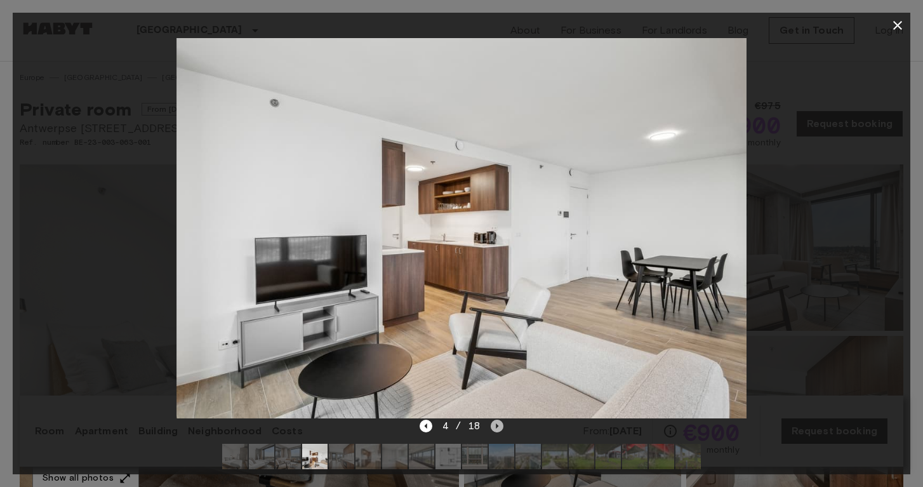
click at [495, 427] on icon "Next image" at bounding box center [497, 426] width 13 height 13
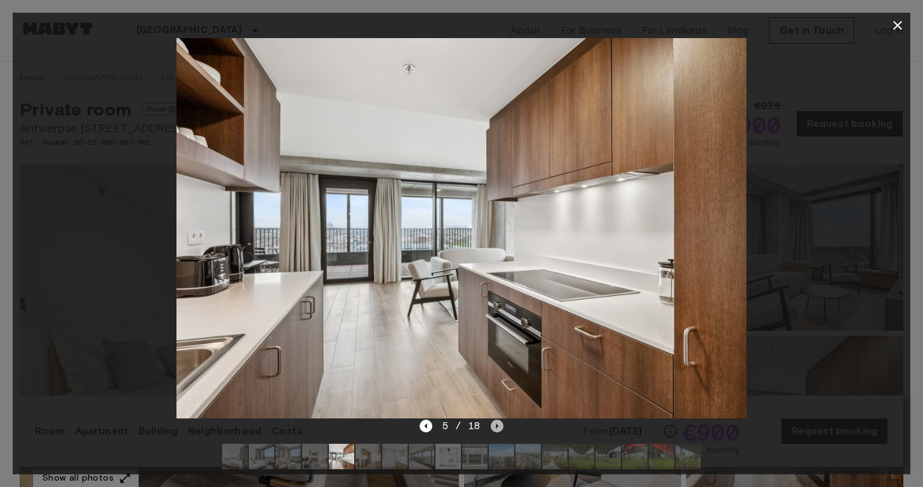
click at [495, 427] on icon "Next image" at bounding box center [497, 426] width 13 height 13
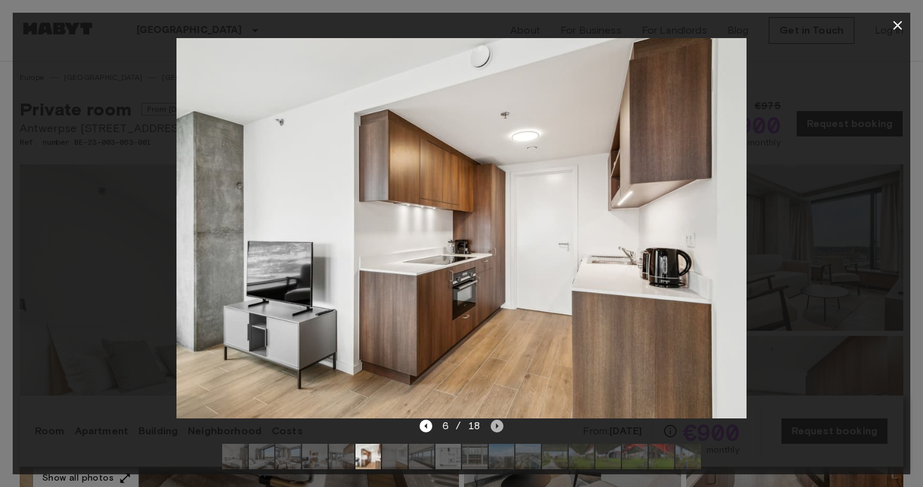
click at [495, 427] on icon "Next image" at bounding box center [497, 426] width 13 height 13
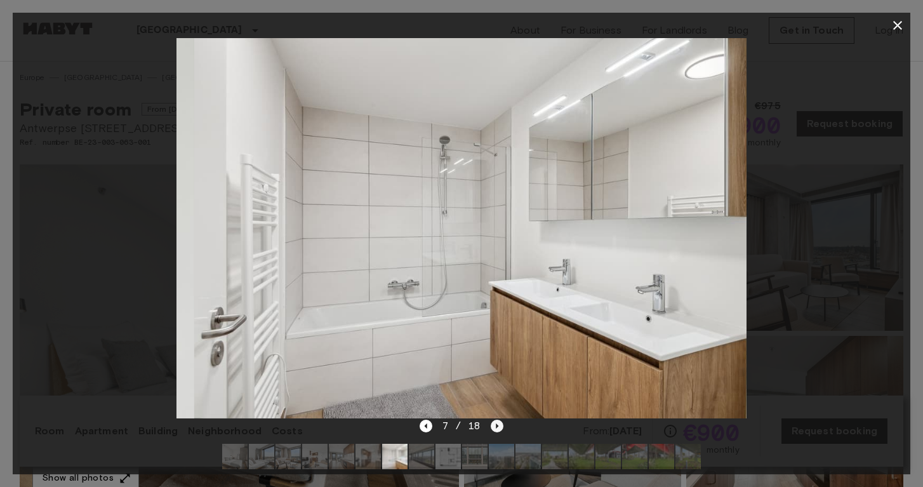
click at [495, 427] on icon "Next image" at bounding box center [497, 426] width 13 height 13
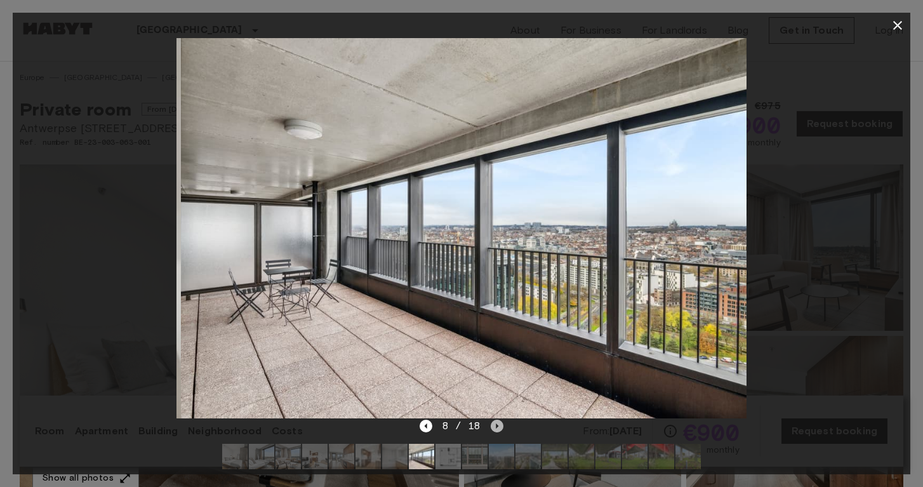
click at [495, 427] on icon "Next image" at bounding box center [497, 426] width 13 height 13
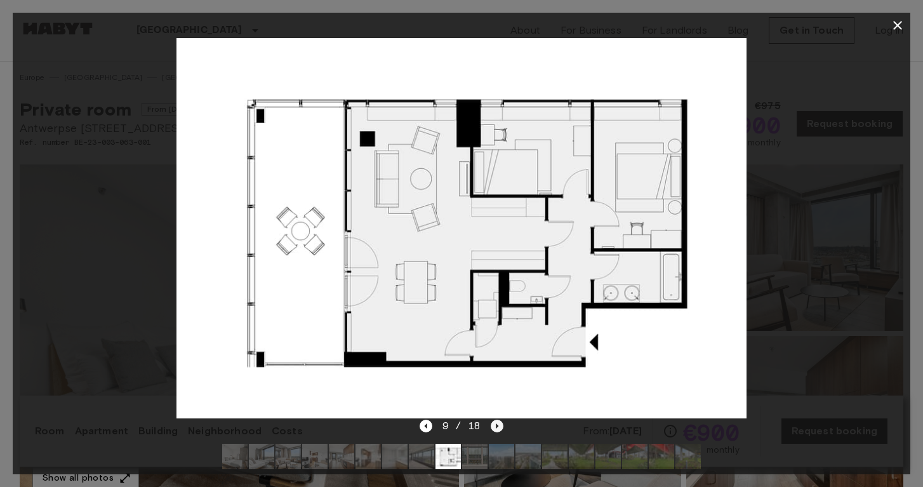
click at [495, 427] on icon "Next image" at bounding box center [497, 426] width 13 height 13
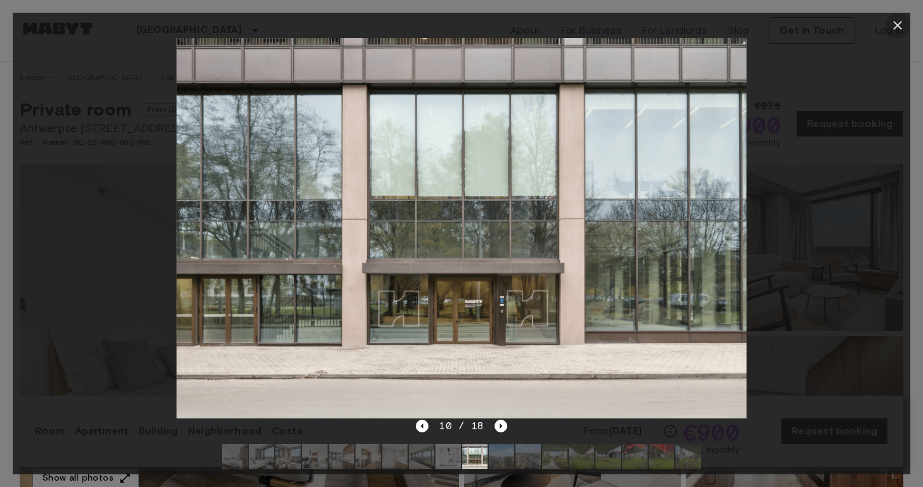
click at [899, 27] on icon "button" at bounding box center [897, 25] width 9 height 9
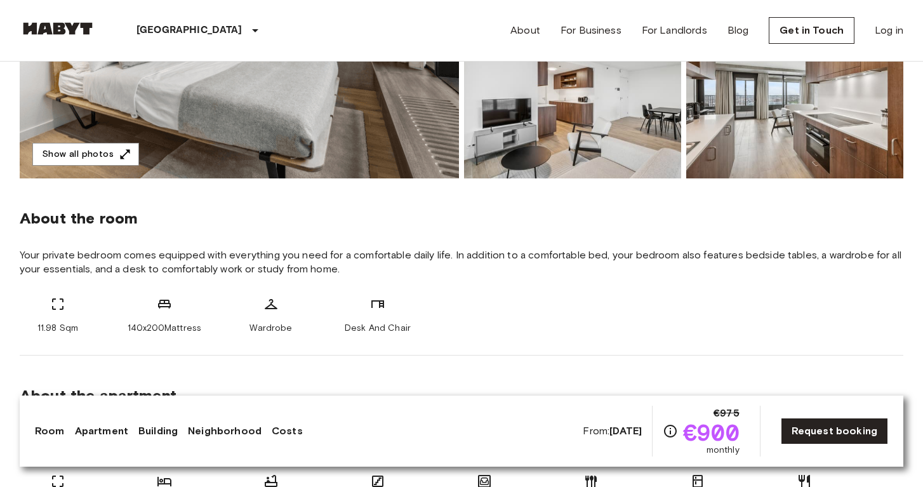
scroll to position [324, 0]
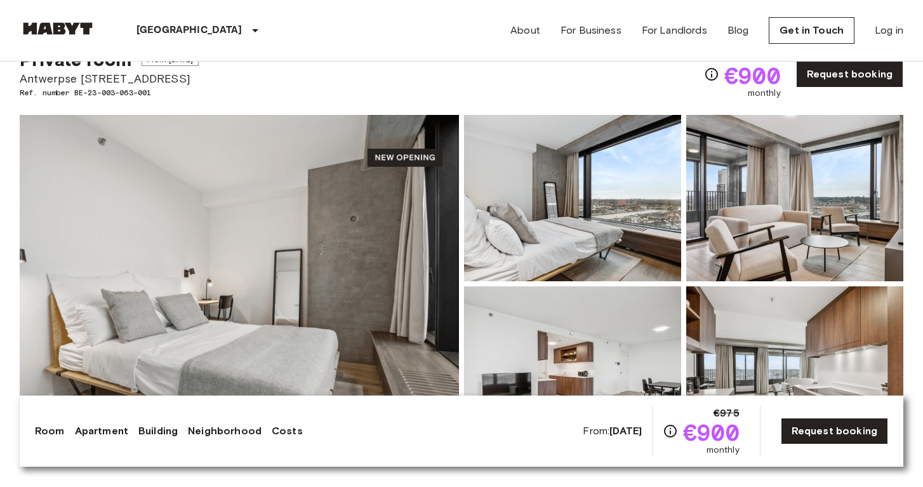
scroll to position [13, 0]
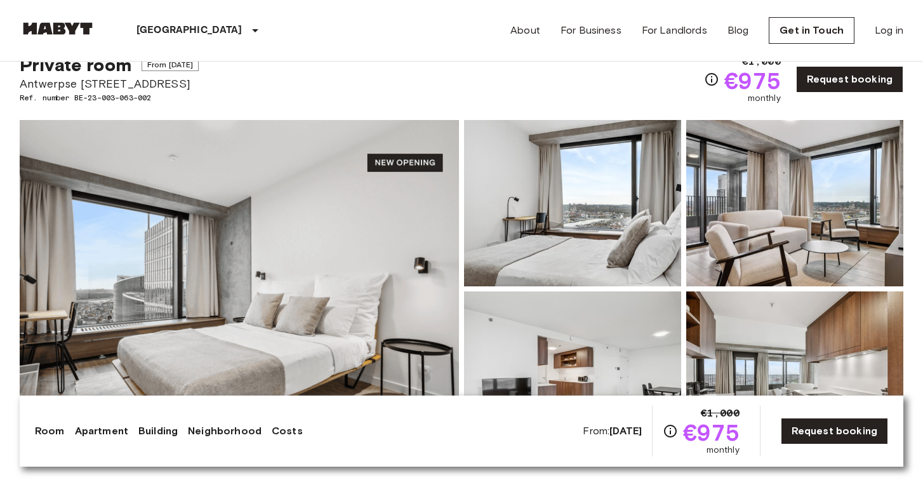
scroll to position [45, 0]
click at [308, 274] on img at bounding box center [239, 288] width 439 height 338
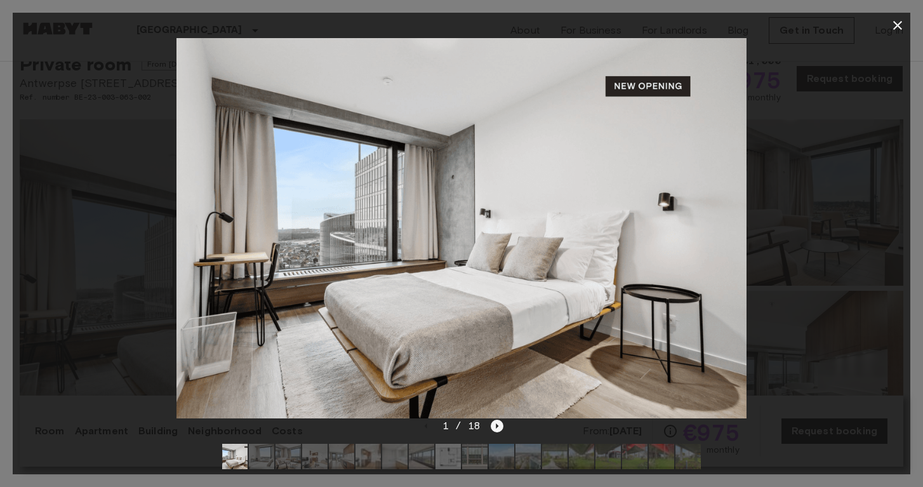
click at [496, 425] on icon "Next image" at bounding box center [497, 425] width 3 height 5
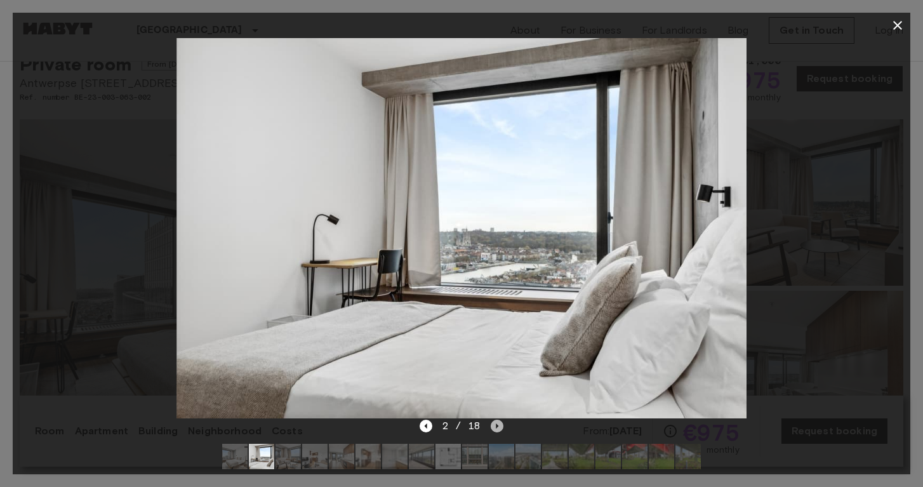
click at [496, 425] on icon "Next image" at bounding box center [497, 425] width 3 height 5
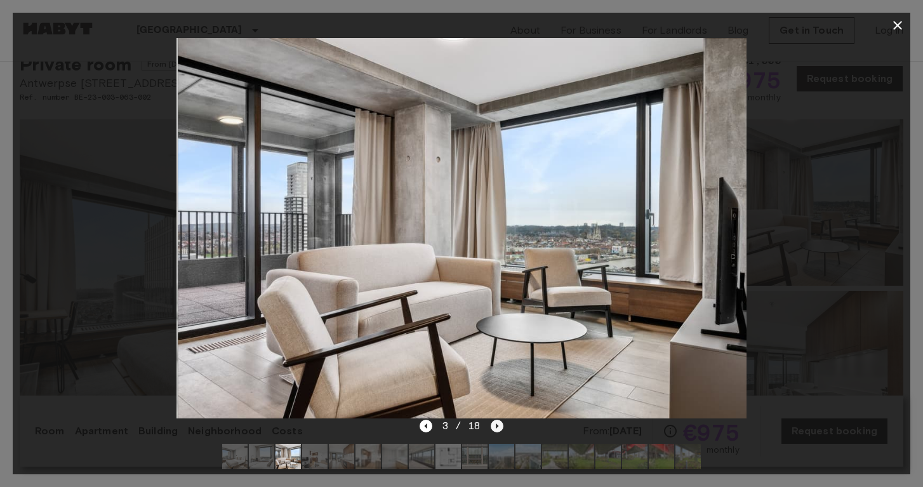
click at [496, 425] on icon "Next image" at bounding box center [497, 425] width 3 height 5
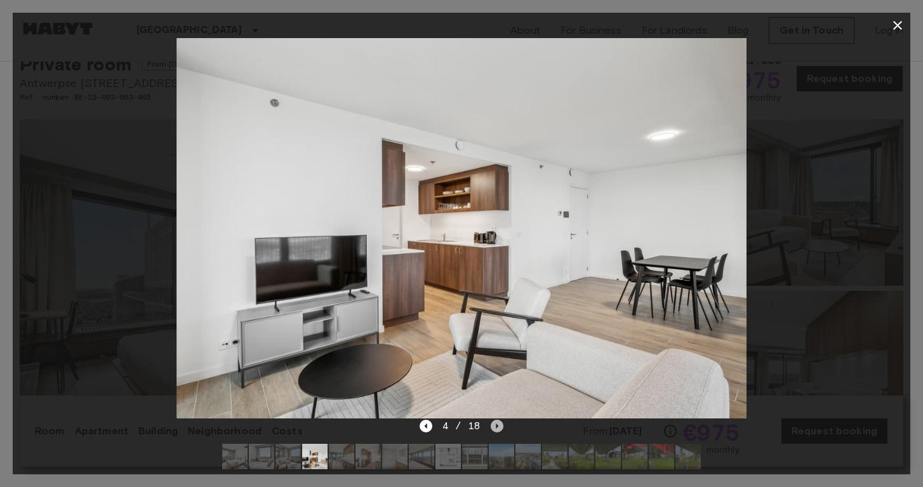
click at [496, 425] on icon "Next image" at bounding box center [497, 425] width 3 height 5
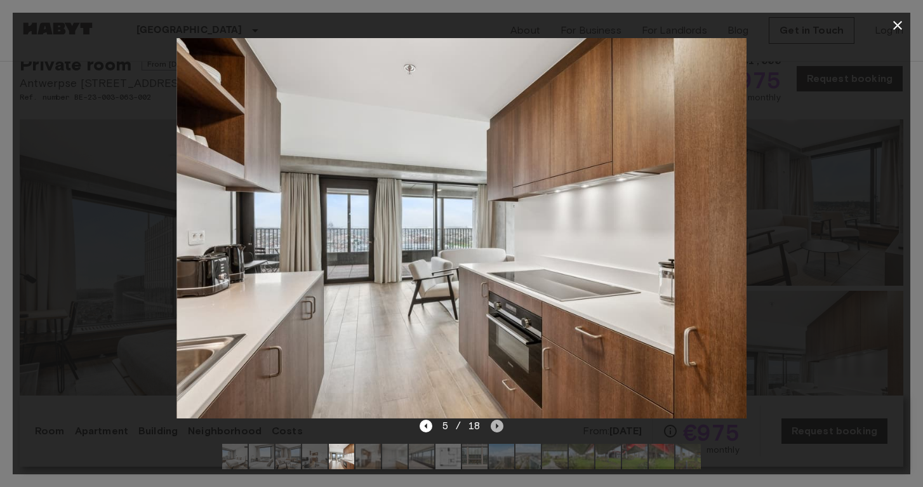
click at [496, 425] on icon "Next image" at bounding box center [497, 425] width 3 height 5
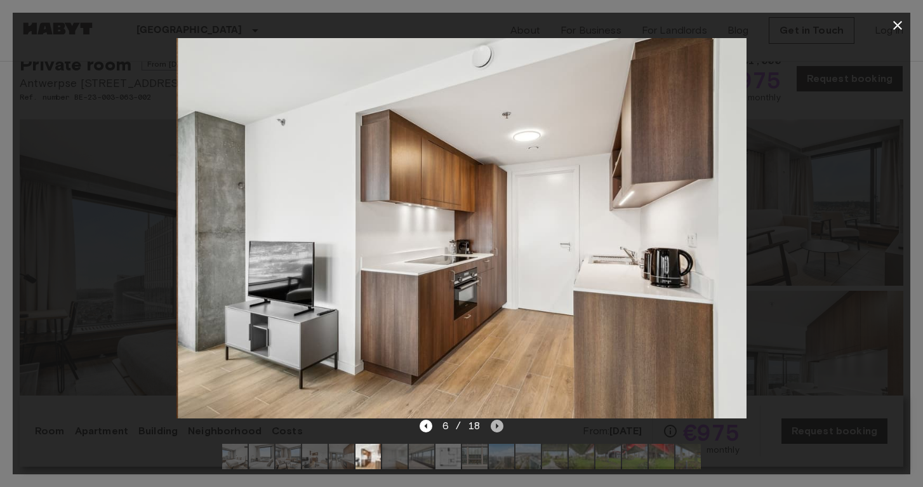
click at [496, 425] on icon "Next image" at bounding box center [497, 425] width 3 height 5
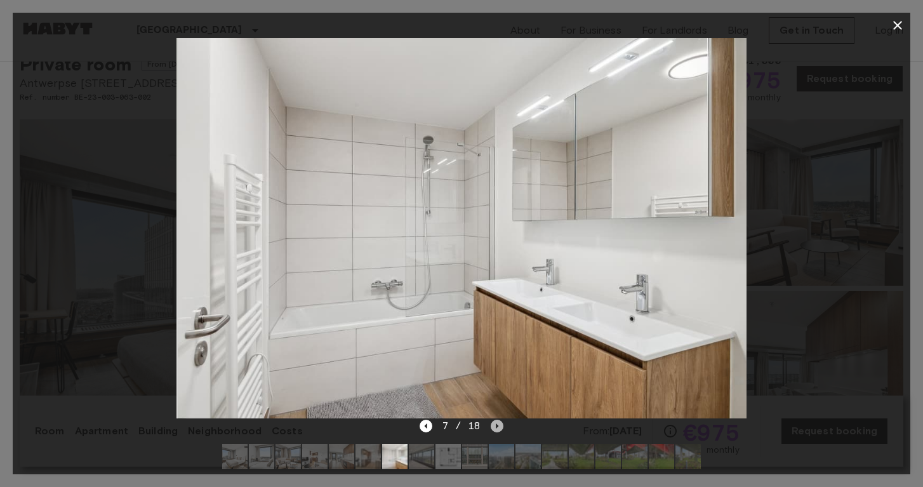
click at [496, 425] on icon "Next image" at bounding box center [497, 425] width 3 height 5
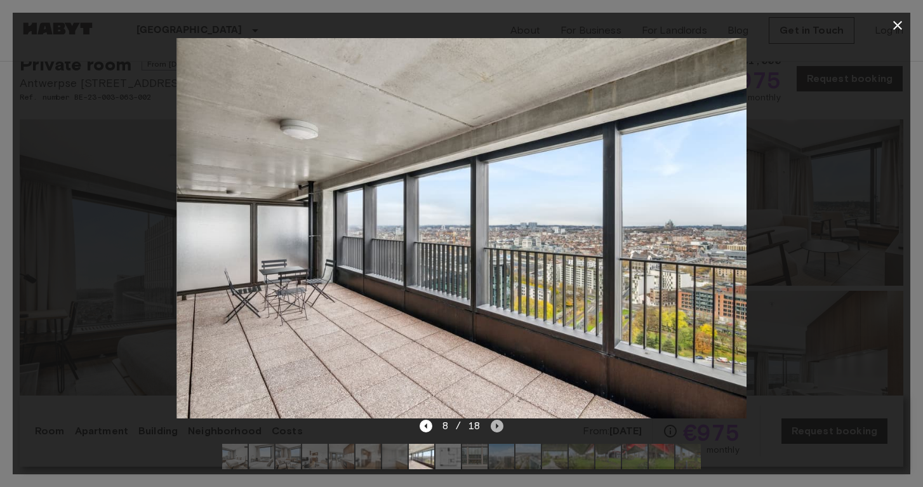
click at [496, 425] on icon "Next image" at bounding box center [497, 425] width 3 height 5
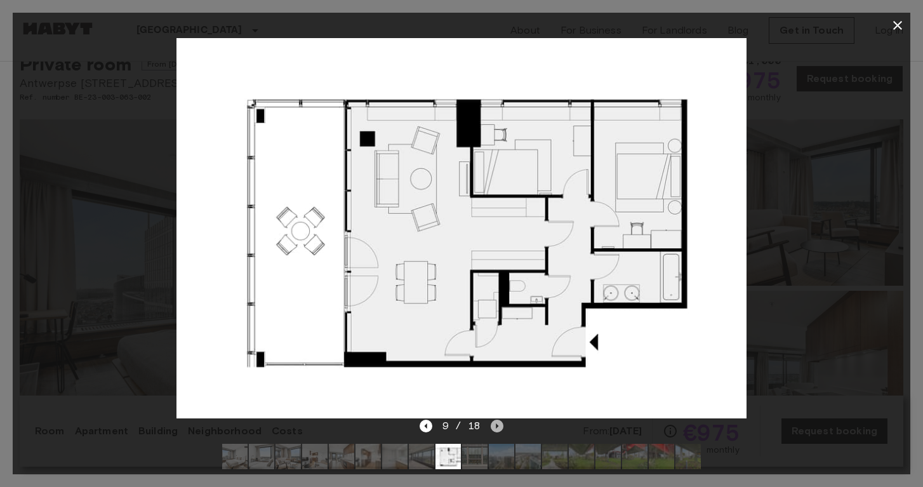
click at [496, 425] on icon "Next image" at bounding box center [497, 425] width 3 height 5
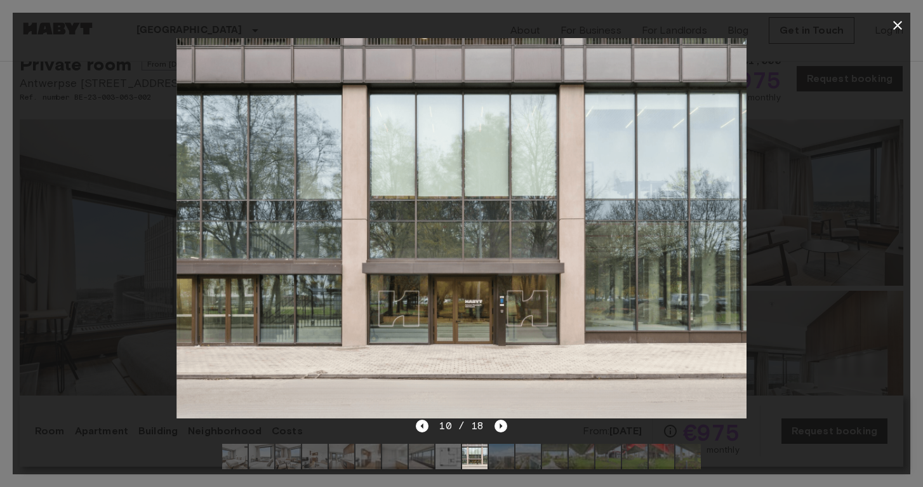
click at [903, 21] on icon "button" at bounding box center [897, 25] width 15 height 15
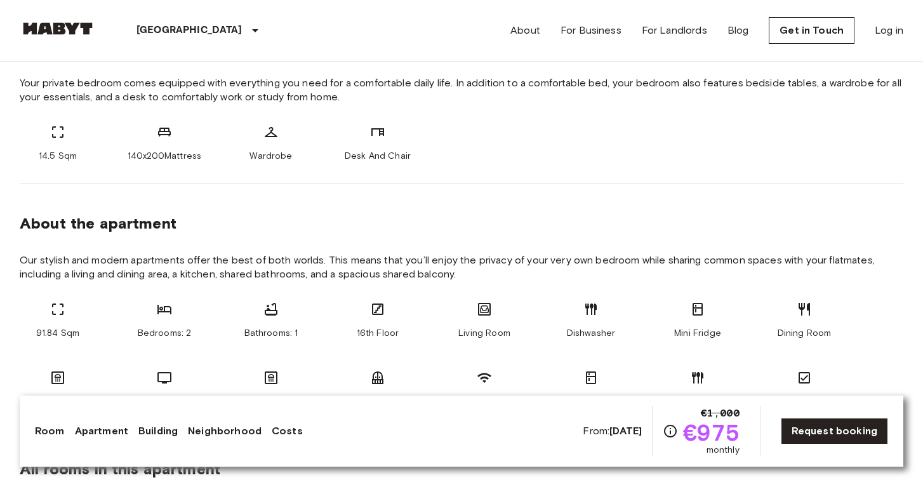
scroll to position [490, 0]
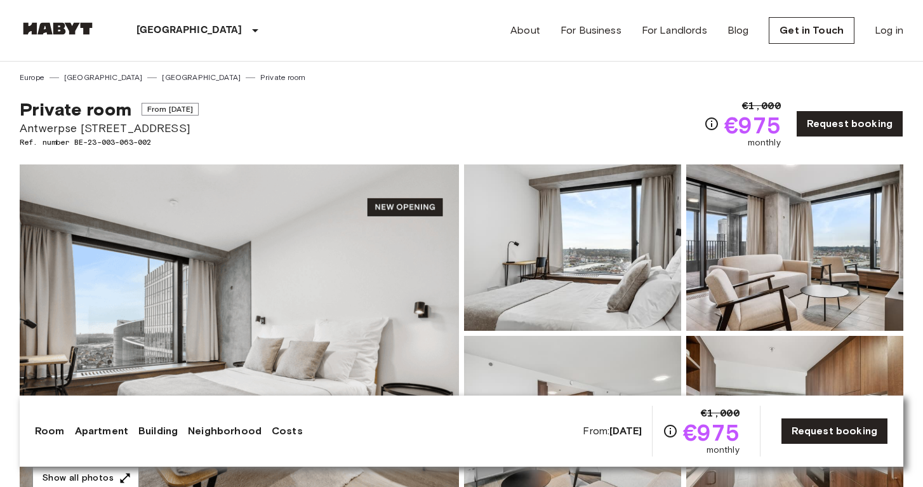
click at [274, 268] on img at bounding box center [239, 333] width 439 height 338
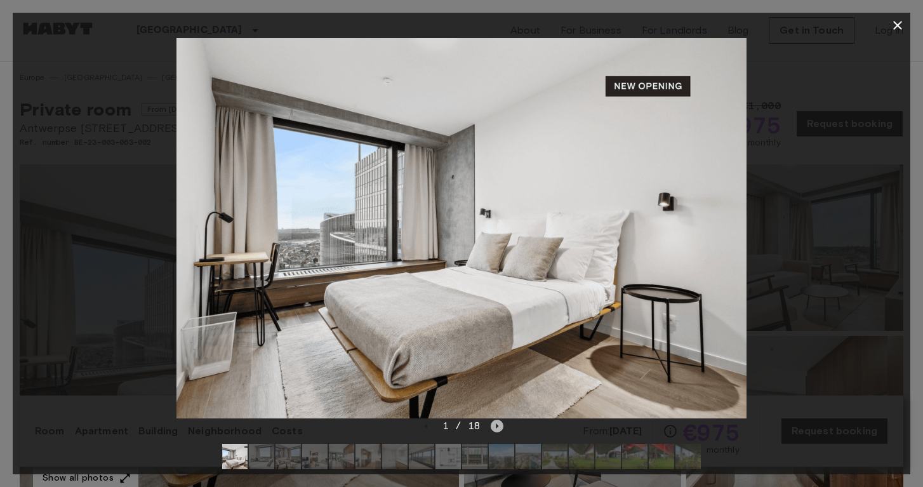
click at [498, 427] on icon "Next image" at bounding box center [497, 426] width 13 height 13
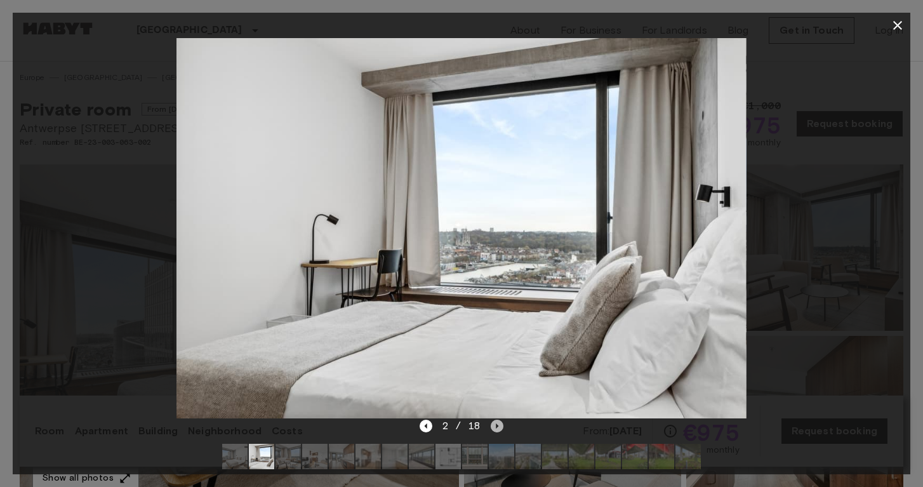
click at [498, 427] on icon "Next image" at bounding box center [497, 426] width 13 height 13
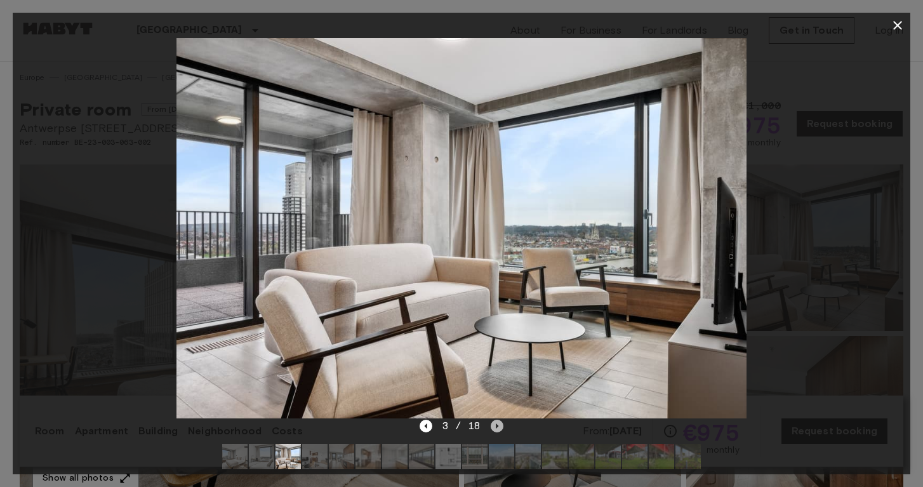
click at [498, 427] on icon "Next image" at bounding box center [497, 426] width 13 height 13
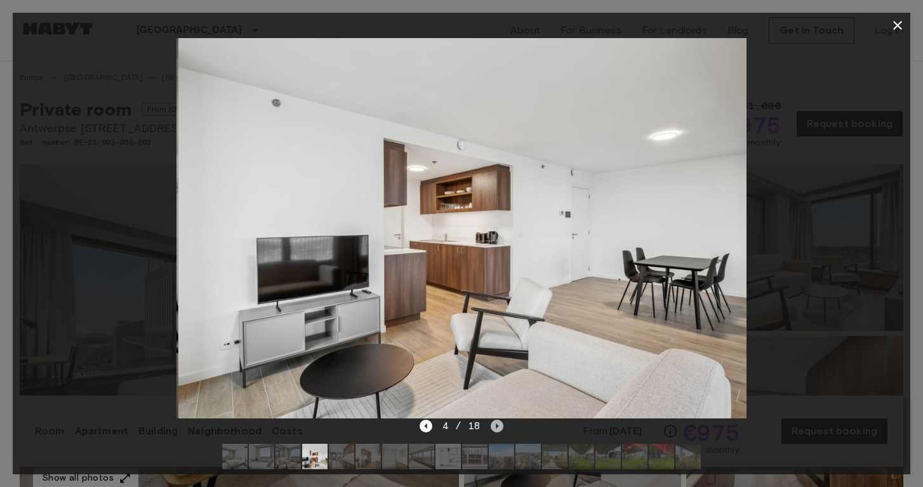
click at [498, 427] on icon "Next image" at bounding box center [497, 426] width 13 height 13
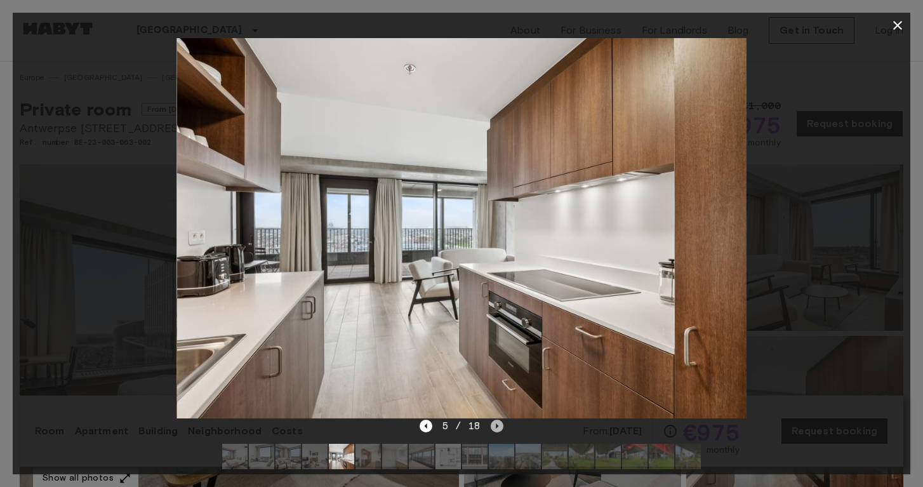
click at [498, 427] on icon "Next image" at bounding box center [497, 426] width 13 height 13
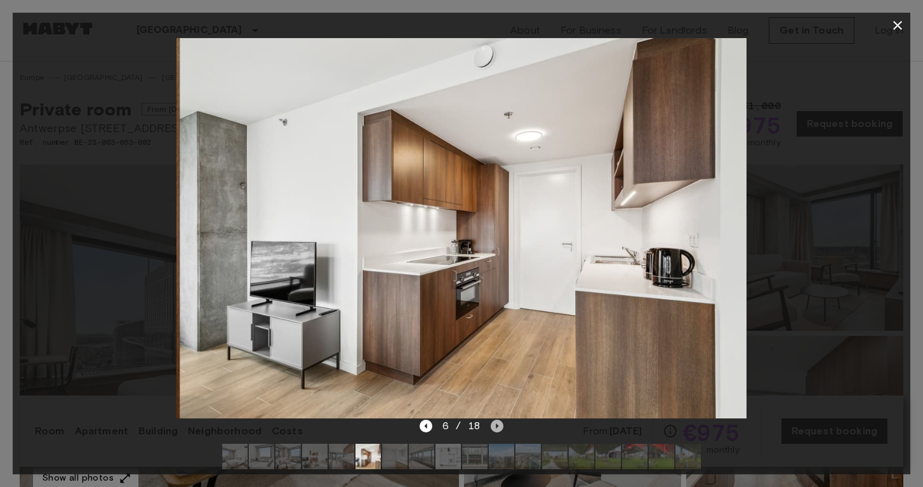
click at [498, 427] on icon "Next image" at bounding box center [497, 426] width 13 height 13
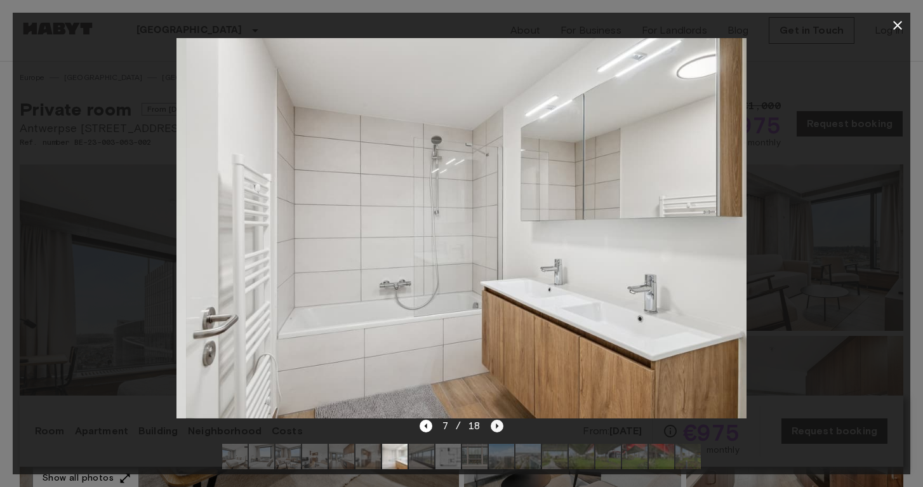
click at [498, 428] on icon "Next image" at bounding box center [497, 426] width 13 height 13
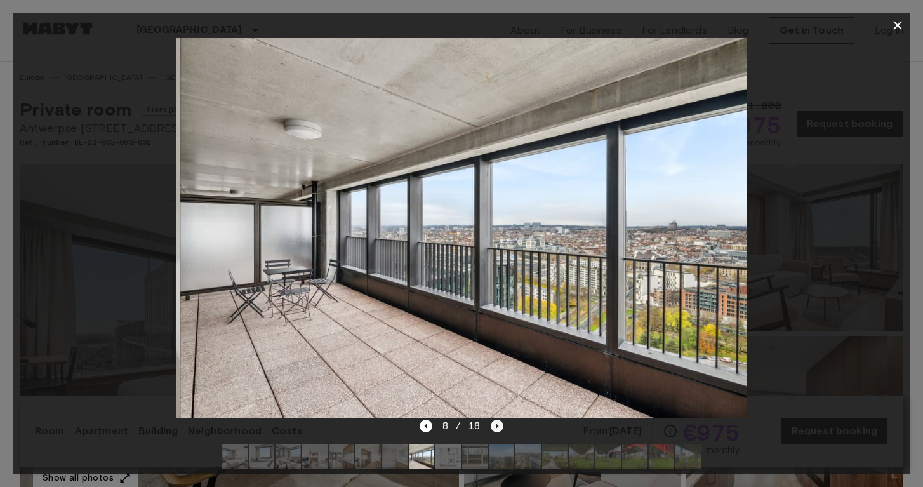
click at [498, 428] on icon "Next image" at bounding box center [497, 426] width 13 height 13
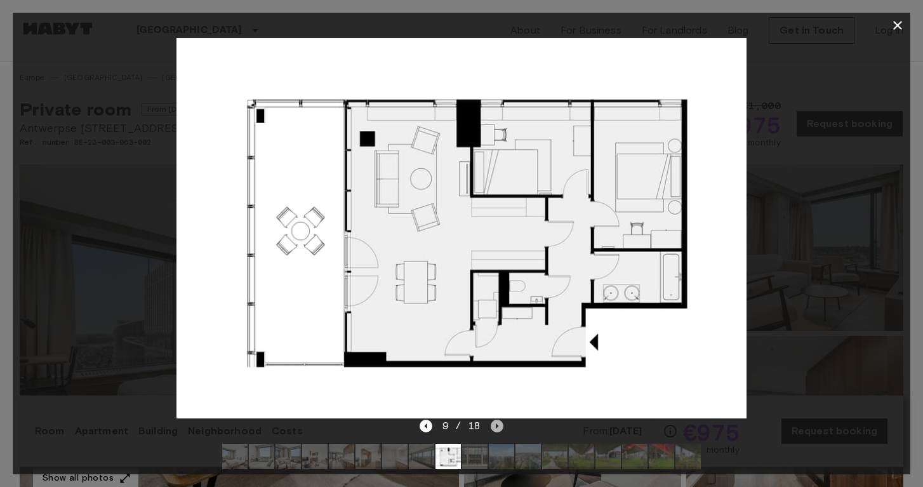
click at [498, 428] on icon "Next image" at bounding box center [497, 426] width 13 height 13
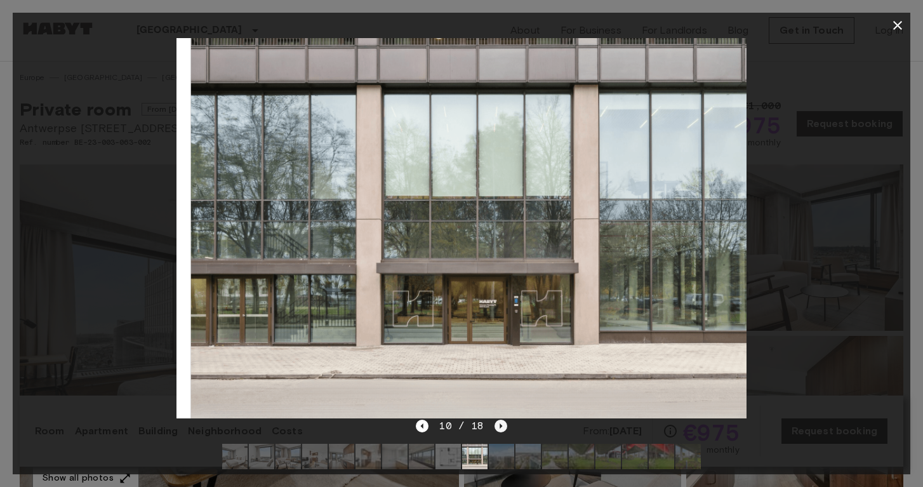
click at [498, 428] on icon "Next image" at bounding box center [500, 426] width 13 height 13
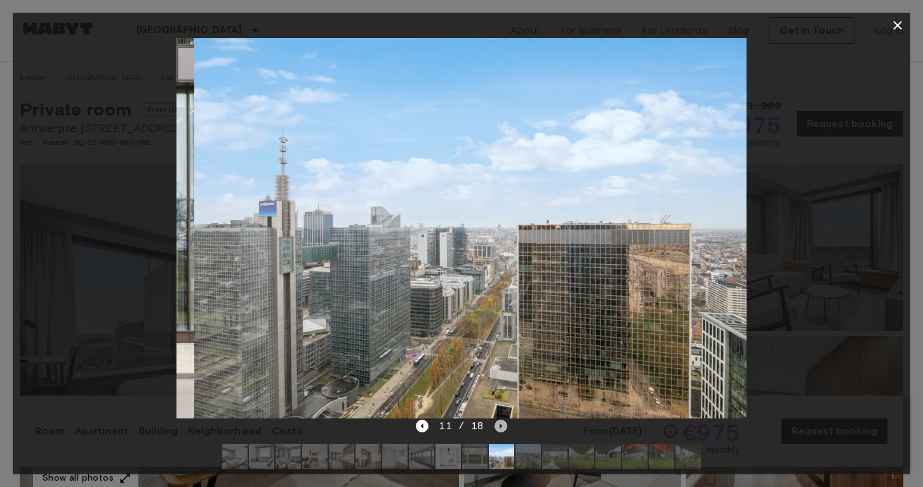
click at [498, 428] on icon "Next image" at bounding box center [500, 426] width 13 height 13
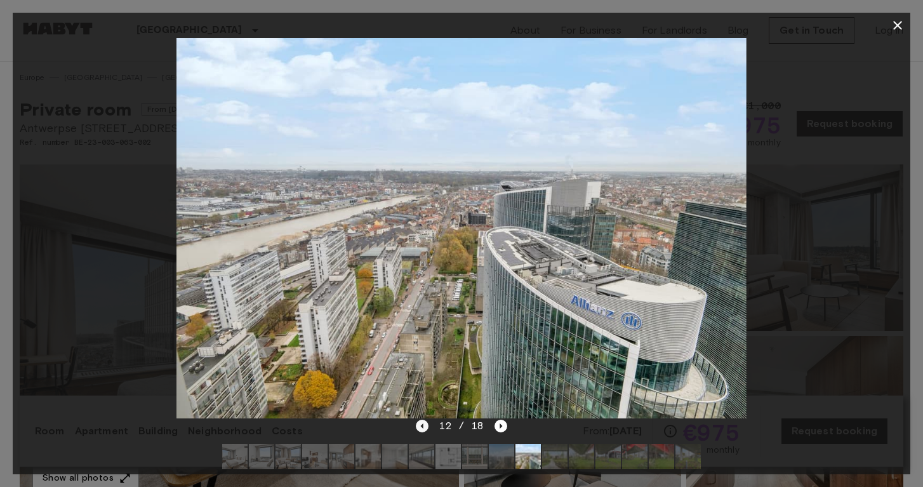
click at [425, 426] on icon "Previous image" at bounding box center [422, 426] width 13 height 13
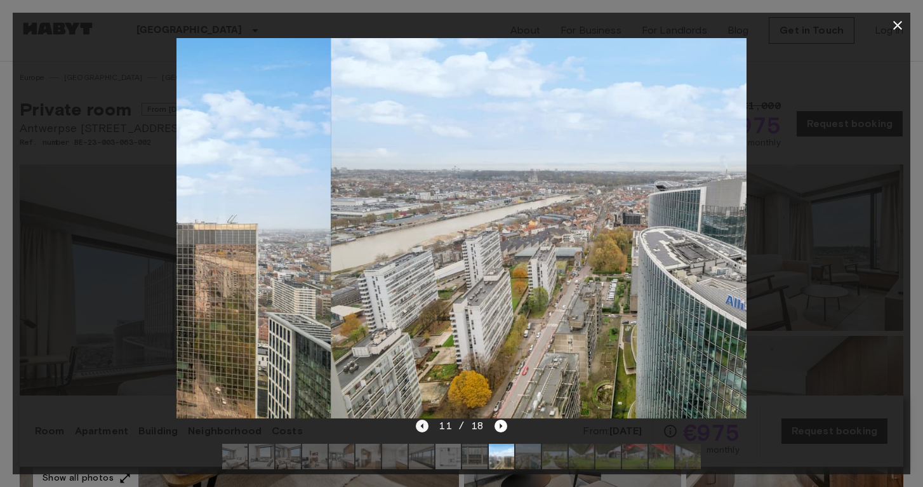
click at [425, 426] on icon "Previous image" at bounding box center [422, 426] width 13 height 13
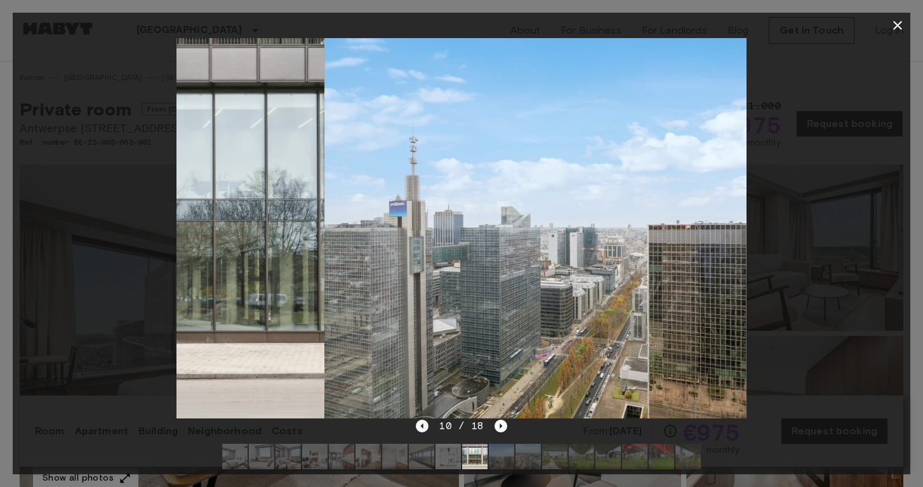
click at [425, 426] on icon "Previous image" at bounding box center [422, 426] width 13 height 13
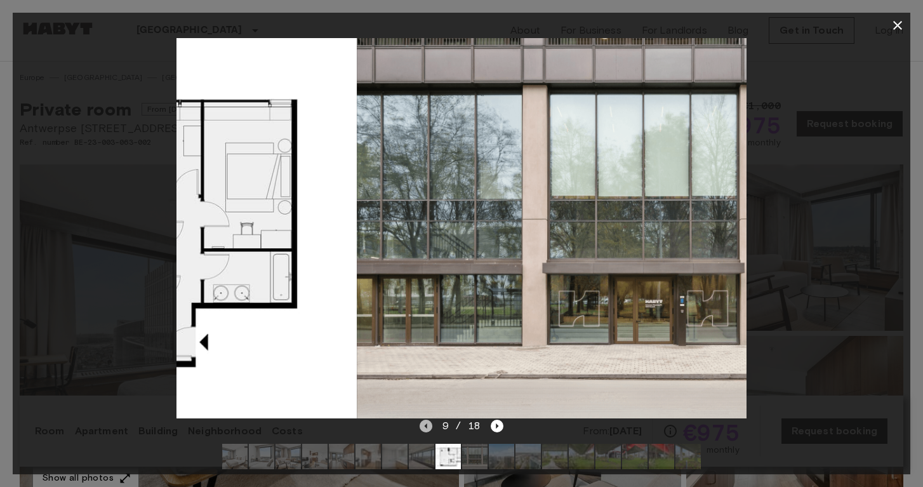
click at [425, 426] on icon "Previous image" at bounding box center [425, 425] width 3 height 5
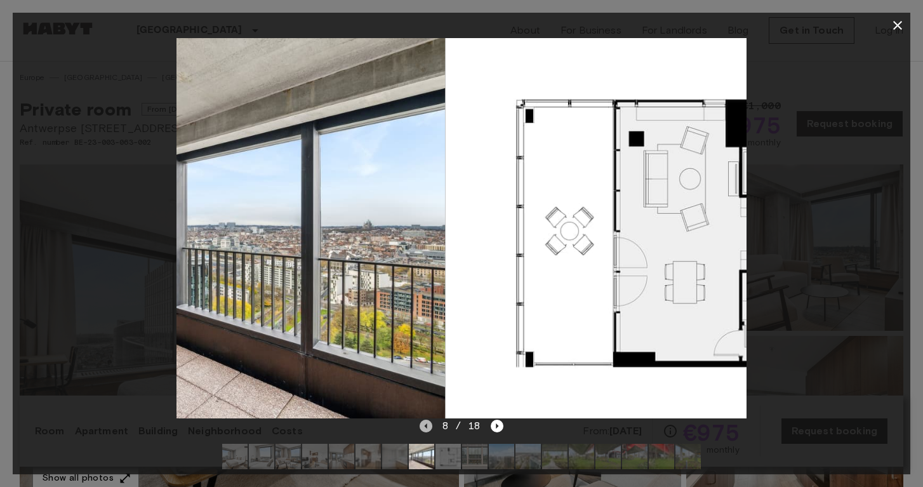
click at [425, 426] on icon "Previous image" at bounding box center [425, 425] width 3 height 5
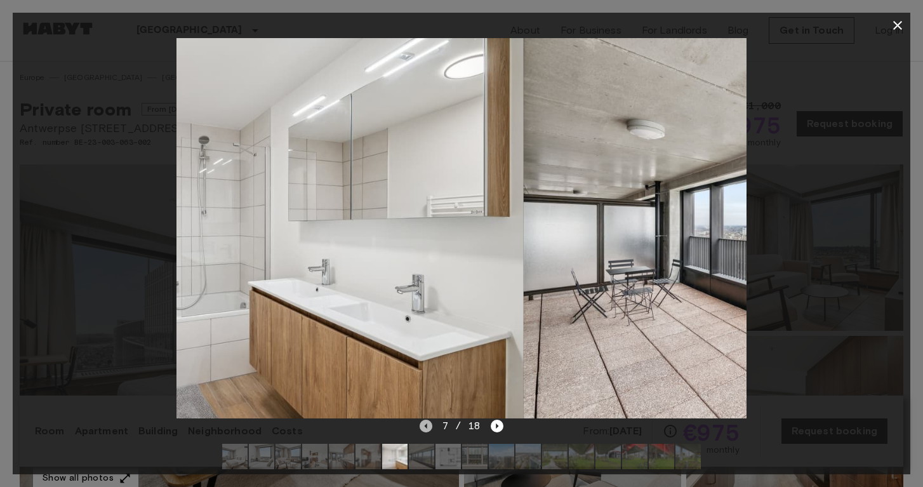
click at [425, 426] on icon "Previous image" at bounding box center [425, 425] width 3 height 5
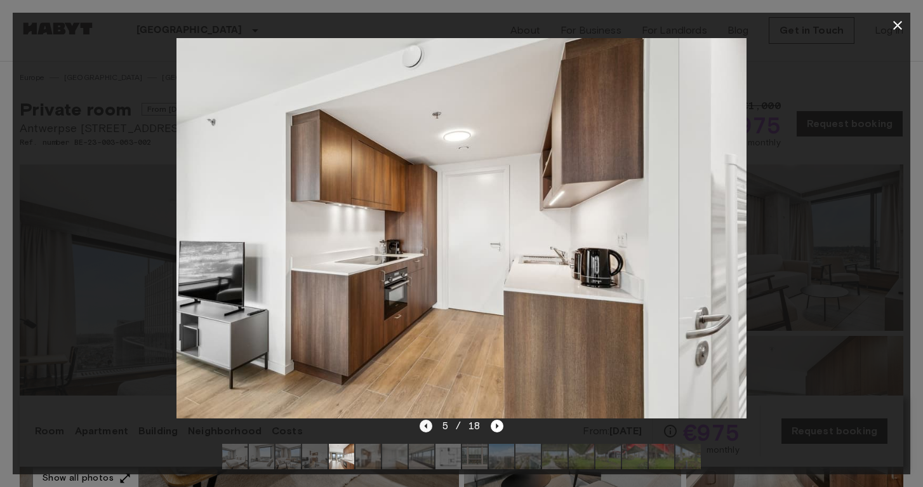
click at [425, 426] on icon "Previous image" at bounding box center [425, 425] width 3 height 5
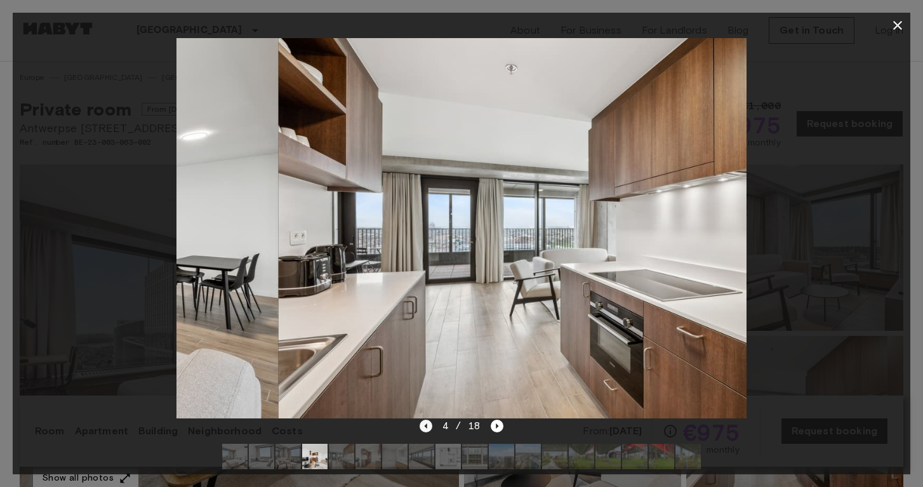
click at [425, 426] on icon "Previous image" at bounding box center [425, 425] width 3 height 5
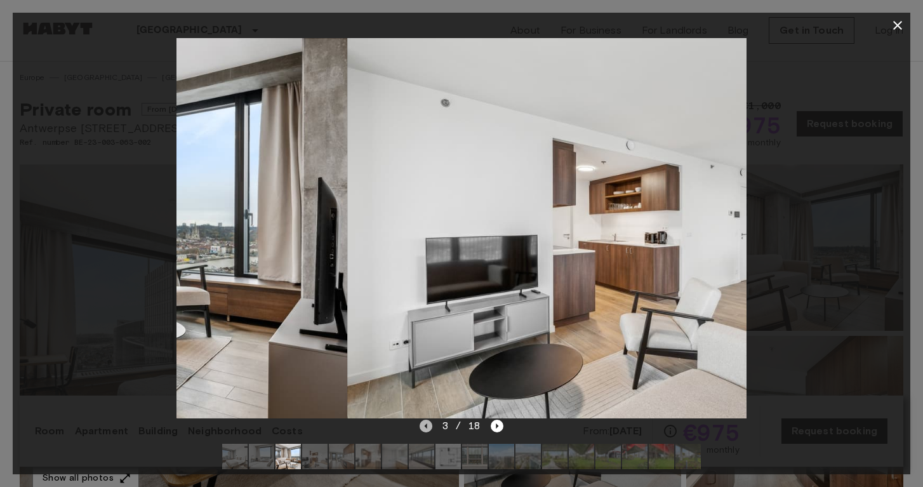
click at [425, 426] on icon "Previous image" at bounding box center [425, 425] width 3 height 5
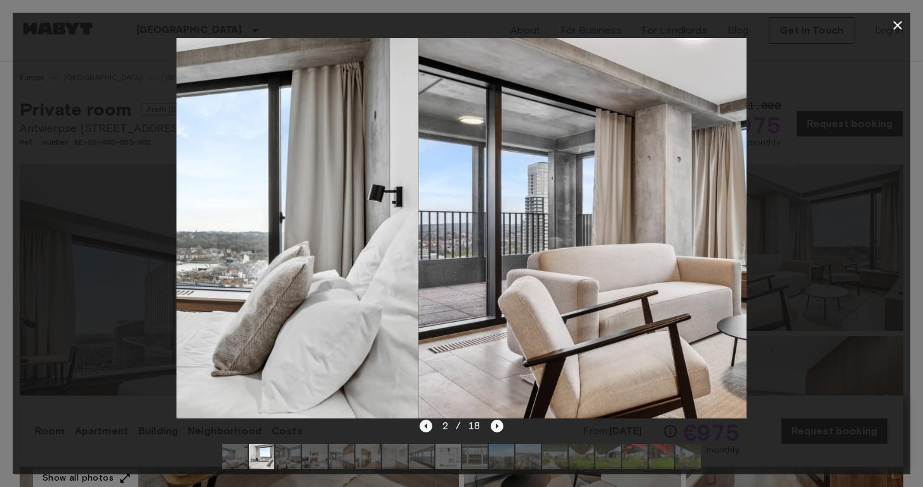
click at [425, 426] on icon "Previous image" at bounding box center [425, 425] width 3 height 5
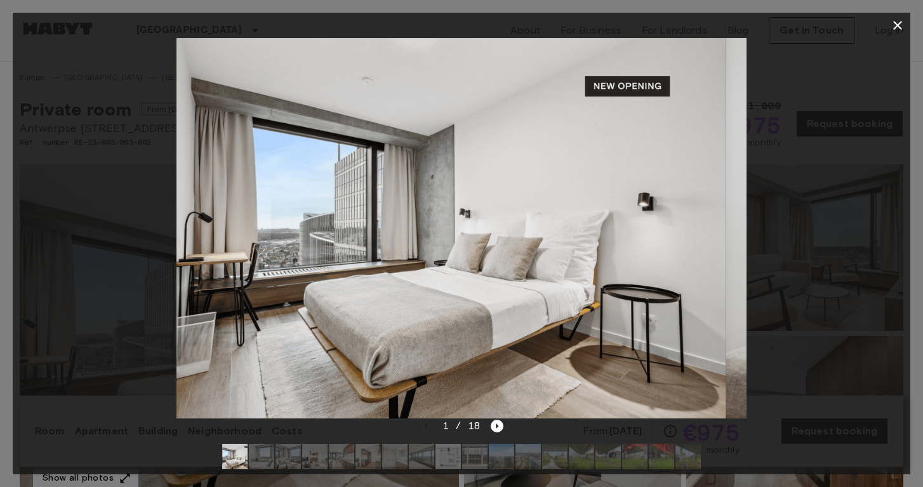
click at [425, 426] on div "1 / 18" at bounding box center [462, 425] width 84 height 15
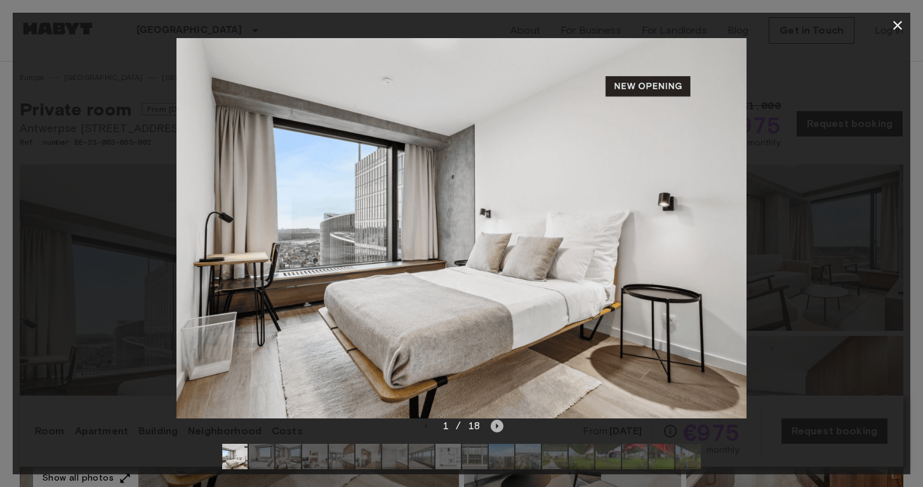
click at [498, 430] on icon "Next image" at bounding box center [497, 426] width 13 height 13
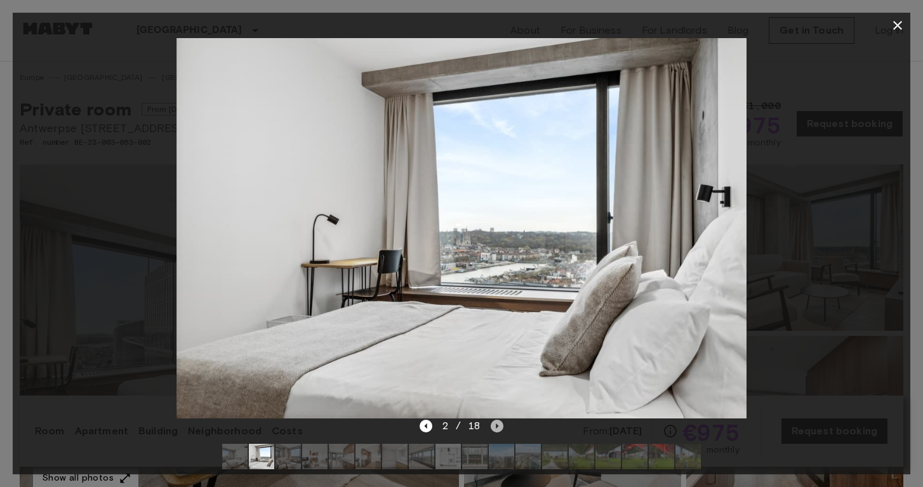
click at [498, 430] on icon "Next image" at bounding box center [497, 426] width 13 height 13
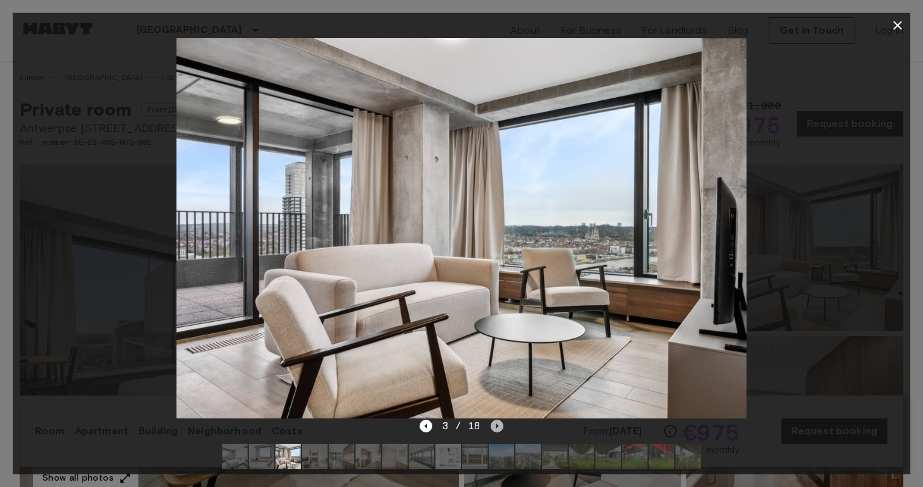
click at [498, 430] on icon "Next image" at bounding box center [497, 426] width 13 height 13
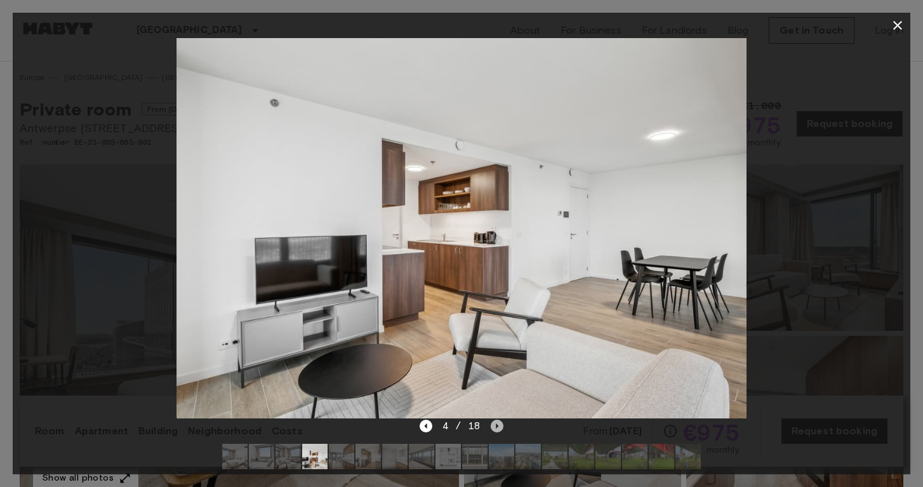
click at [499, 430] on icon "Next image" at bounding box center [497, 426] width 13 height 13
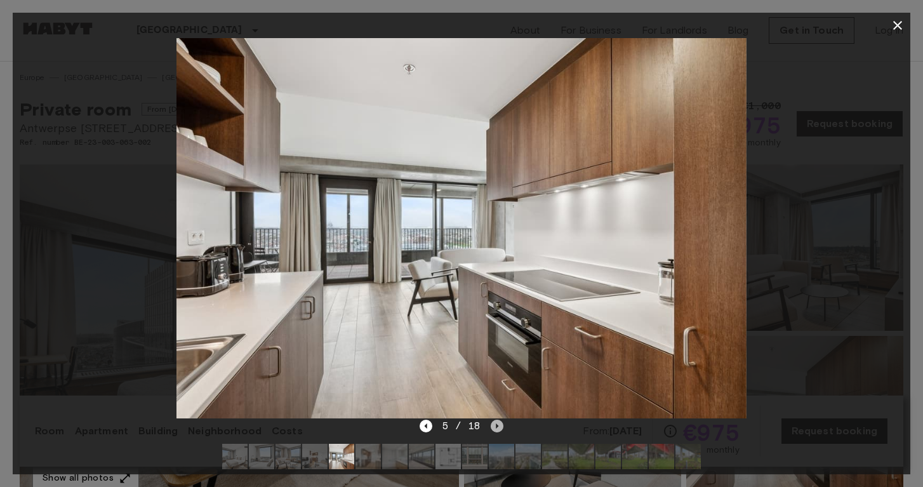
click at [499, 430] on icon "Next image" at bounding box center [497, 426] width 13 height 13
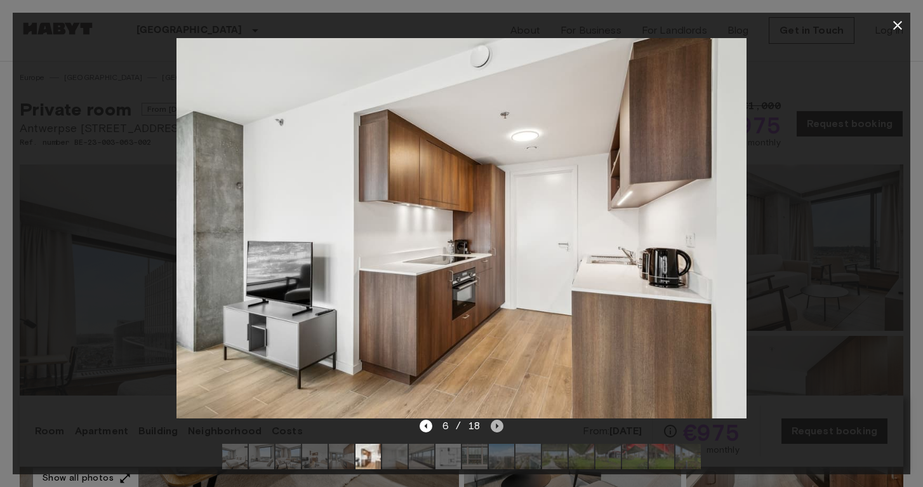
click at [499, 430] on icon "Next image" at bounding box center [497, 426] width 13 height 13
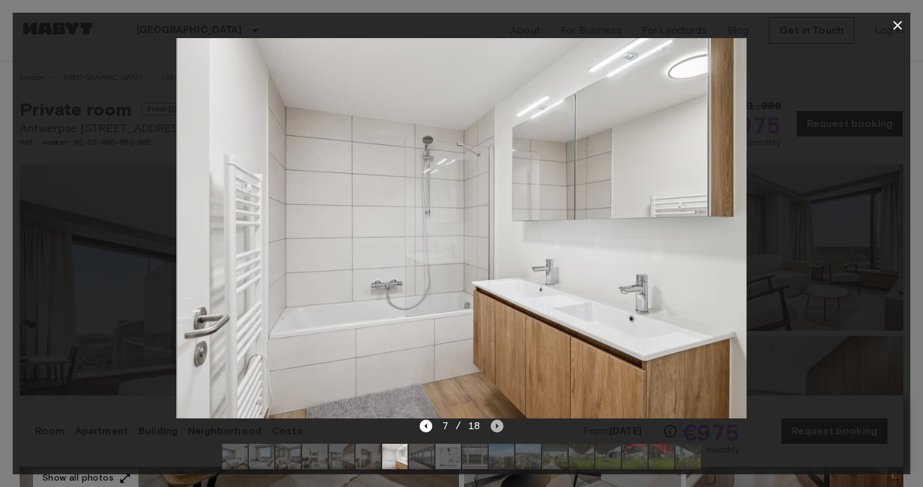
click at [499, 430] on icon "Next image" at bounding box center [497, 426] width 13 height 13
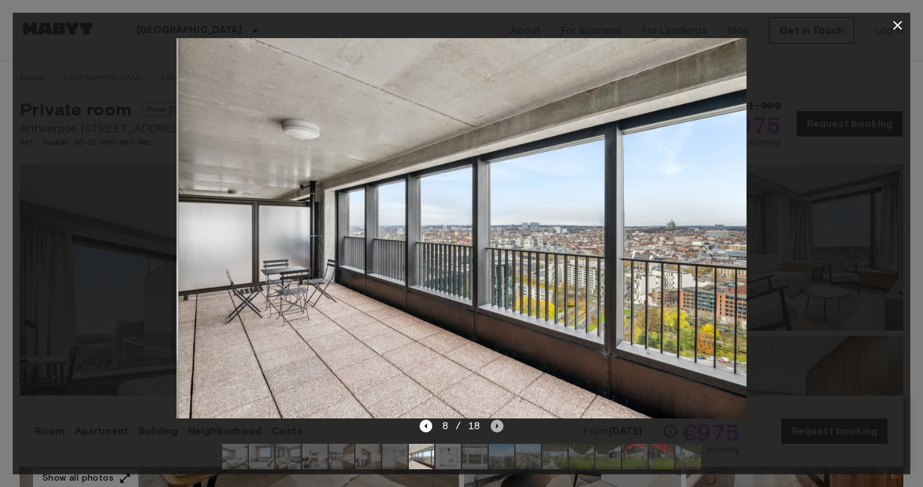
click at [499, 431] on icon "Next image" at bounding box center [497, 426] width 13 height 13
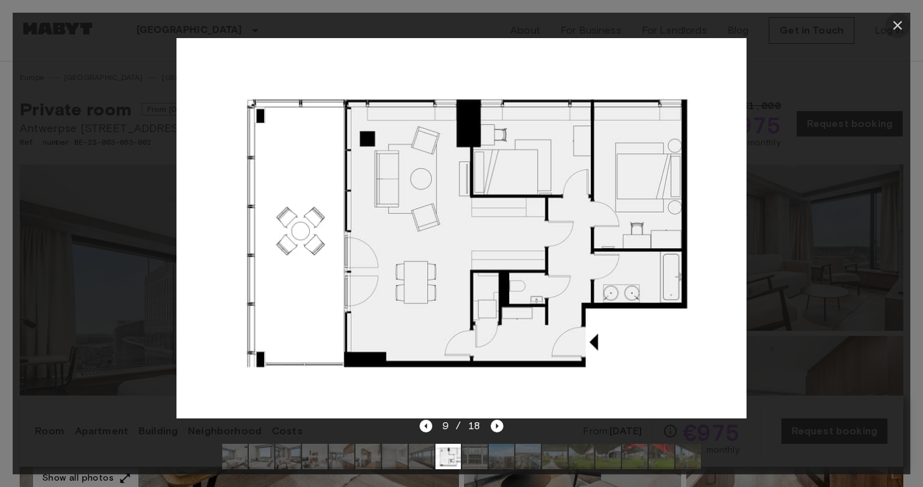
click at [899, 23] on icon "button" at bounding box center [897, 25] width 9 height 9
